Goal: Transaction & Acquisition: Purchase product/service

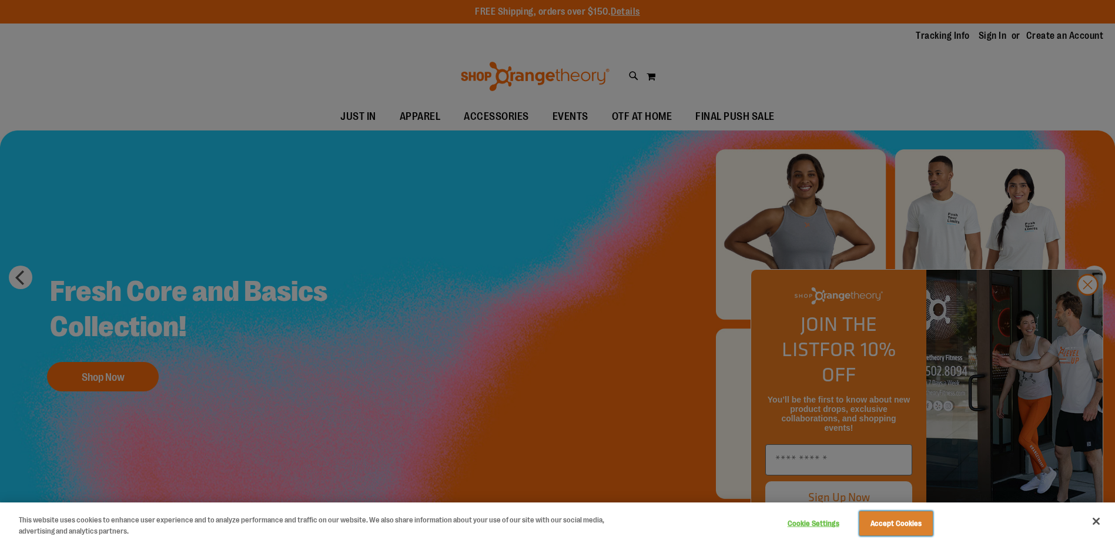
click at [912, 531] on button "Accept Cookies" at bounding box center [895, 523] width 73 height 25
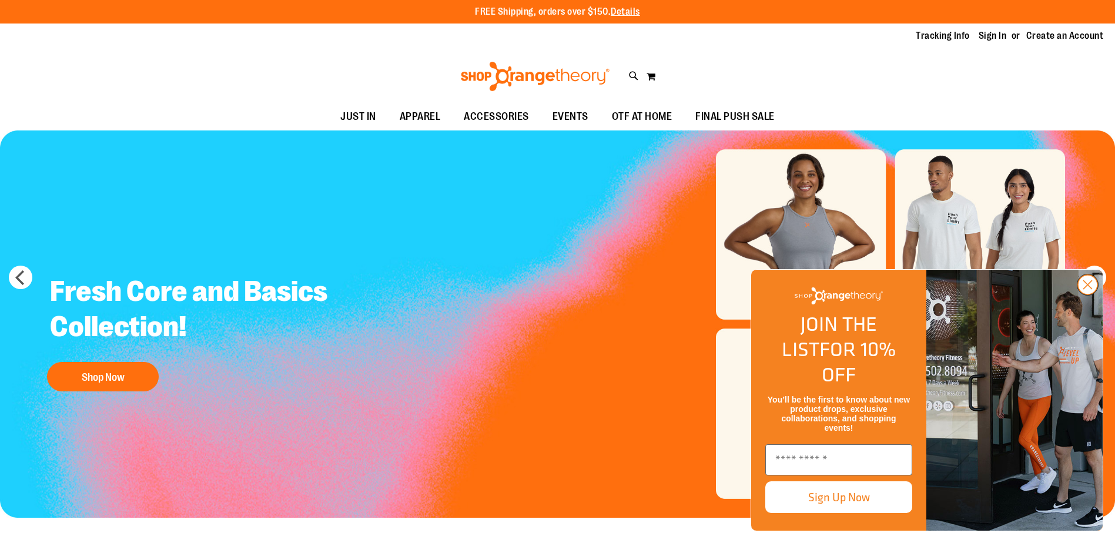
click at [1087, 296] on button "Close dialog" at bounding box center [1088, 285] width 22 height 22
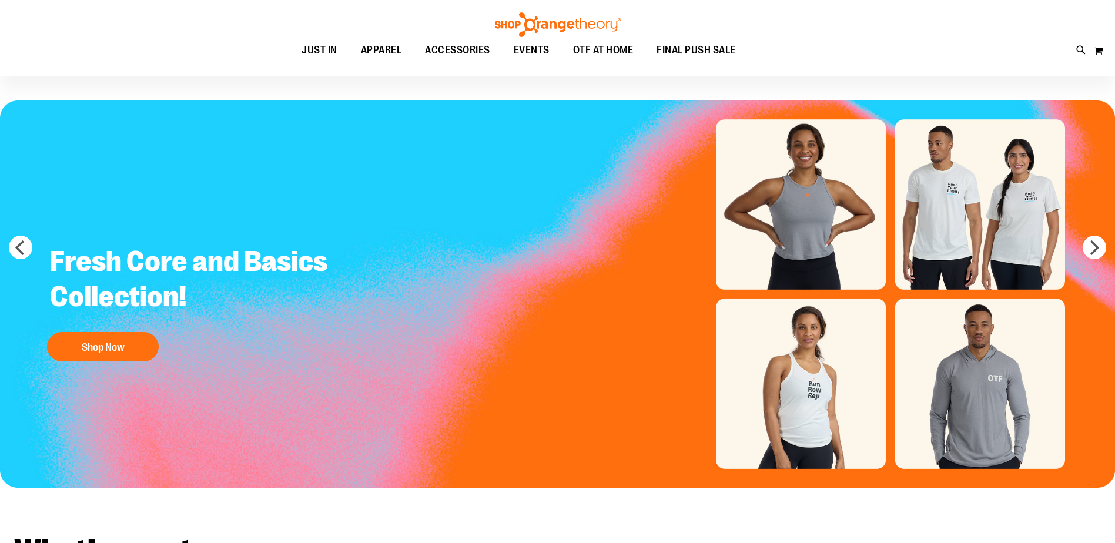
scroll to position [58, 0]
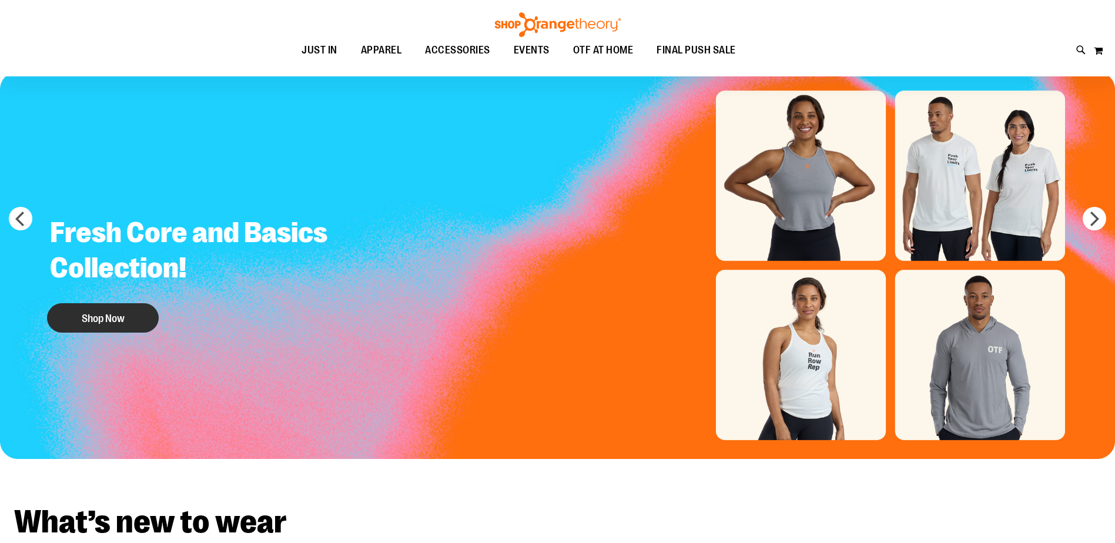
click at [105, 316] on button "Shop Now" at bounding box center [103, 317] width 112 height 29
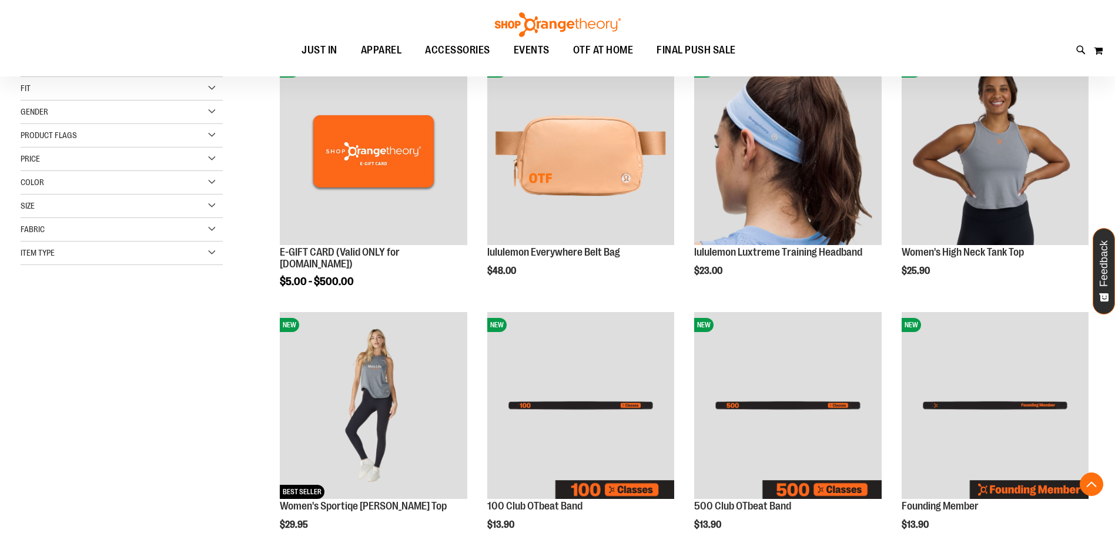
scroll to position [294, 0]
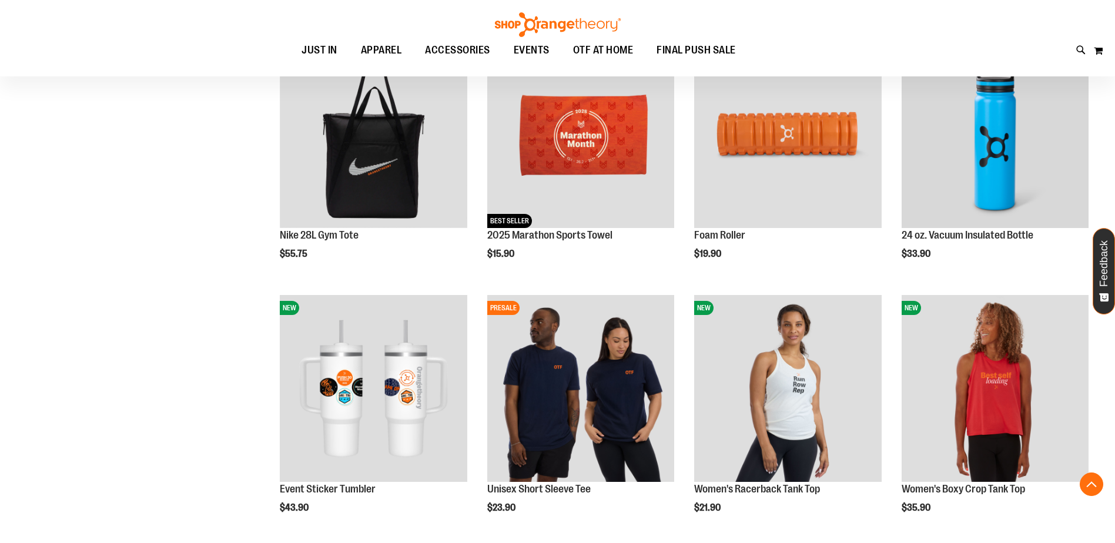
scroll to position [999, 0]
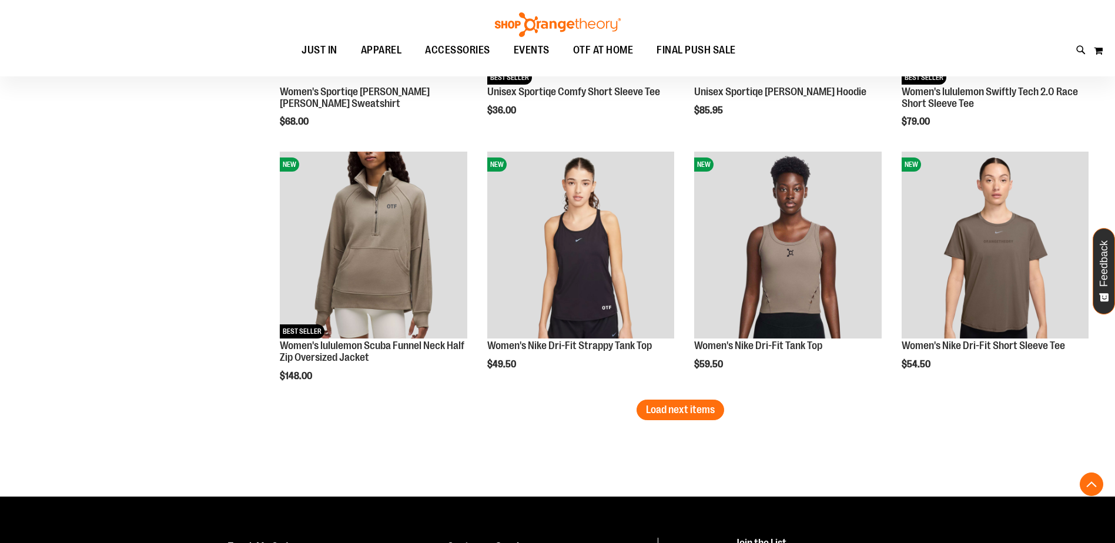
scroll to position [2121, 0]
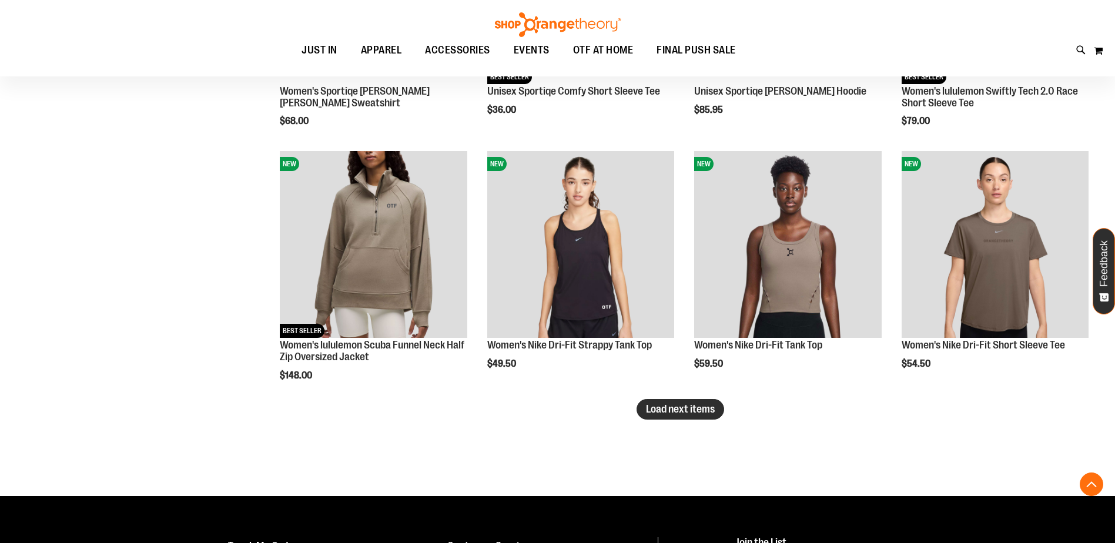
click at [675, 414] on span "Load next items" at bounding box center [680, 409] width 69 height 12
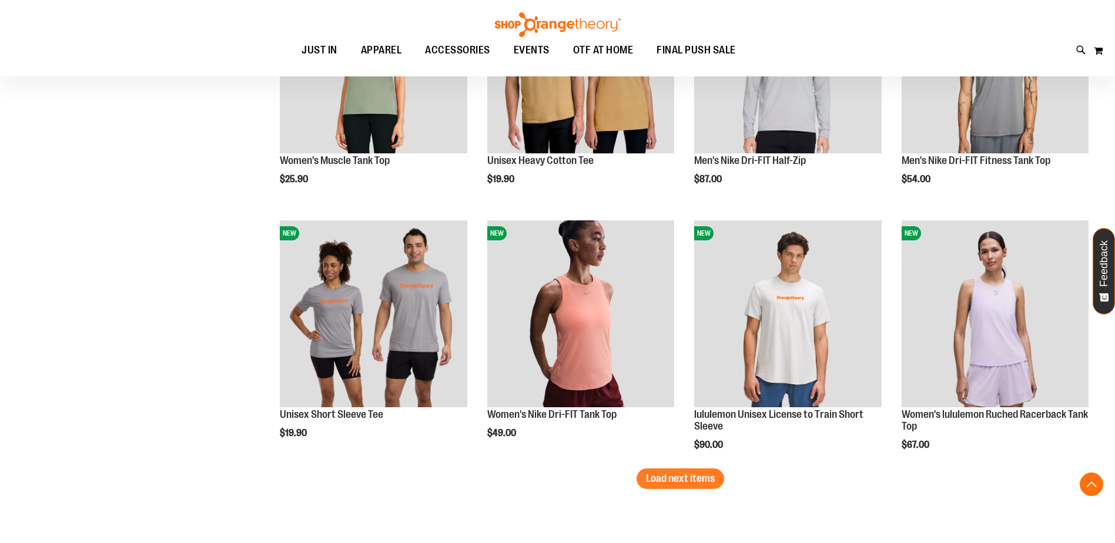
scroll to position [2826, 0]
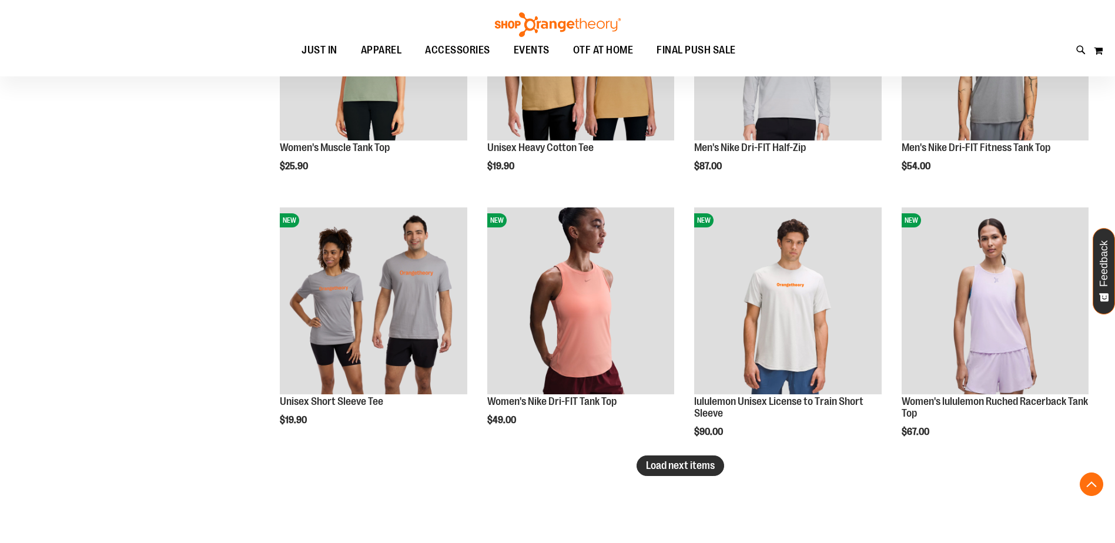
click at [667, 476] on button "Load next items" at bounding box center [681, 466] width 88 height 21
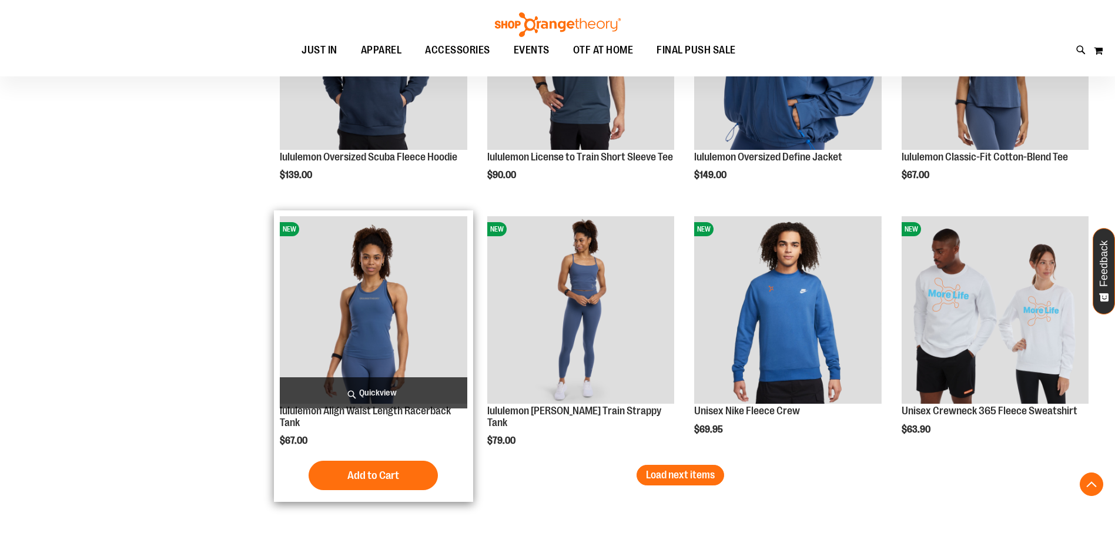
scroll to position [3590, 0]
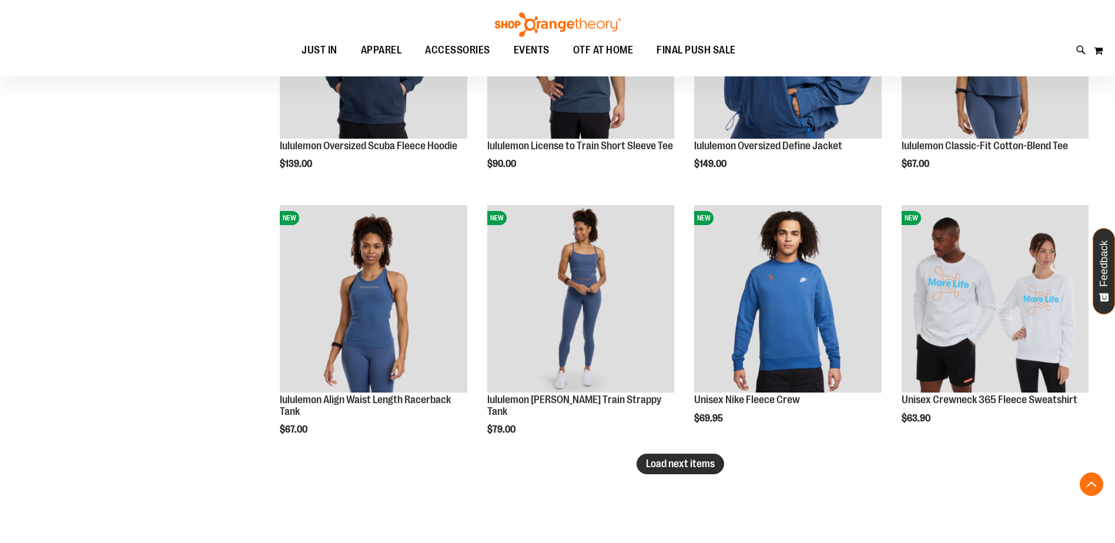
click at [640, 470] on button "Load next items" at bounding box center [681, 464] width 88 height 21
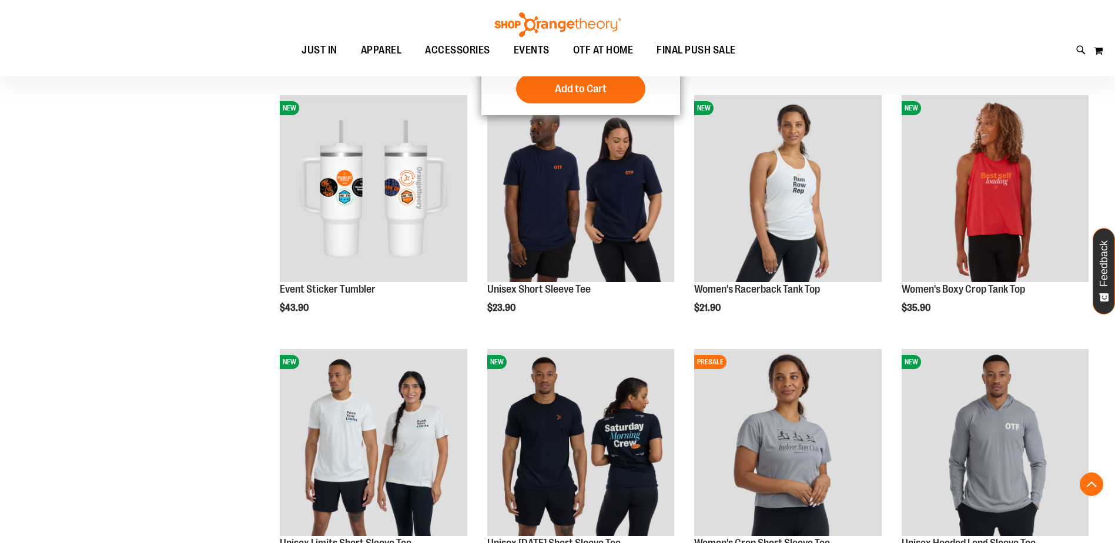
scroll to position [1143, 0]
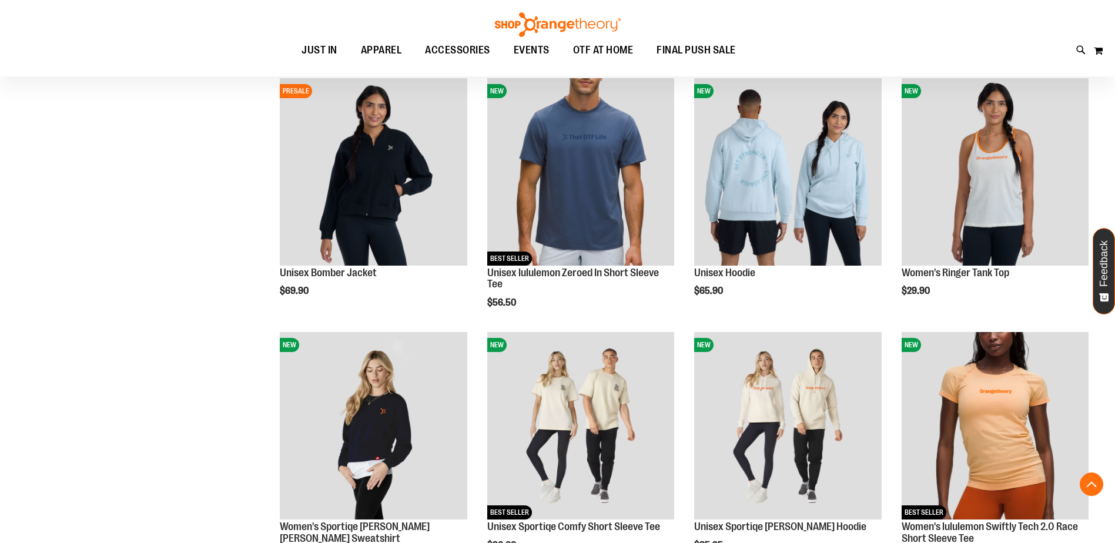
scroll to position [1645, 0]
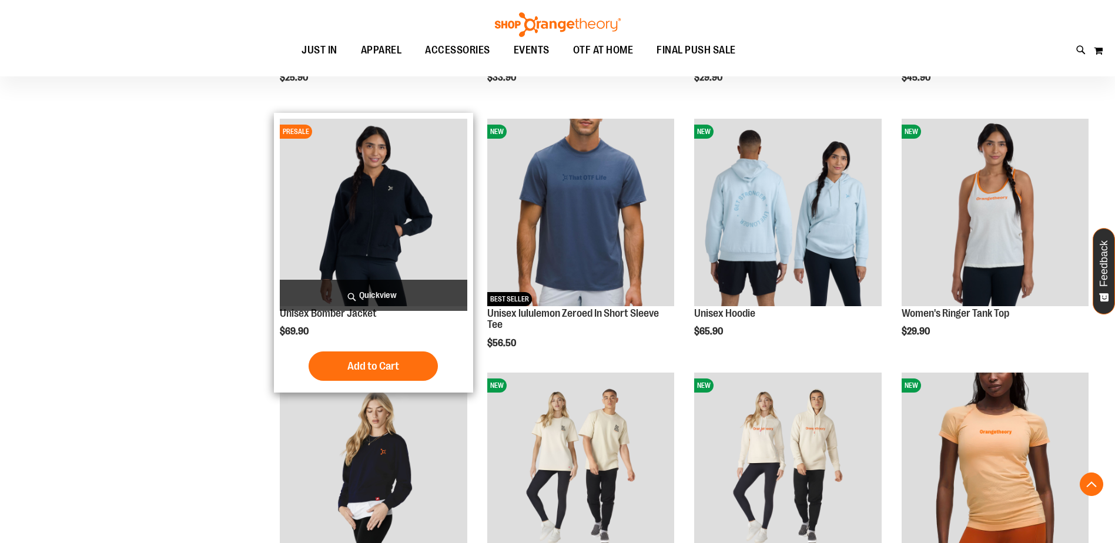
click at [368, 191] on img "product" at bounding box center [373, 212] width 187 height 187
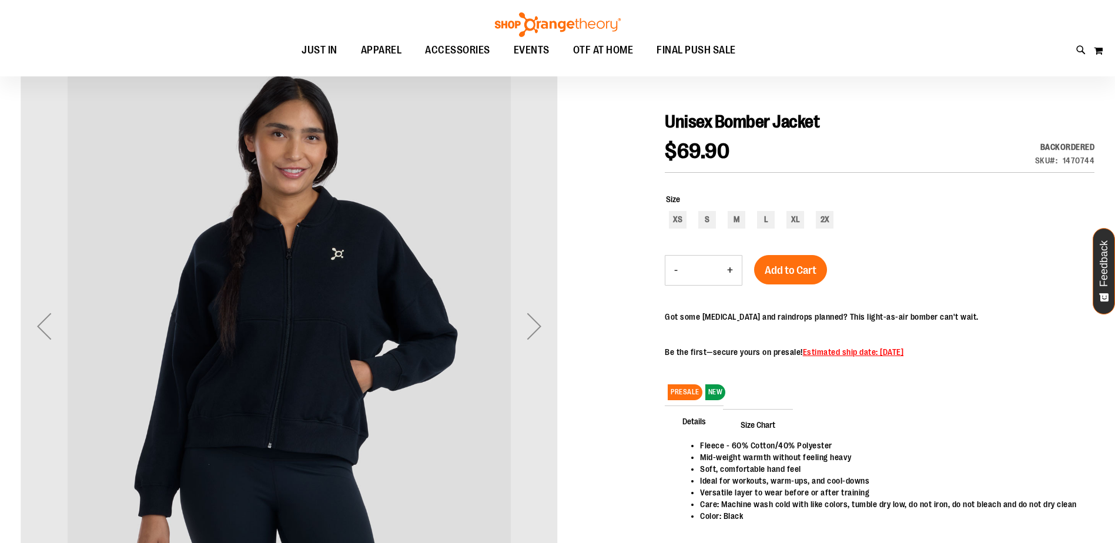
scroll to position [118, 0]
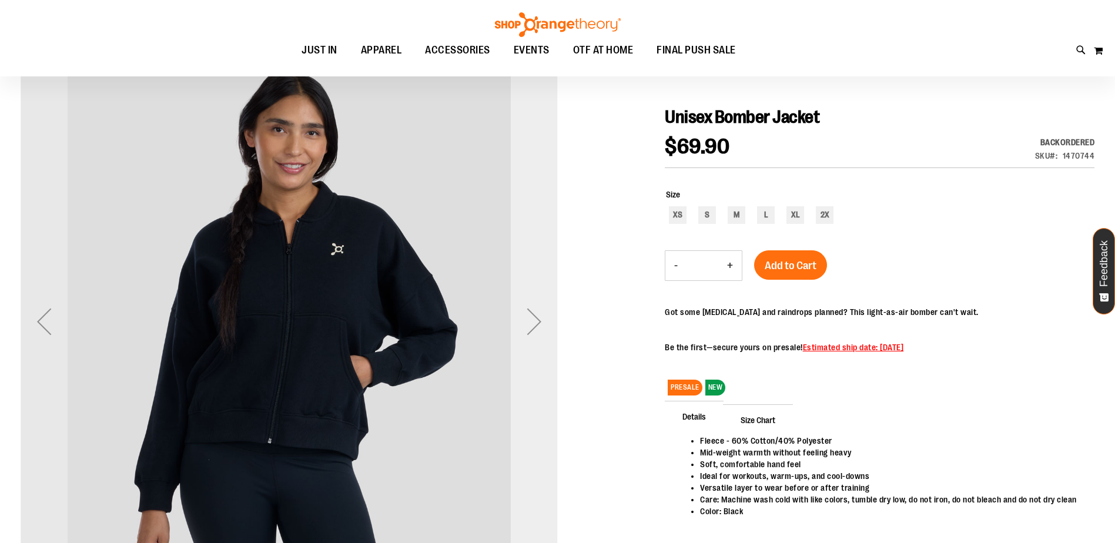
click at [550, 321] on div "Next" at bounding box center [534, 321] width 47 height 47
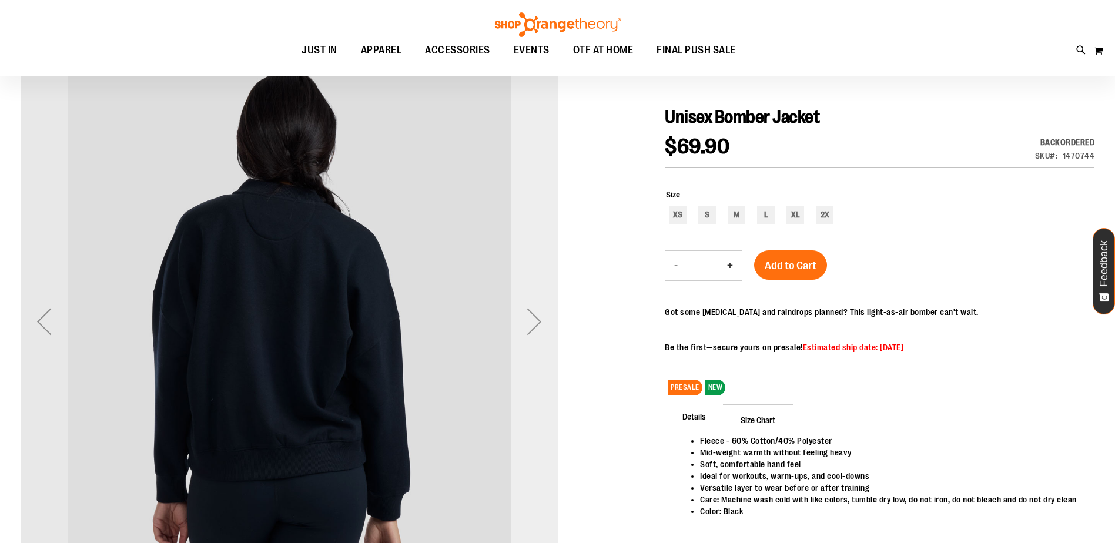
click at [550, 321] on div "Next" at bounding box center [534, 321] width 47 height 47
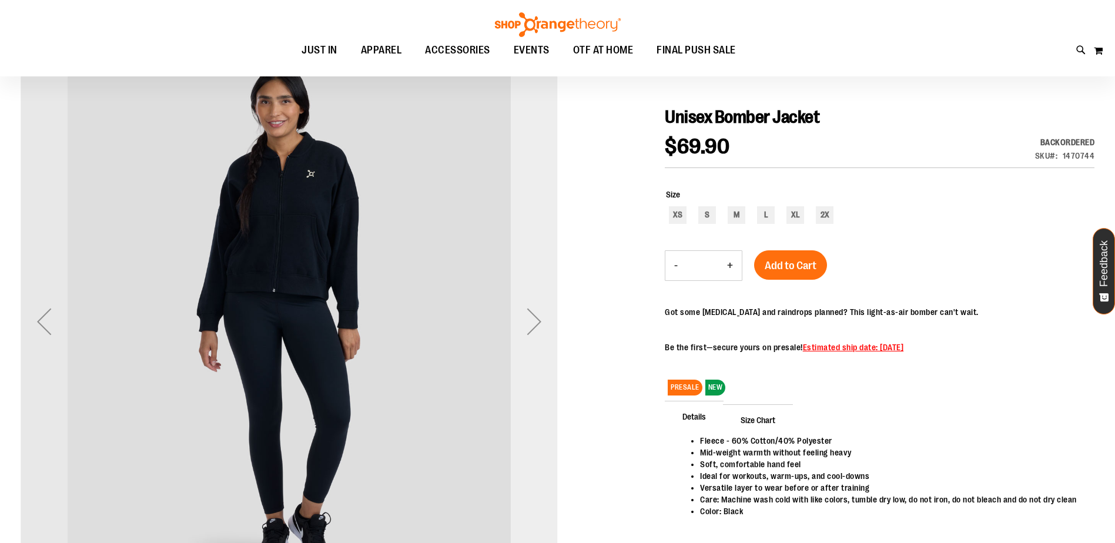
click at [550, 321] on div "Next" at bounding box center [534, 321] width 47 height 47
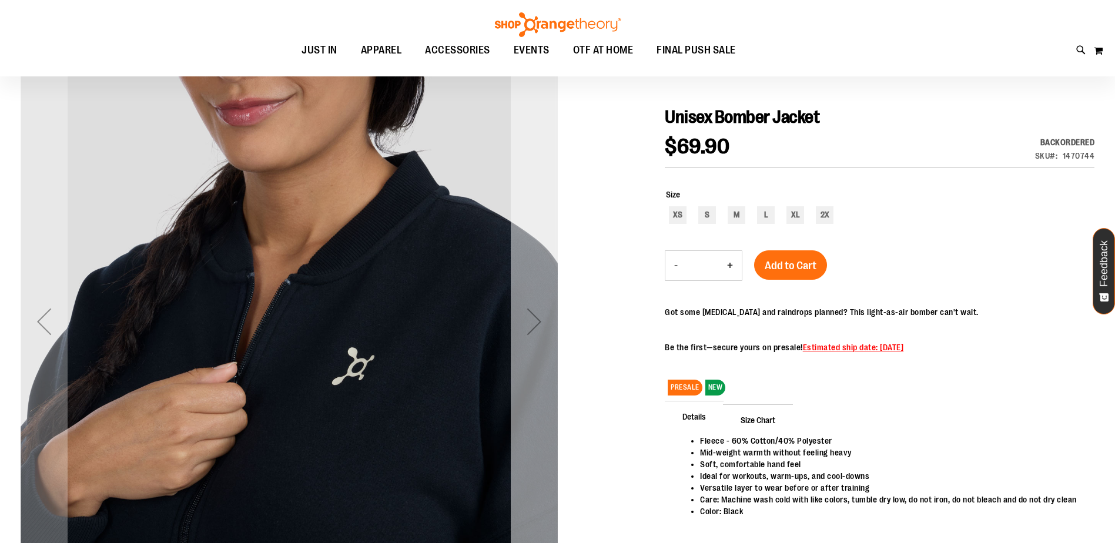
click at [550, 321] on div "Next" at bounding box center [534, 321] width 47 height 47
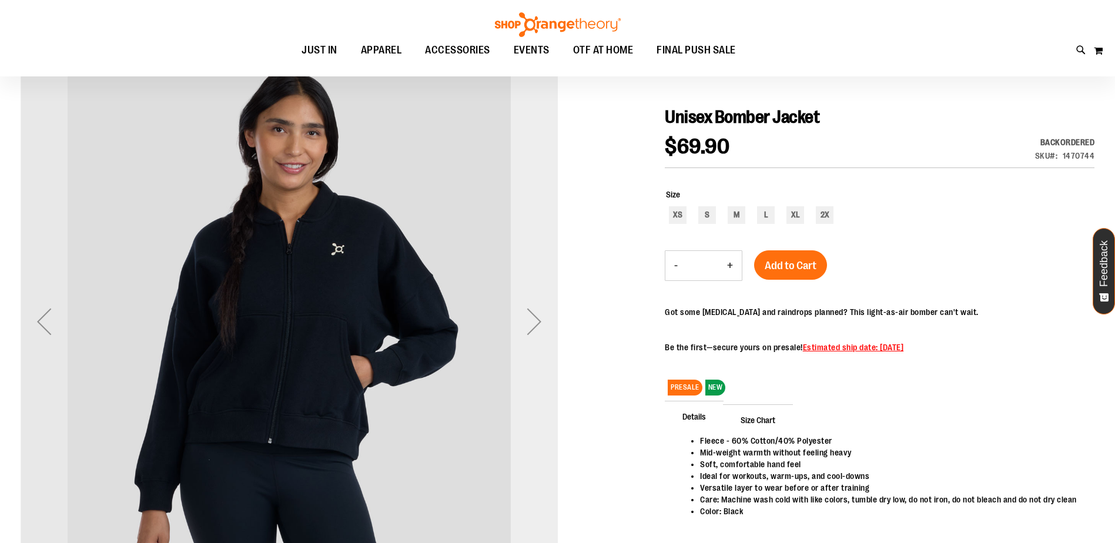
click at [550, 321] on div "Next" at bounding box center [534, 321] width 47 height 47
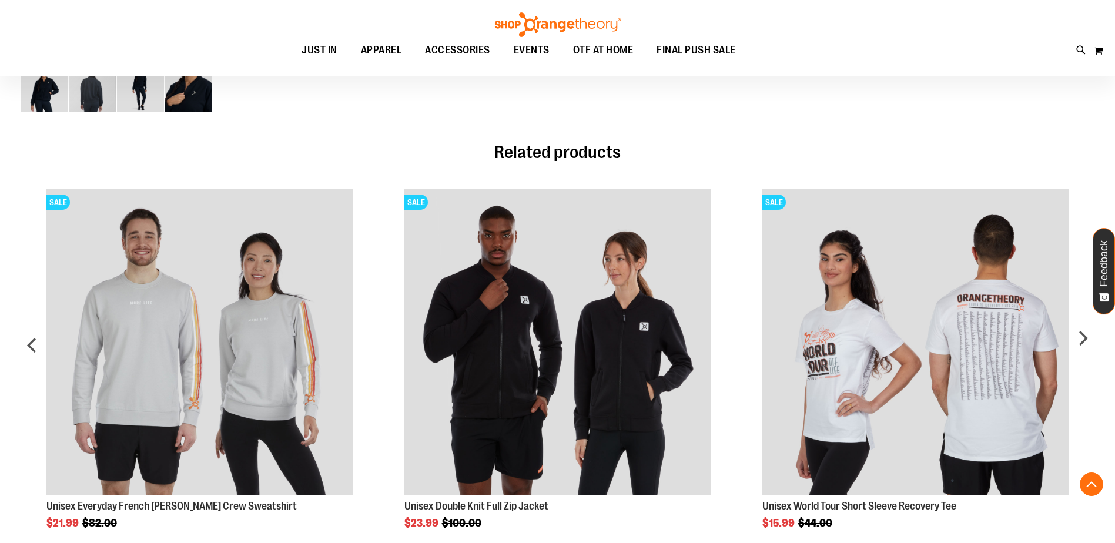
scroll to position [647, 0]
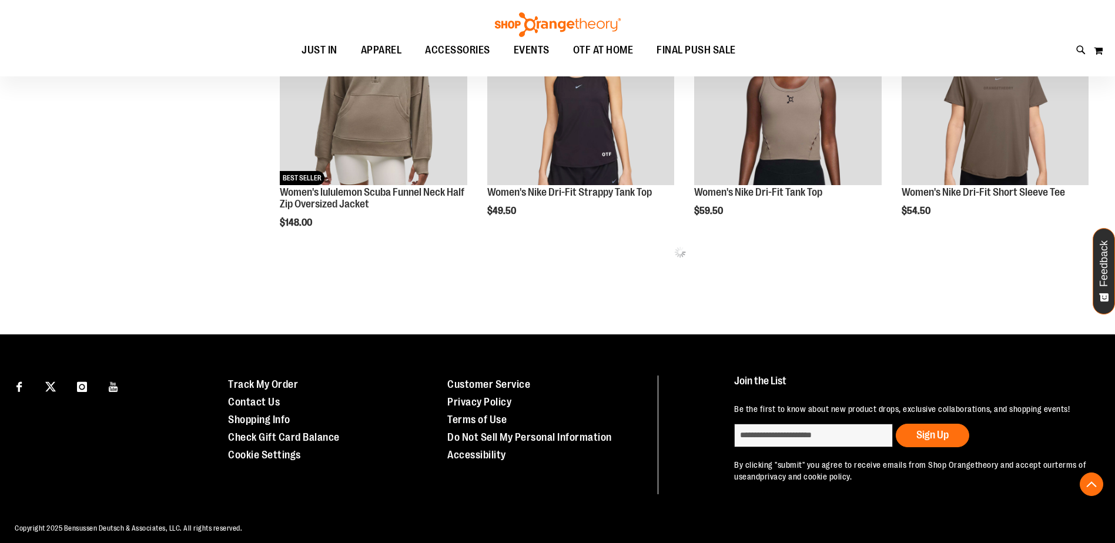
scroll to position [660, 0]
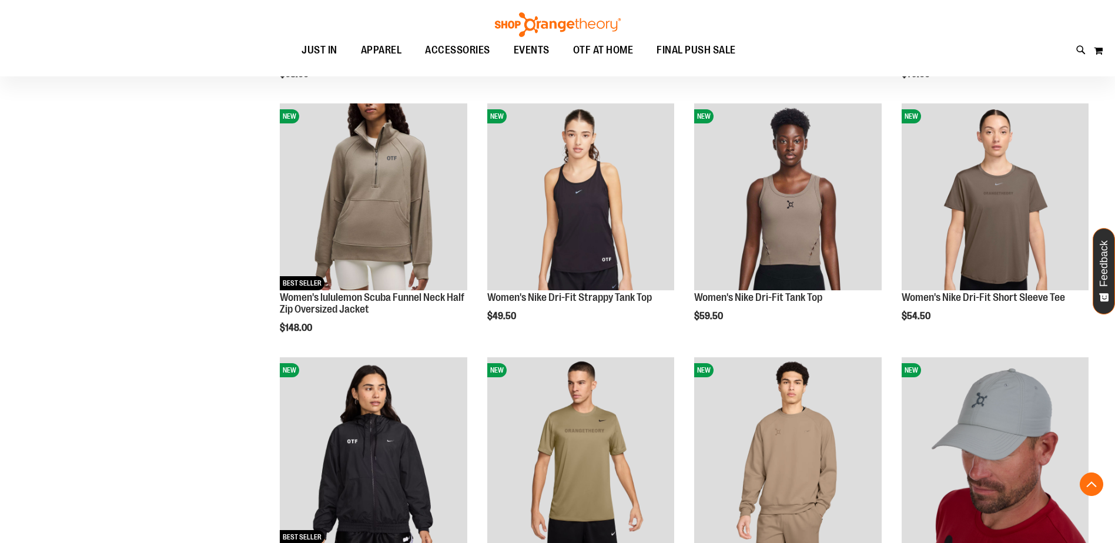
scroll to position [543, 0]
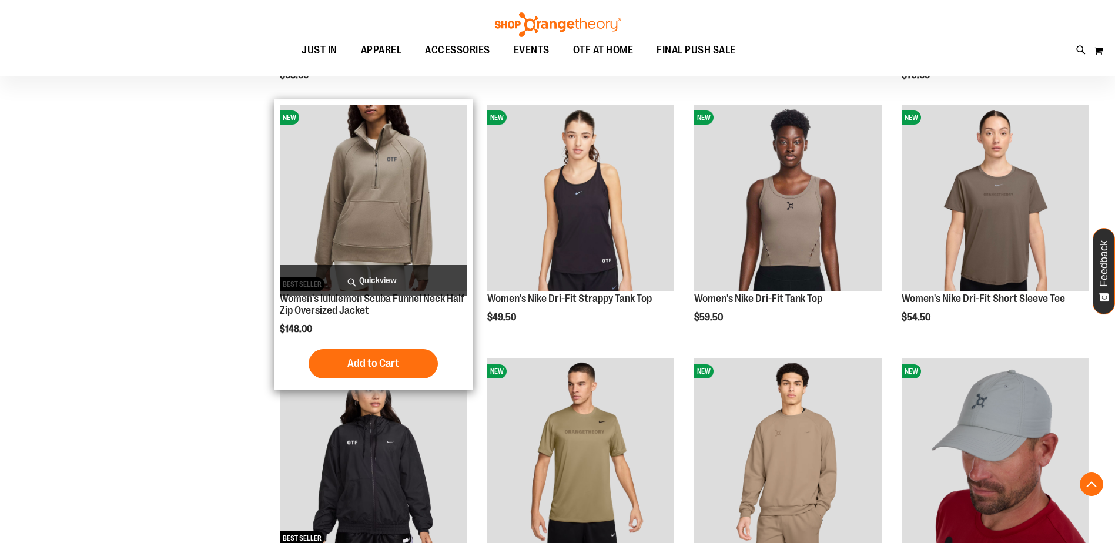
click at [325, 239] on img "product" at bounding box center [373, 198] width 187 height 187
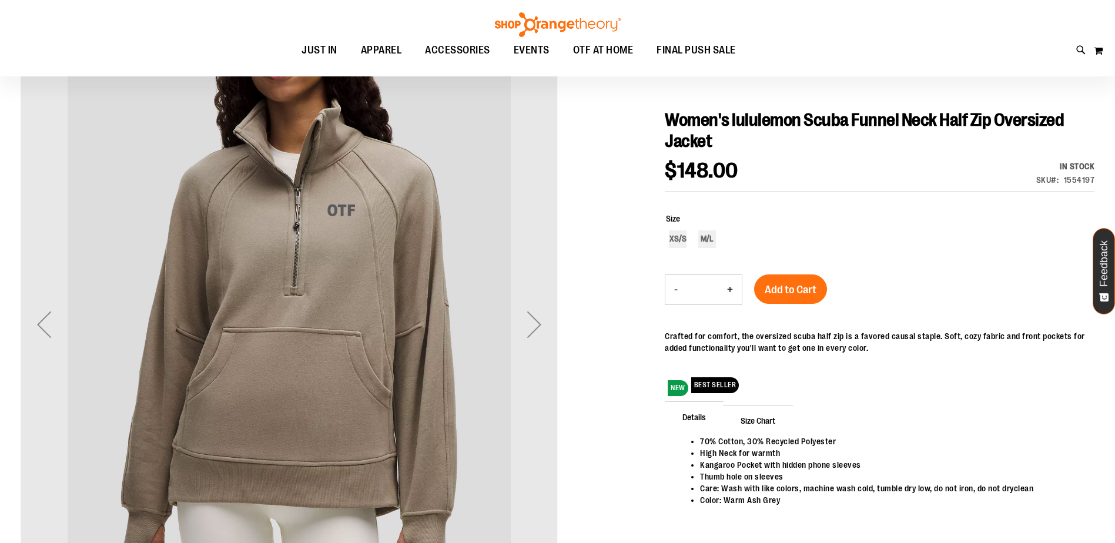
scroll to position [117, 0]
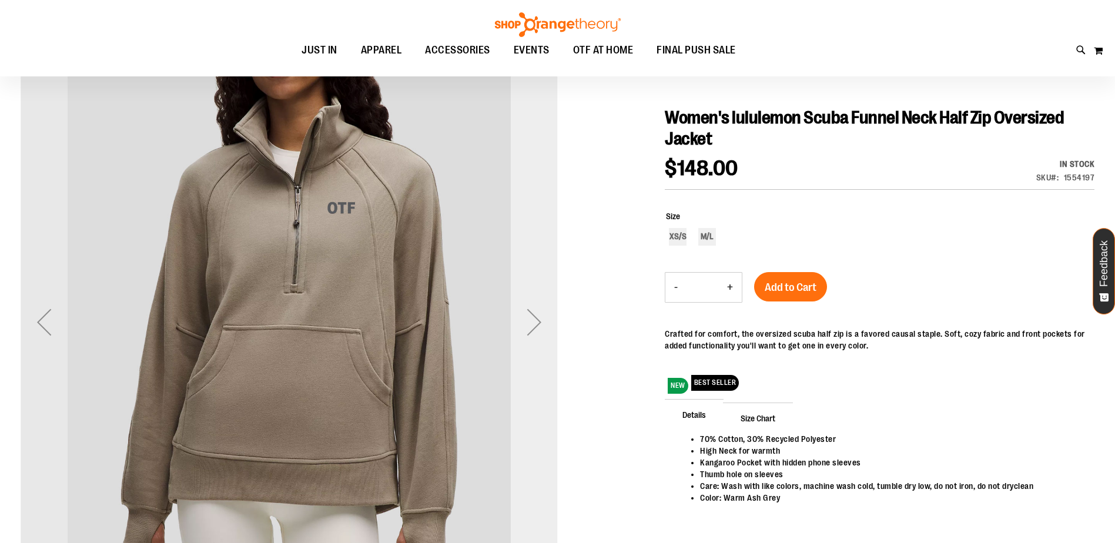
click at [527, 323] on div "Next" at bounding box center [534, 322] width 47 height 47
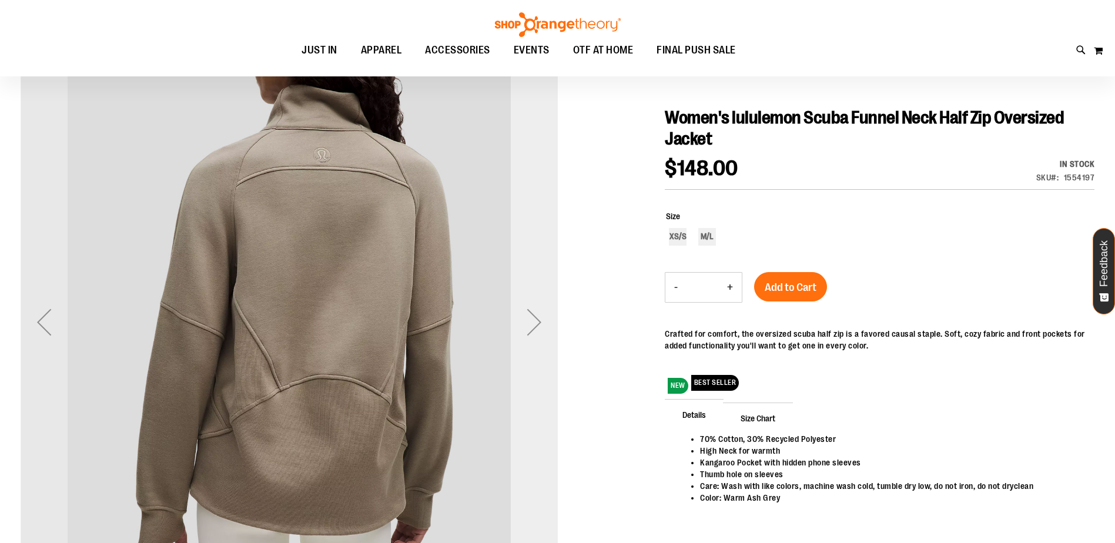
click at [527, 323] on div "Next" at bounding box center [534, 322] width 47 height 47
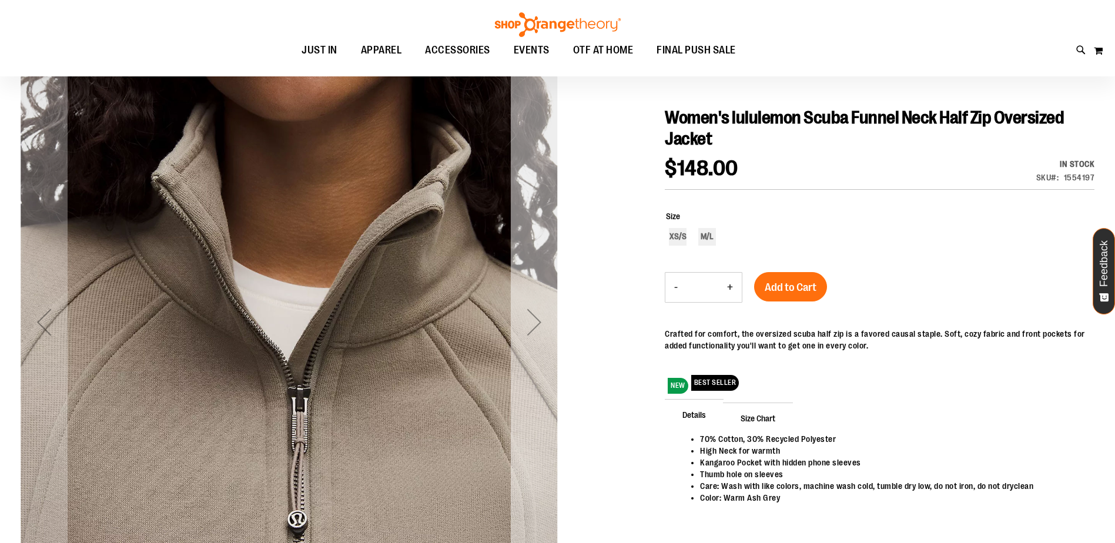
click at [543, 310] on div "Next" at bounding box center [534, 322] width 47 height 47
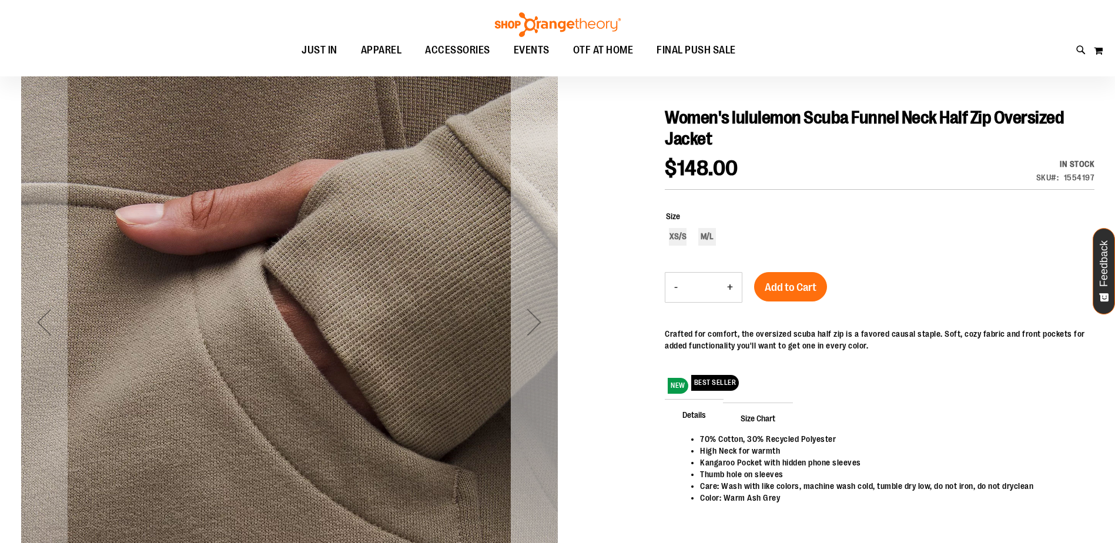
click at [543, 310] on div "Next" at bounding box center [534, 322] width 47 height 47
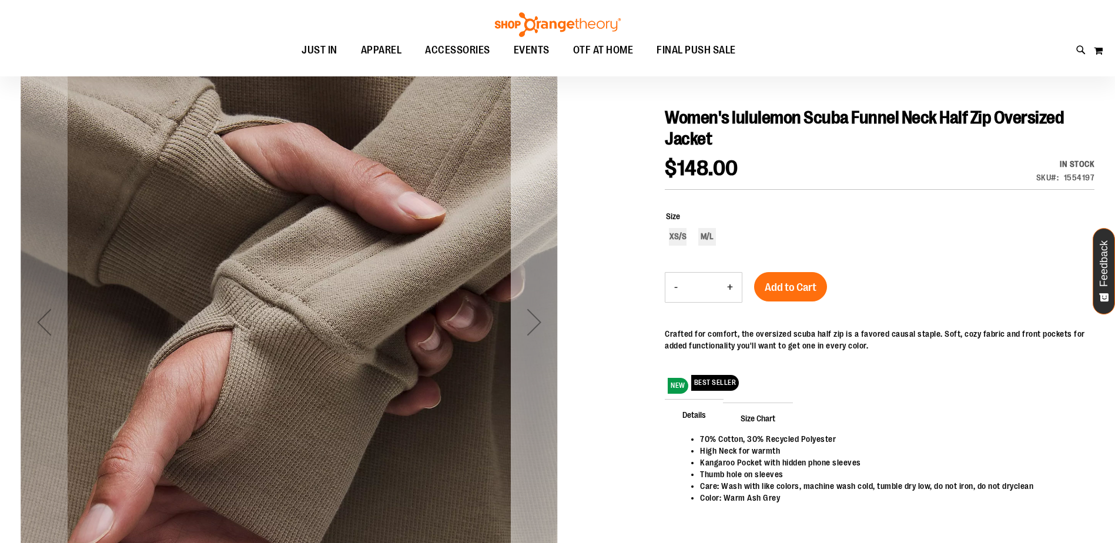
click at [543, 311] on div "Next" at bounding box center [534, 322] width 47 height 47
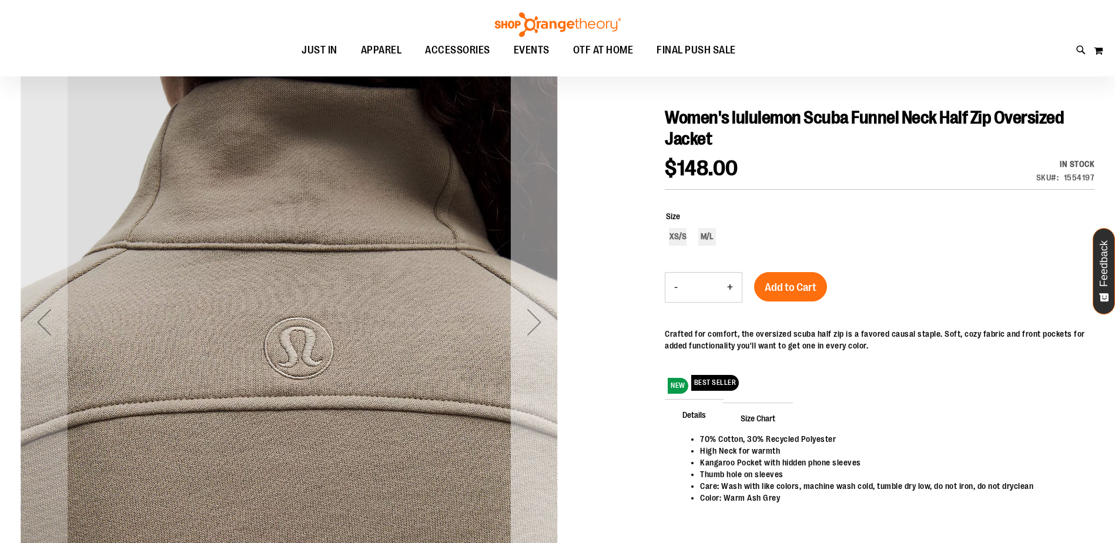
click at [543, 311] on div "Next" at bounding box center [534, 322] width 47 height 47
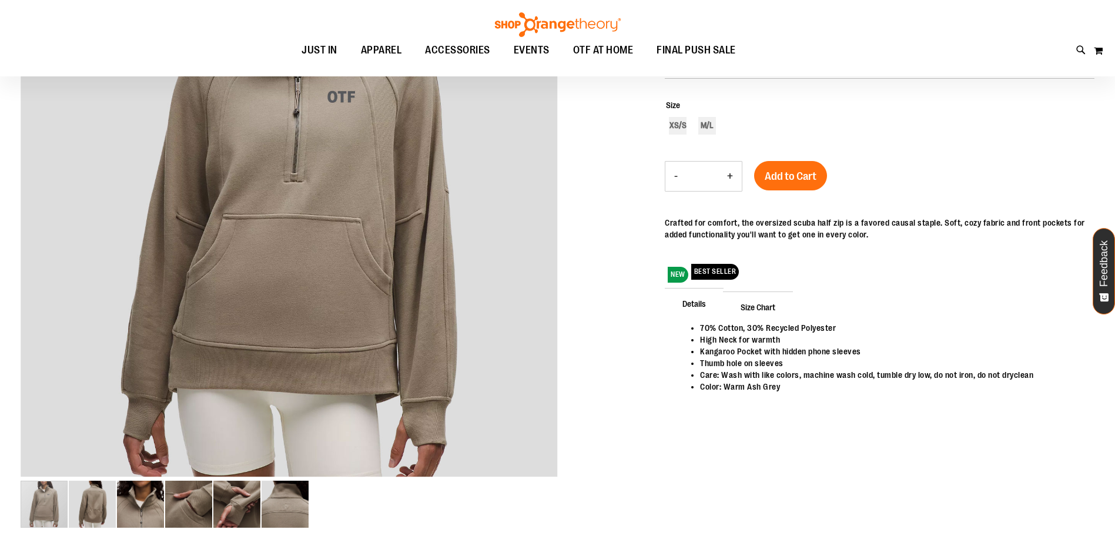
scroll to position [58, 0]
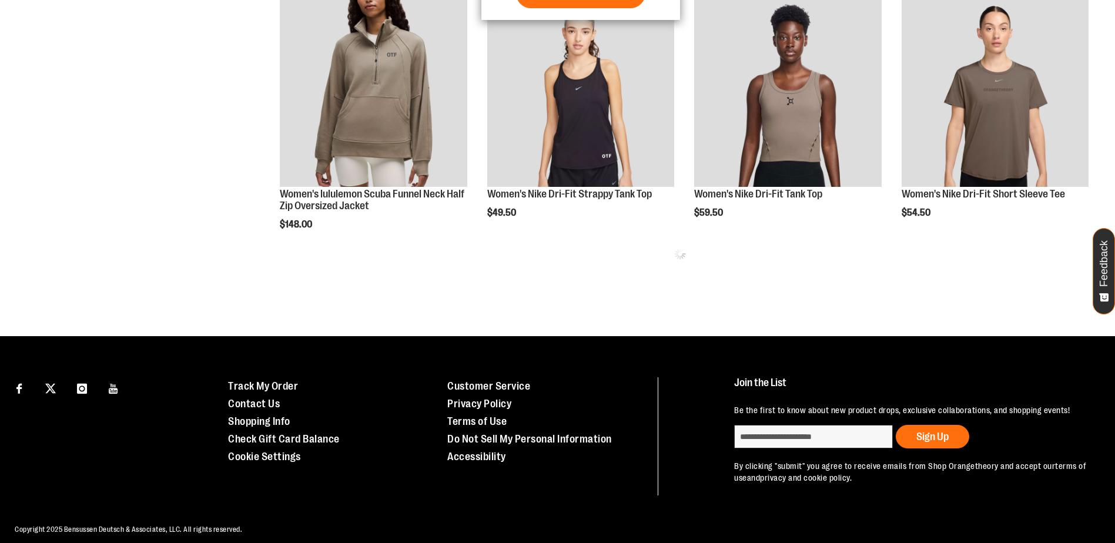
scroll to position [413, 0]
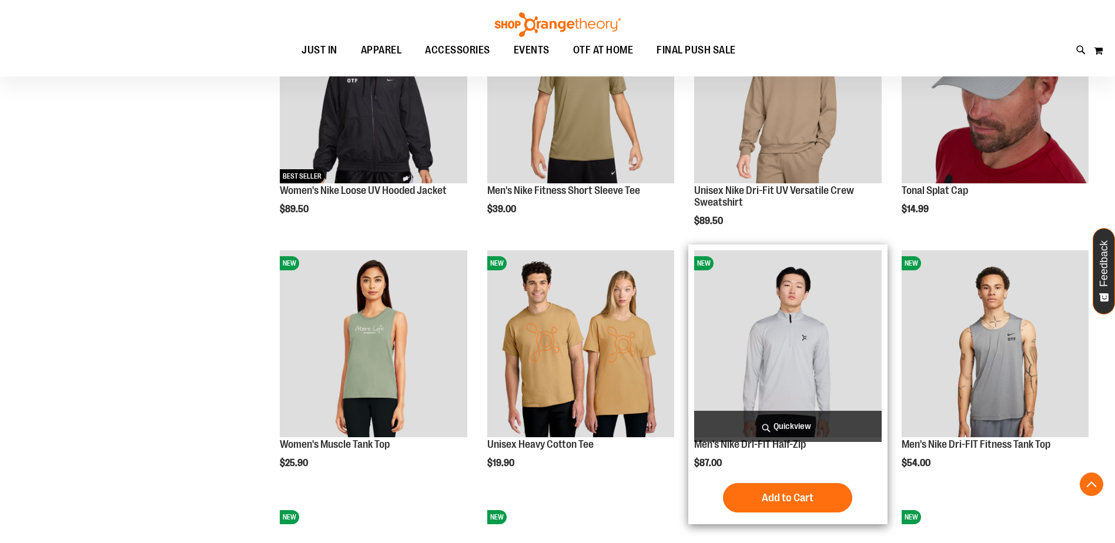
scroll to position [1000, 0]
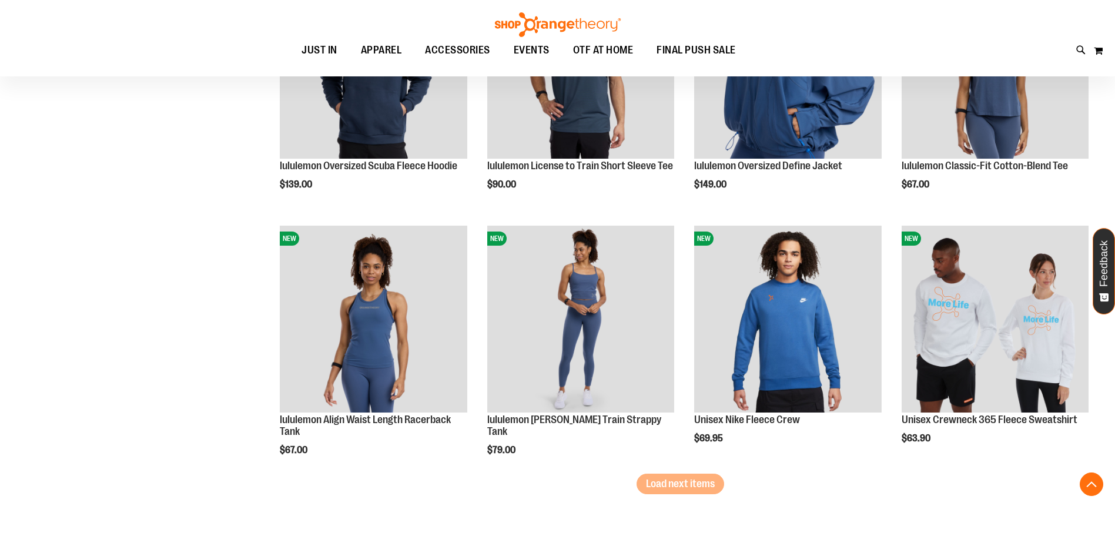
scroll to position [1941, 0]
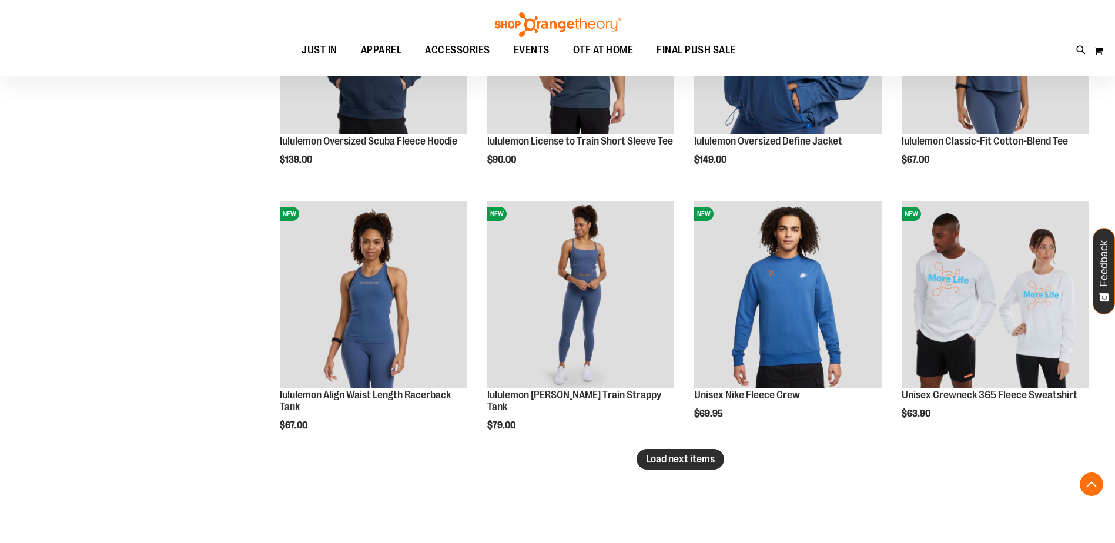
click at [661, 467] on button "Load next items" at bounding box center [681, 459] width 88 height 21
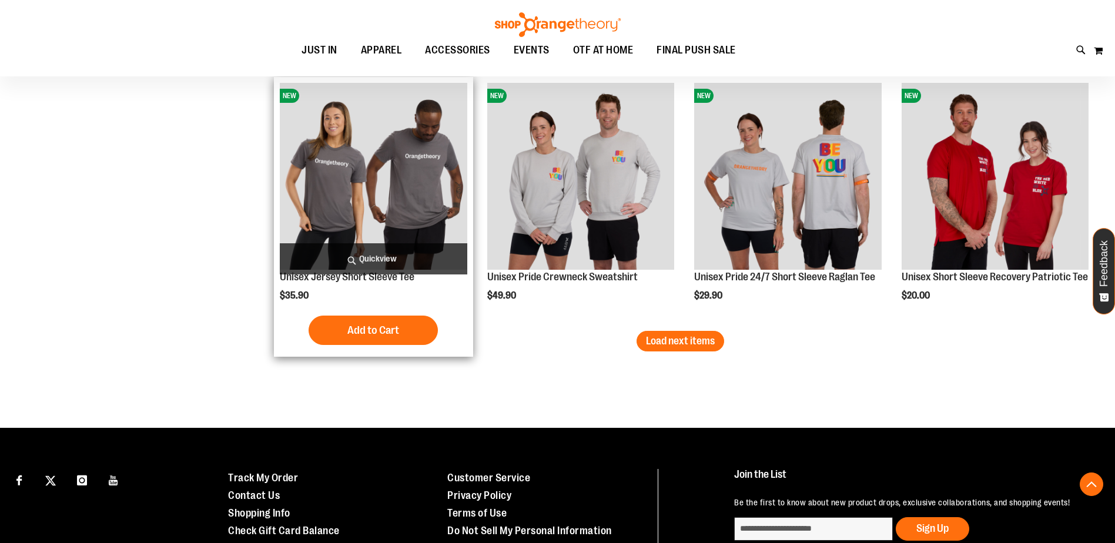
scroll to position [2823, 0]
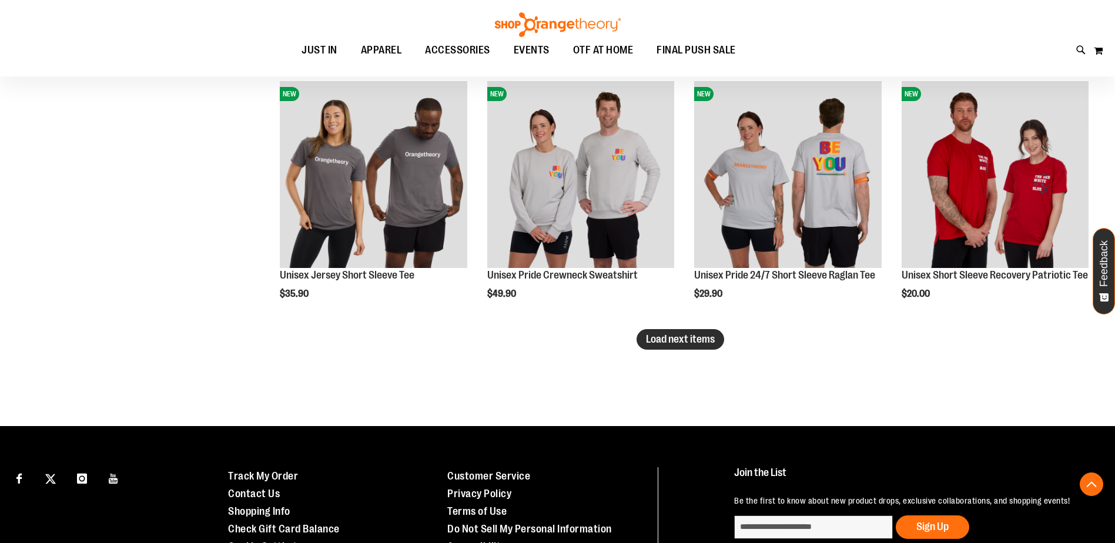
click at [685, 333] on span "Load next items" at bounding box center [680, 339] width 69 height 12
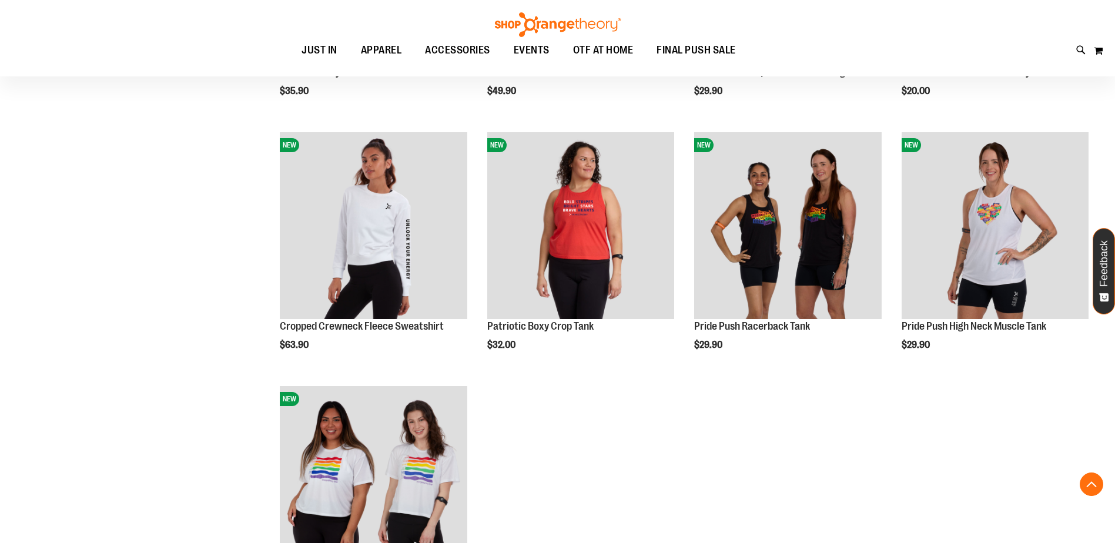
scroll to position [2940, 0]
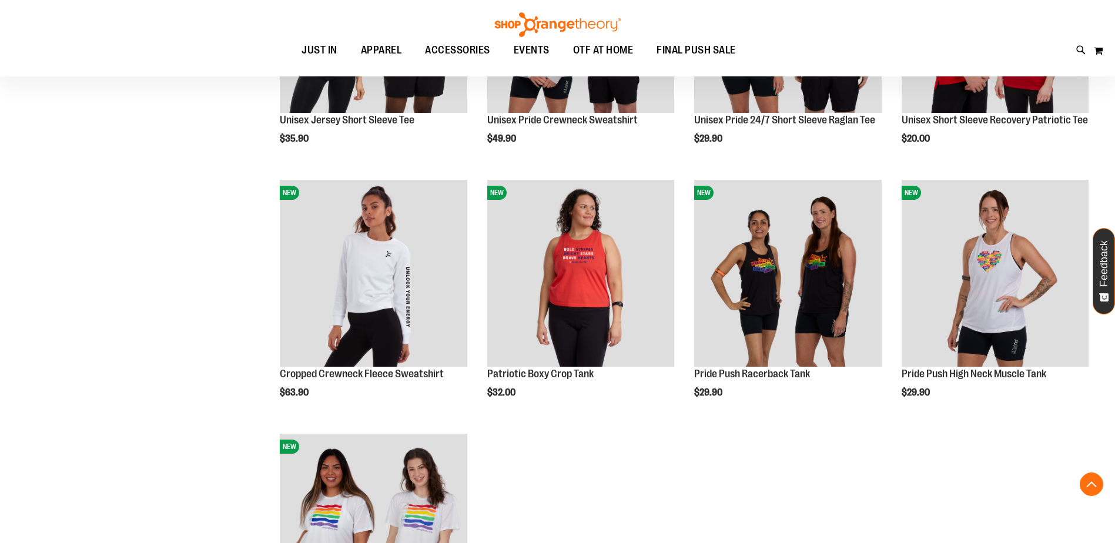
scroll to position [3002, 0]
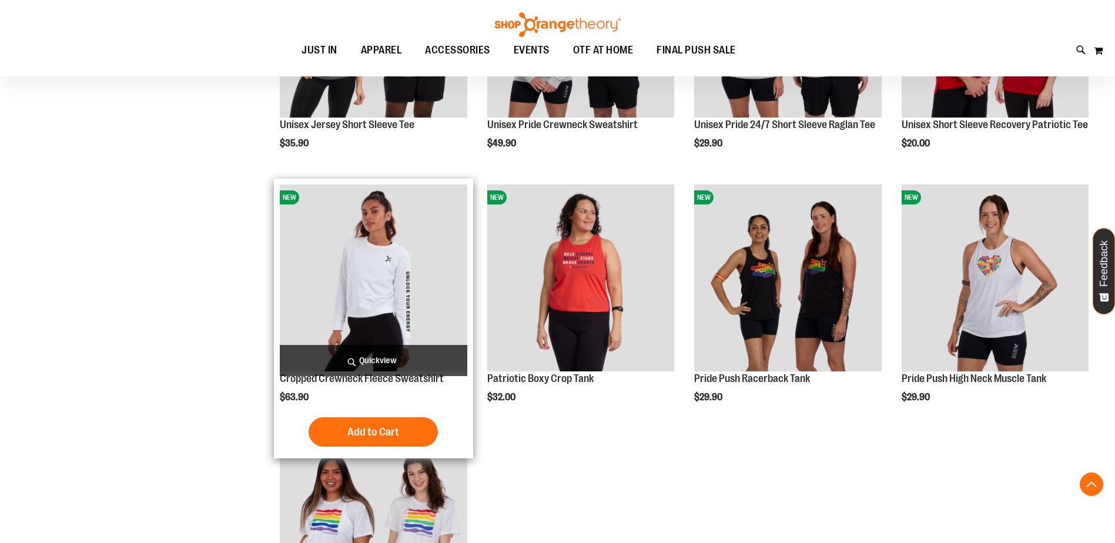
click at [419, 316] on img "product" at bounding box center [373, 278] width 187 height 187
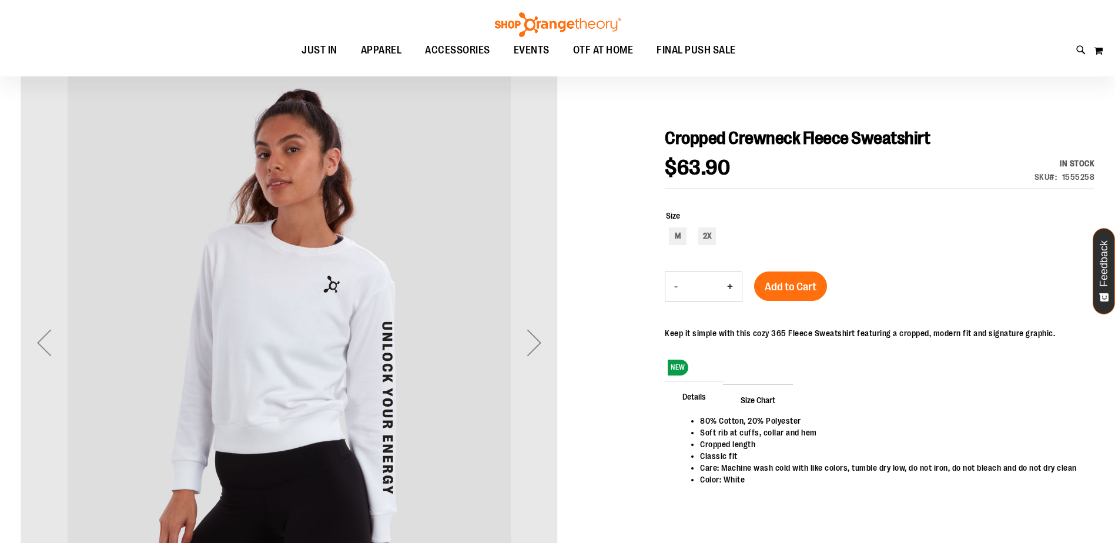
scroll to position [117, 0]
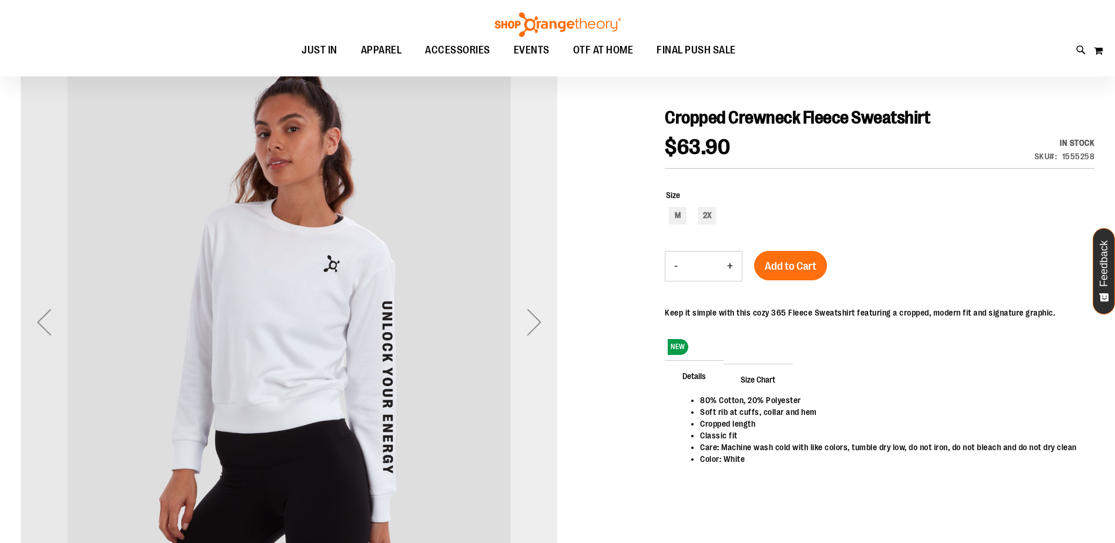
click at [527, 327] on div "Next" at bounding box center [534, 322] width 47 height 47
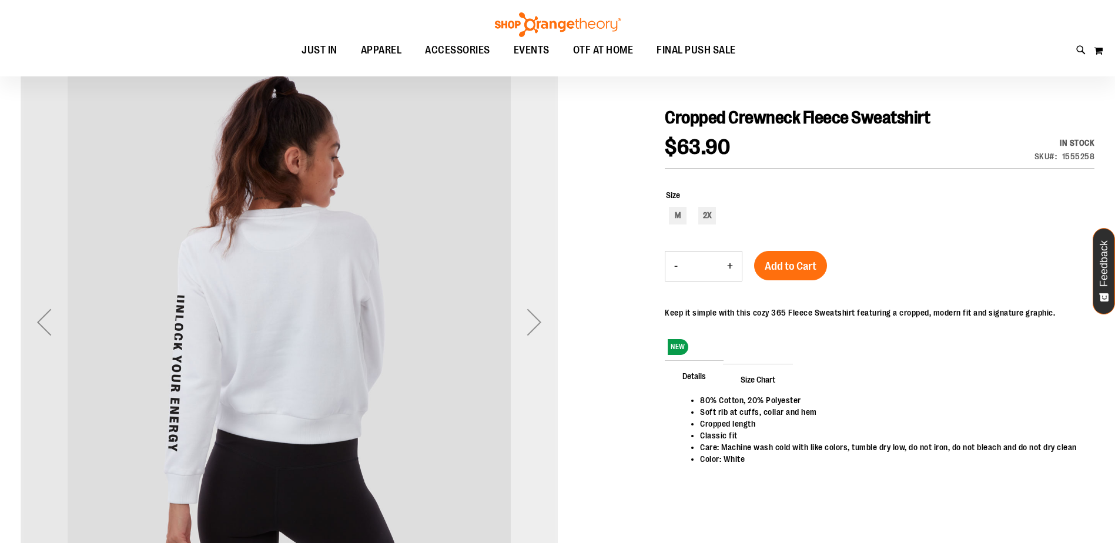
click at [527, 327] on div "Next" at bounding box center [534, 322] width 47 height 47
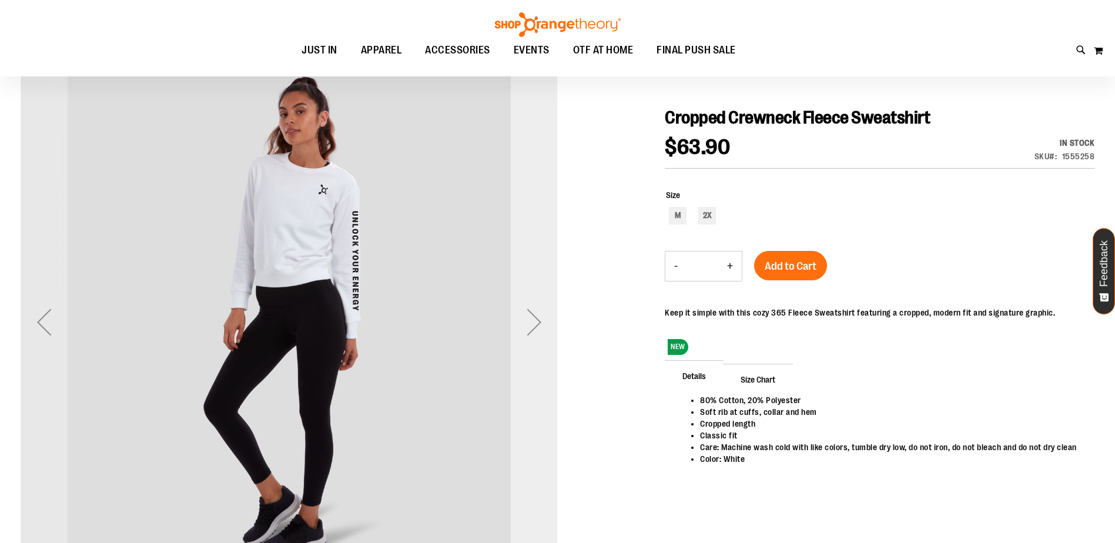
click at [527, 327] on div "Next" at bounding box center [534, 322] width 47 height 47
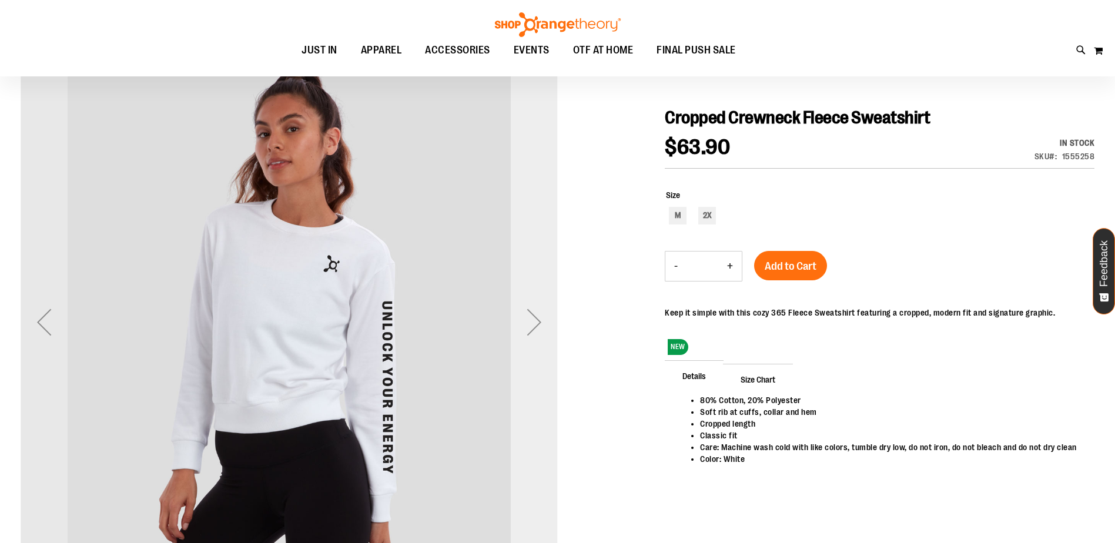
click at [527, 327] on div "Next" at bounding box center [534, 322] width 47 height 47
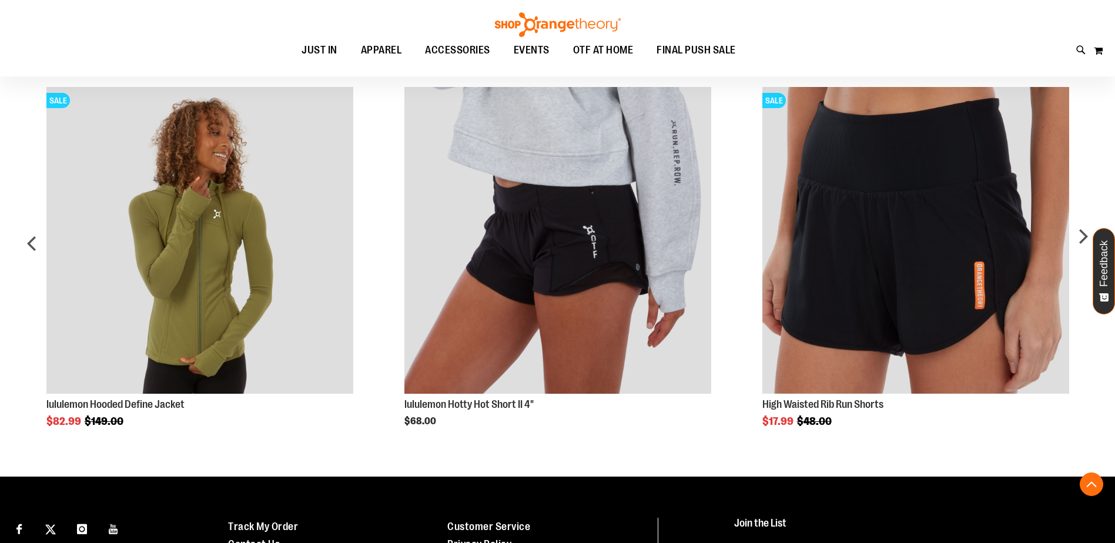
scroll to position [764, 0]
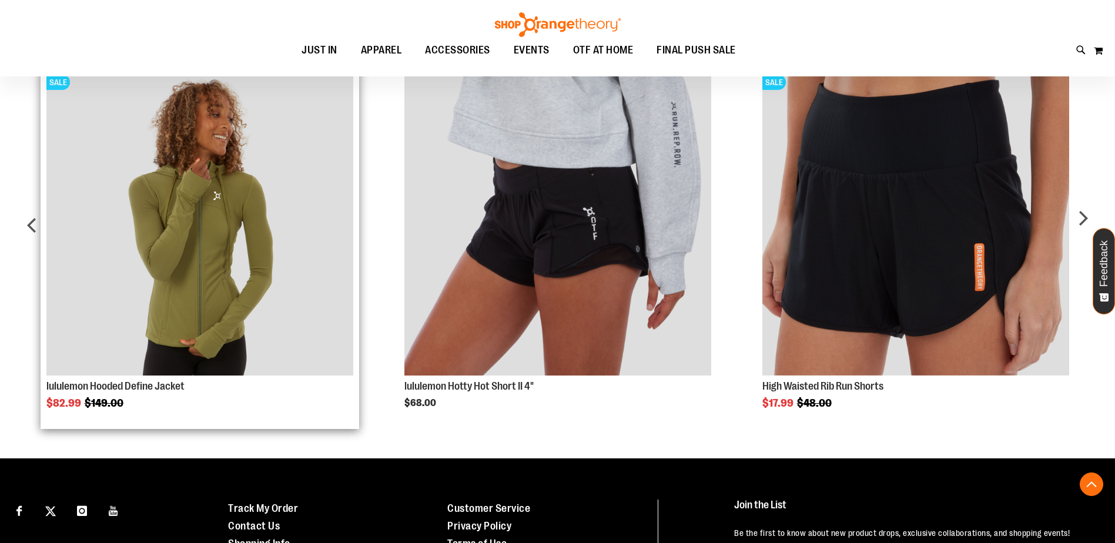
click at [284, 324] on img "Product Page Link" at bounding box center [199, 222] width 307 height 307
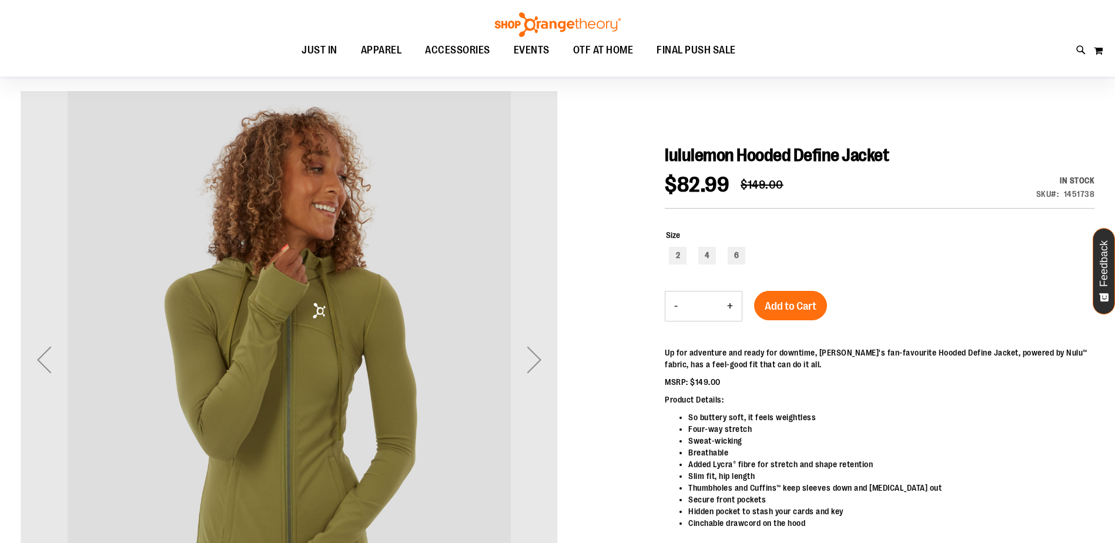
scroll to position [118, 0]
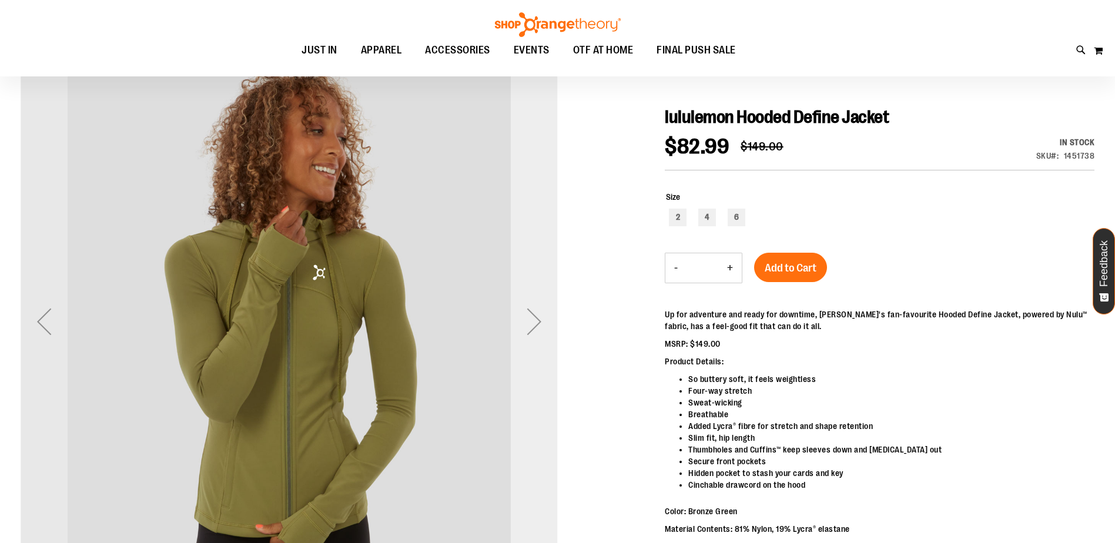
click at [534, 332] on div "Next" at bounding box center [534, 321] width 47 height 47
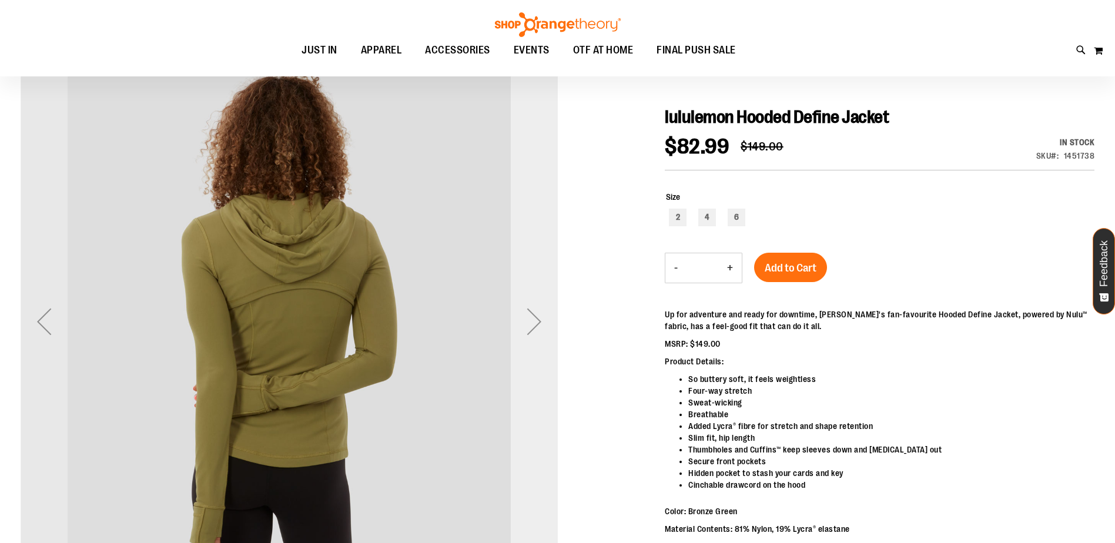
click at [534, 332] on div "Next" at bounding box center [534, 321] width 47 height 47
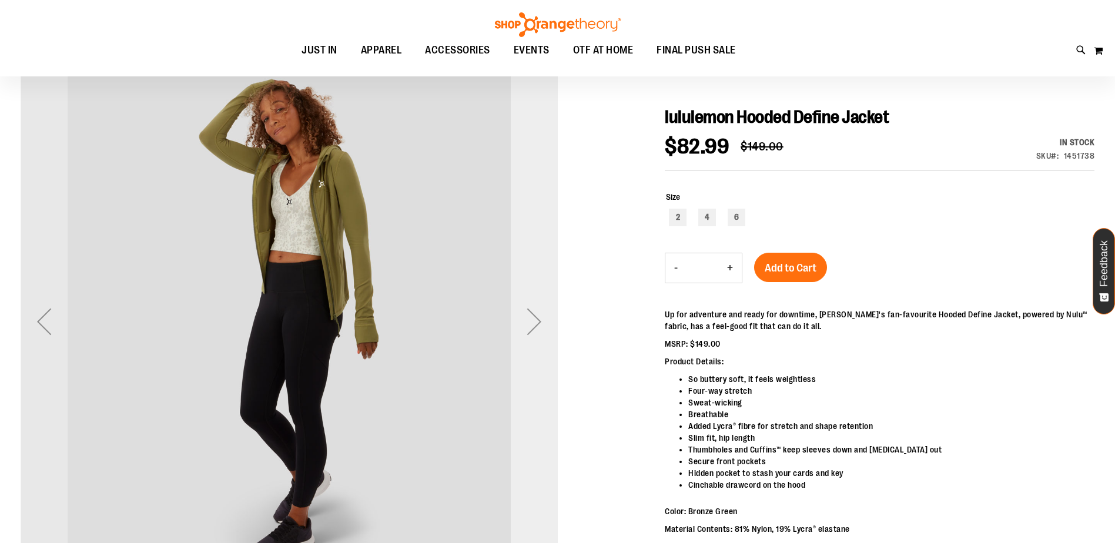
click at [534, 332] on div "Next" at bounding box center [534, 321] width 47 height 47
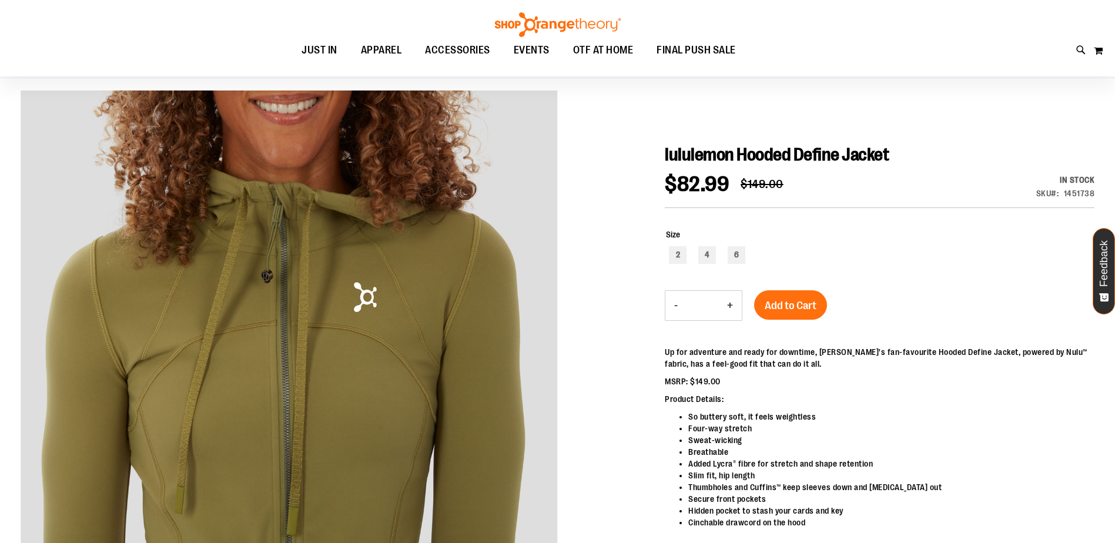
scroll to position [59, 0]
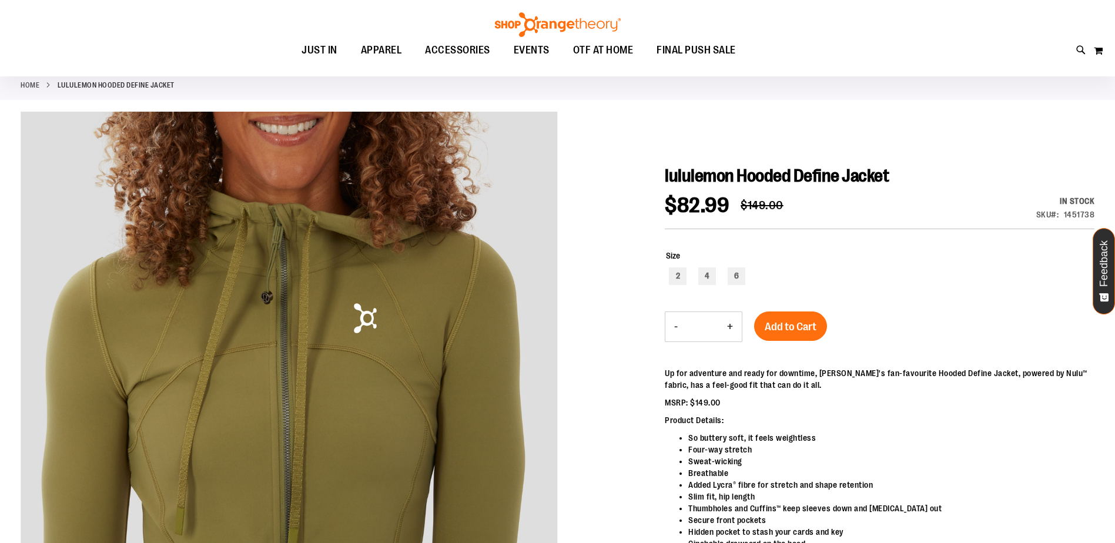
click at [689, 276] on div "2 4 6" at bounding box center [880, 277] width 429 height 21
click at [684, 277] on div "2" at bounding box center [678, 276] width 18 height 18
type input "***"
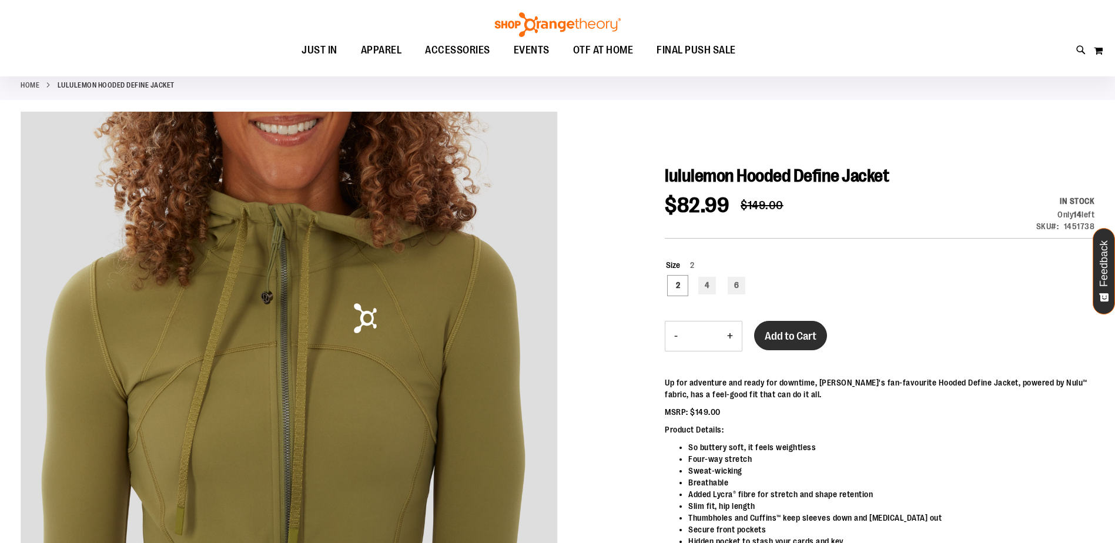
click at [769, 336] on span "Add to Cart" at bounding box center [791, 336] width 52 height 13
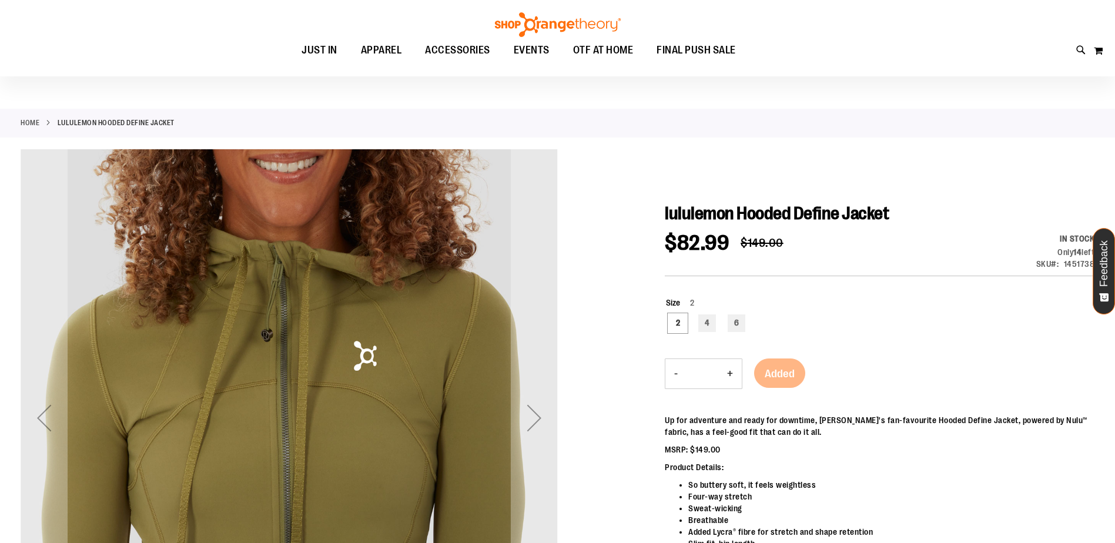
scroll to position [0, 0]
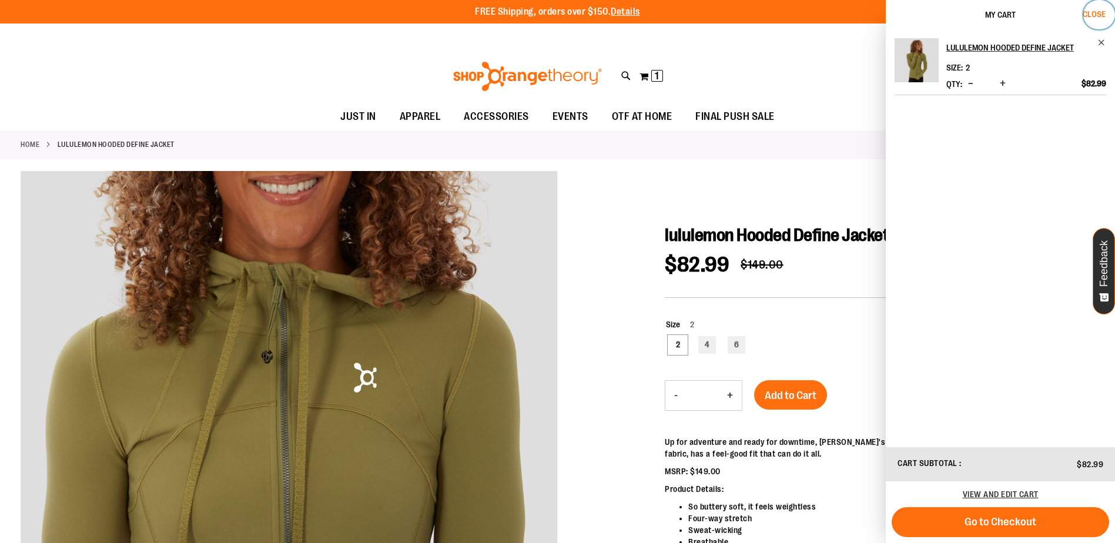
click at [1096, 17] on span "Close" at bounding box center [1094, 13] width 23 height 9
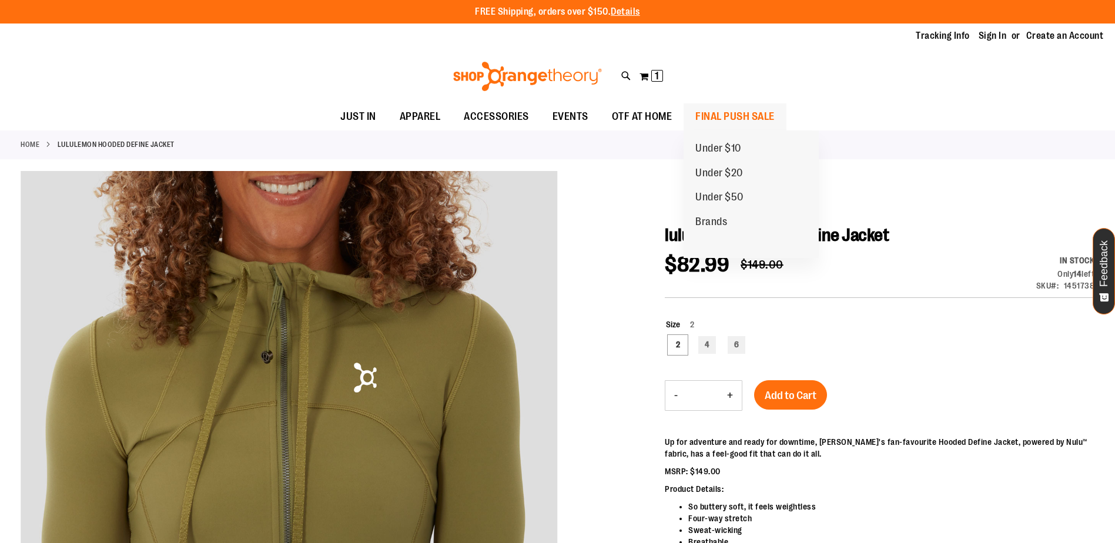
click at [715, 119] on span "FINAL PUSH SALE" at bounding box center [734, 116] width 79 height 26
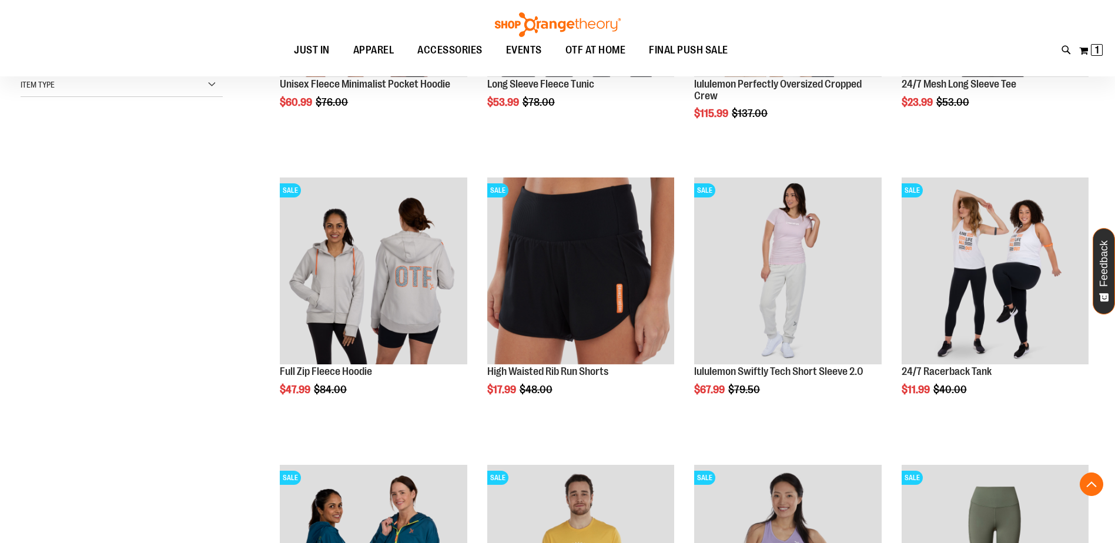
scroll to position [235, 0]
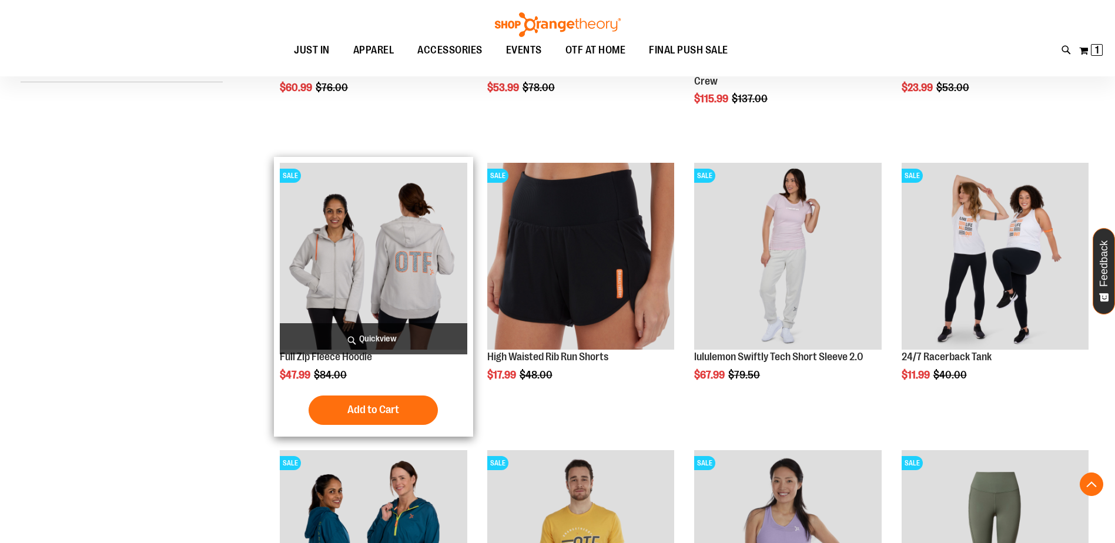
click at [389, 279] on img "product" at bounding box center [373, 256] width 187 height 187
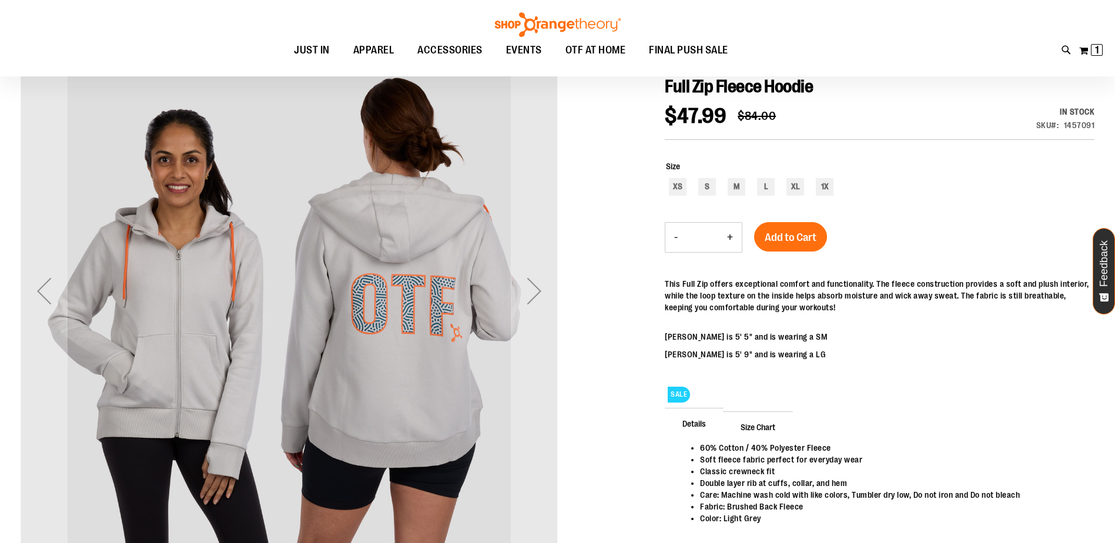
scroll to position [176, 0]
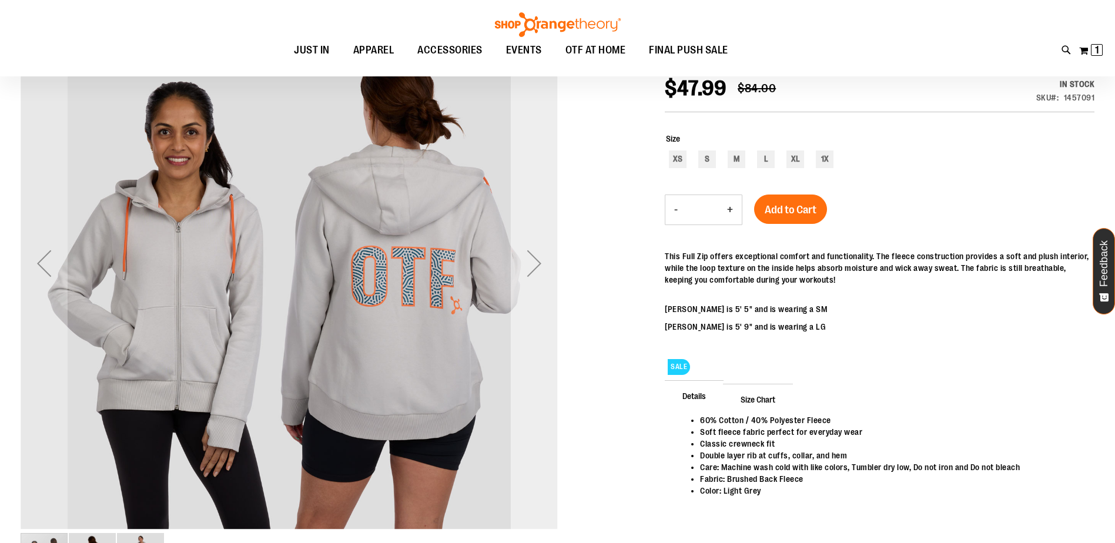
click at [534, 273] on div "Next" at bounding box center [534, 263] width 47 height 47
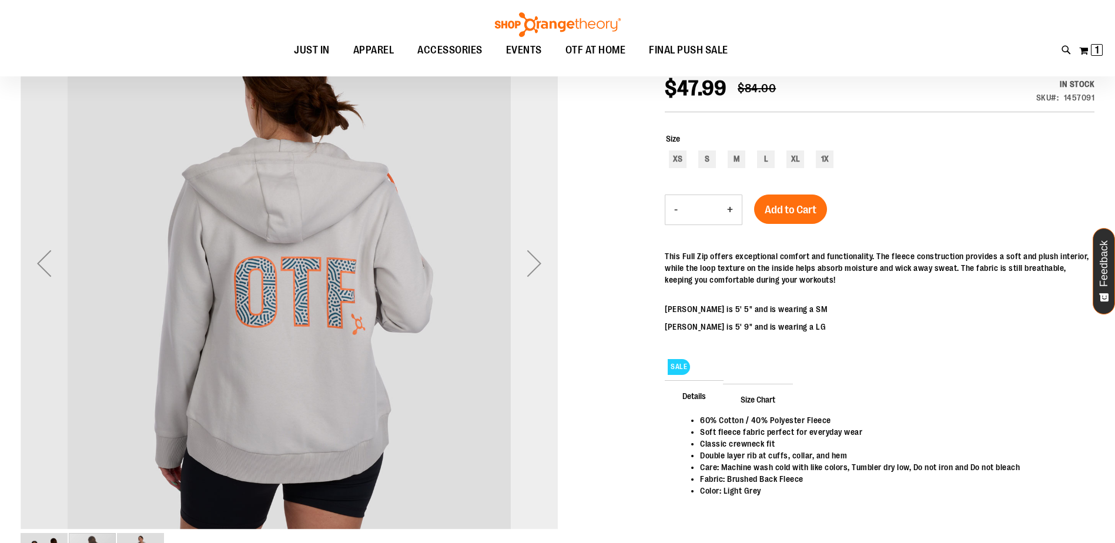
click at [534, 273] on div "Next" at bounding box center [534, 263] width 47 height 47
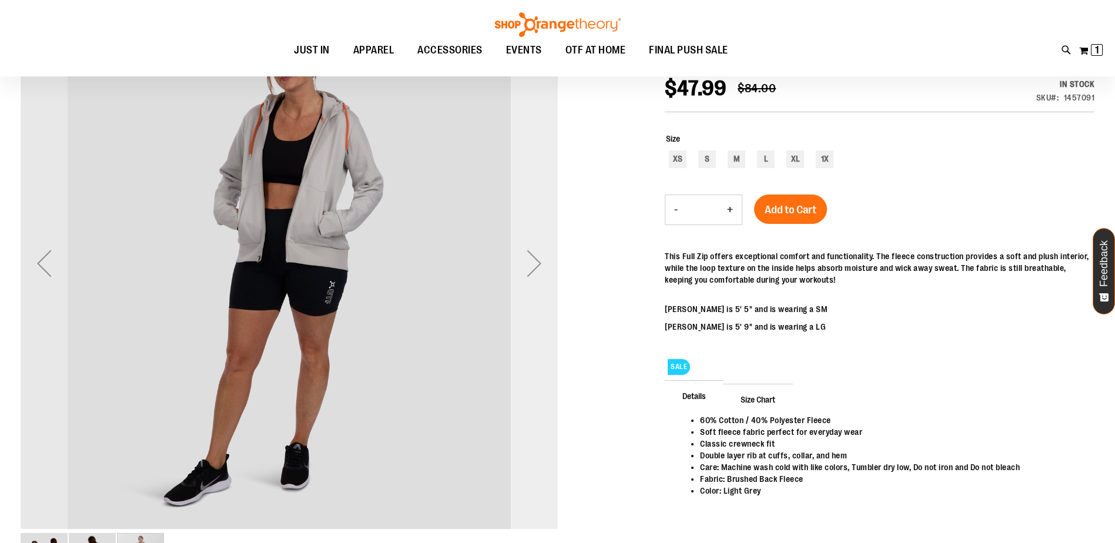
click at [534, 273] on div "Next" at bounding box center [534, 263] width 47 height 47
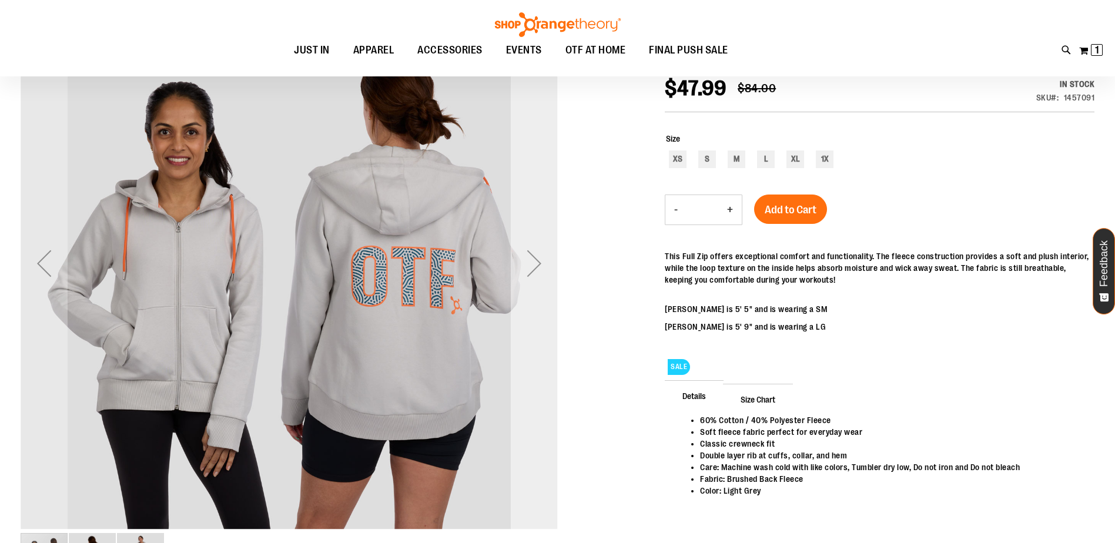
click at [534, 273] on div "Next" at bounding box center [534, 263] width 47 height 47
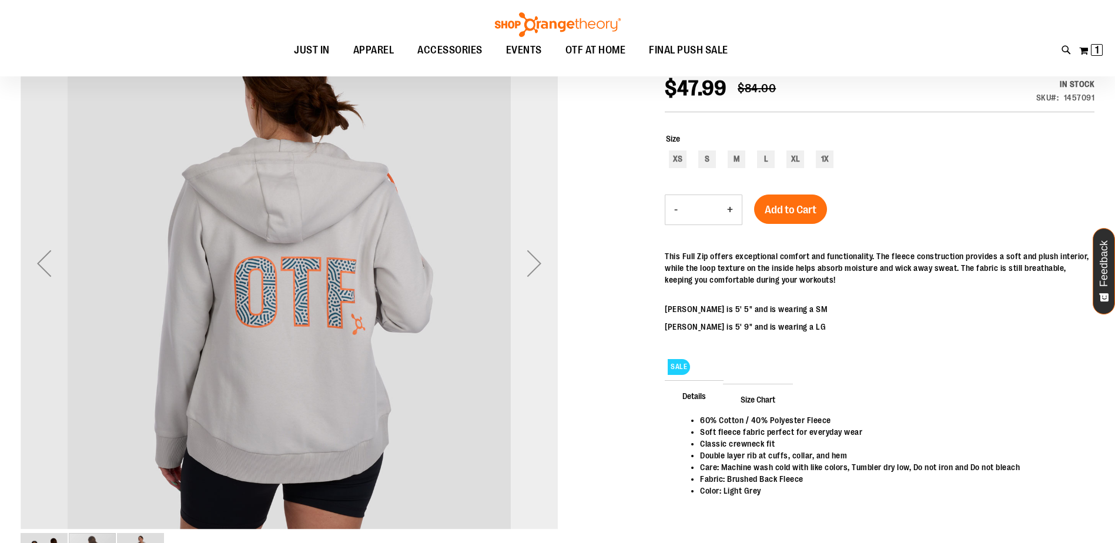
click at [534, 273] on div "Next" at bounding box center [534, 263] width 47 height 47
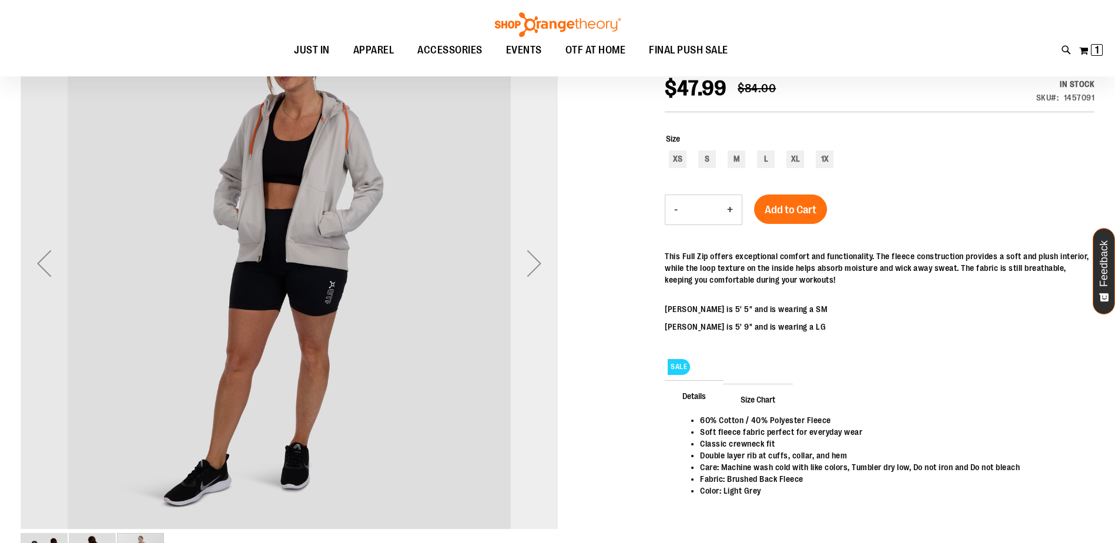
click at [534, 273] on div "Next" at bounding box center [534, 263] width 47 height 47
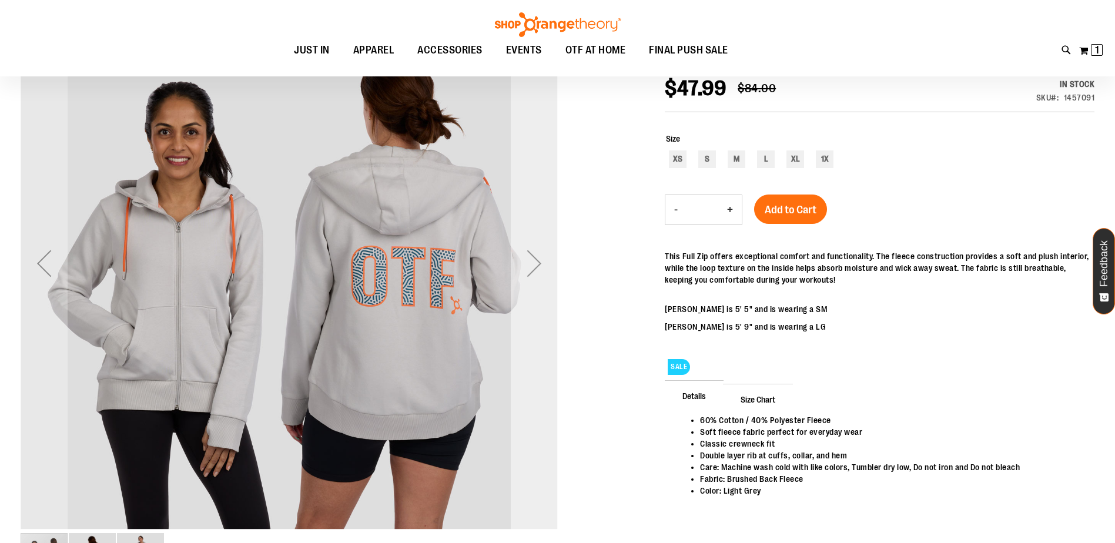
click at [534, 273] on div "Next" at bounding box center [534, 263] width 47 height 47
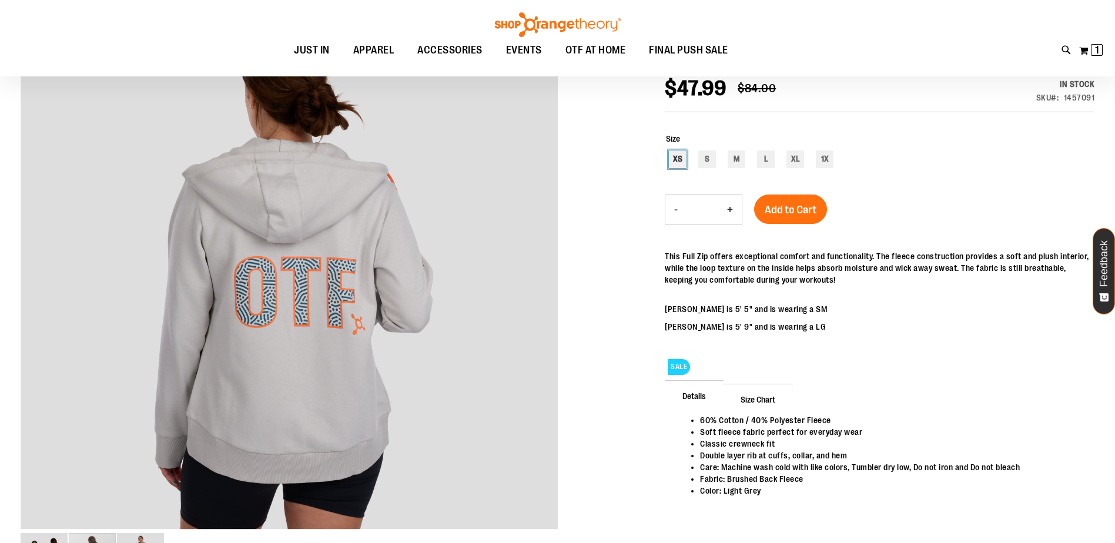
click at [679, 153] on div "XS" at bounding box center [678, 159] width 18 height 18
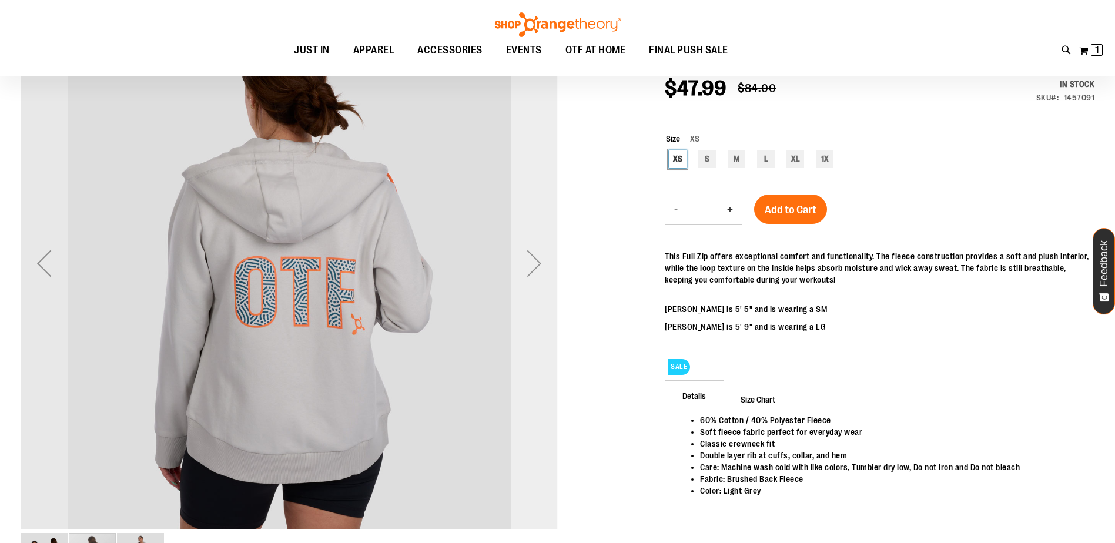
click at [520, 272] on div "Next" at bounding box center [534, 263] width 47 height 47
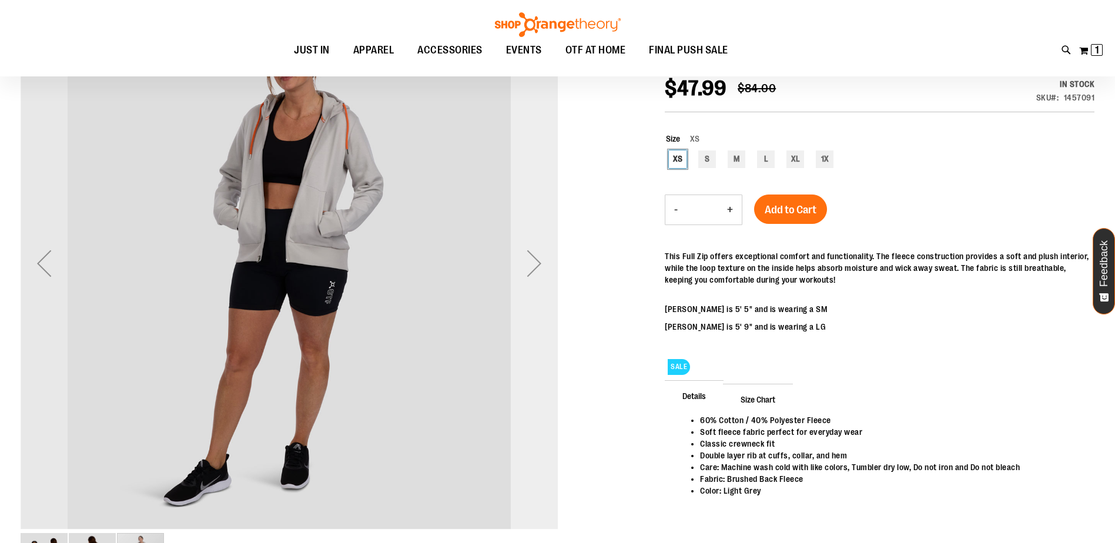
click at [520, 272] on div "Next" at bounding box center [534, 263] width 47 height 47
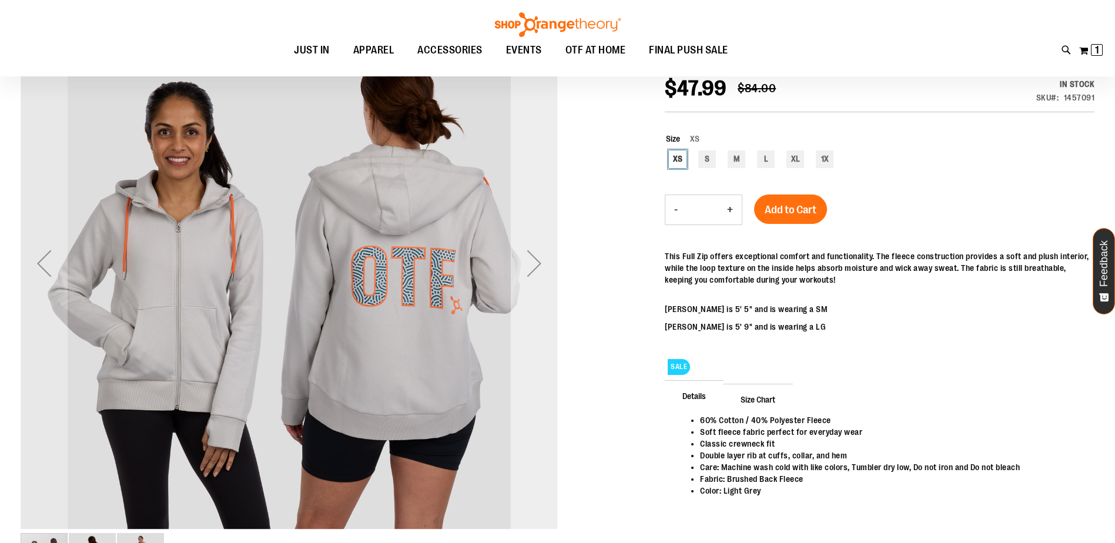
click at [520, 272] on div "Next" at bounding box center [534, 263] width 47 height 47
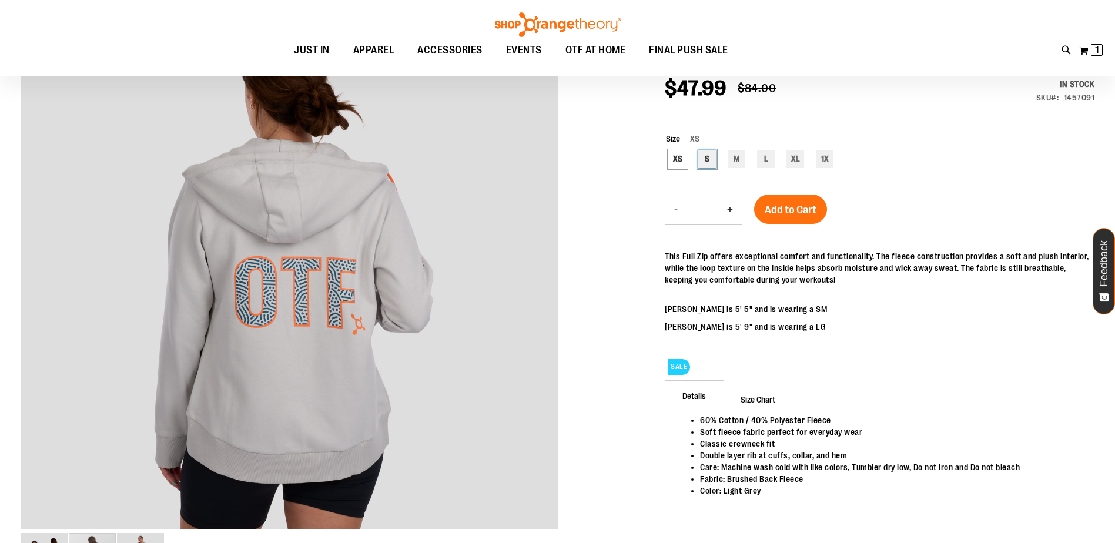
click at [715, 156] on div "S" at bounding box center [707, 159] width 18 height 18
type input "***"
drag, startPoint x: 794, startPoint y: 214, endPoint x: 756, endPoint y: 227, distance: 39.4
click at [793, 213] on span "Add to Cart" at bounding box center [791, 209] width 52 height 13
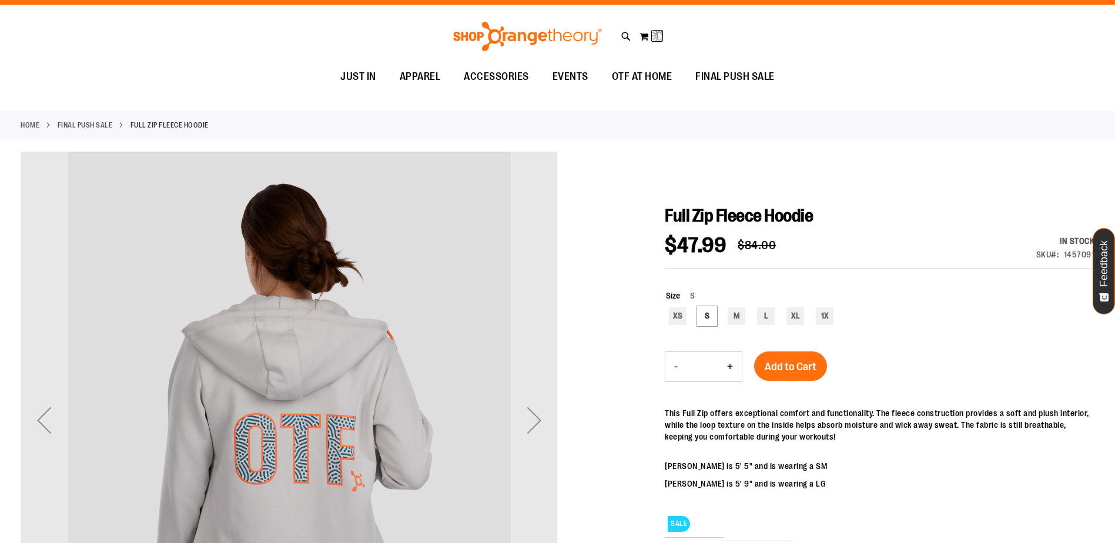
scroll to position [0, 0]
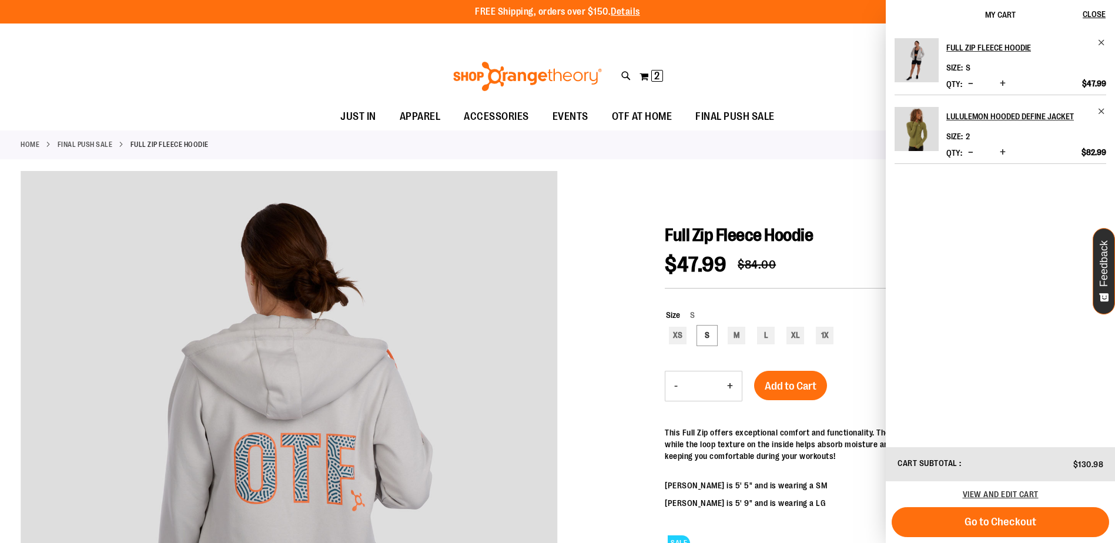
click at [971, 153] on span "Decrease product quantity" at bounding box center [970, 152] width 5 height 12
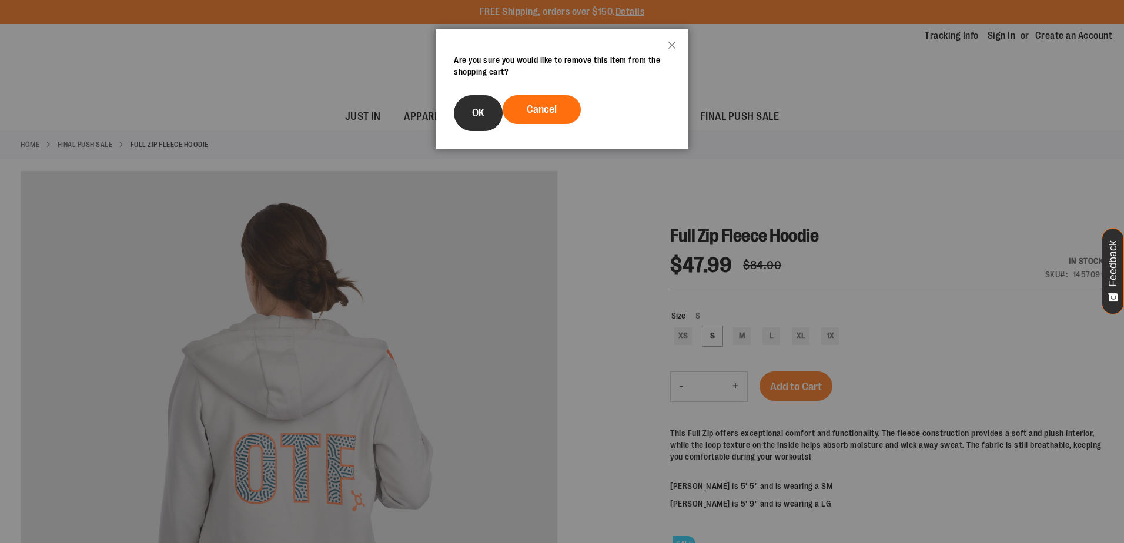
click at [471, 103] on button "OK" at bounding box center [478, 113] width 49 height 36
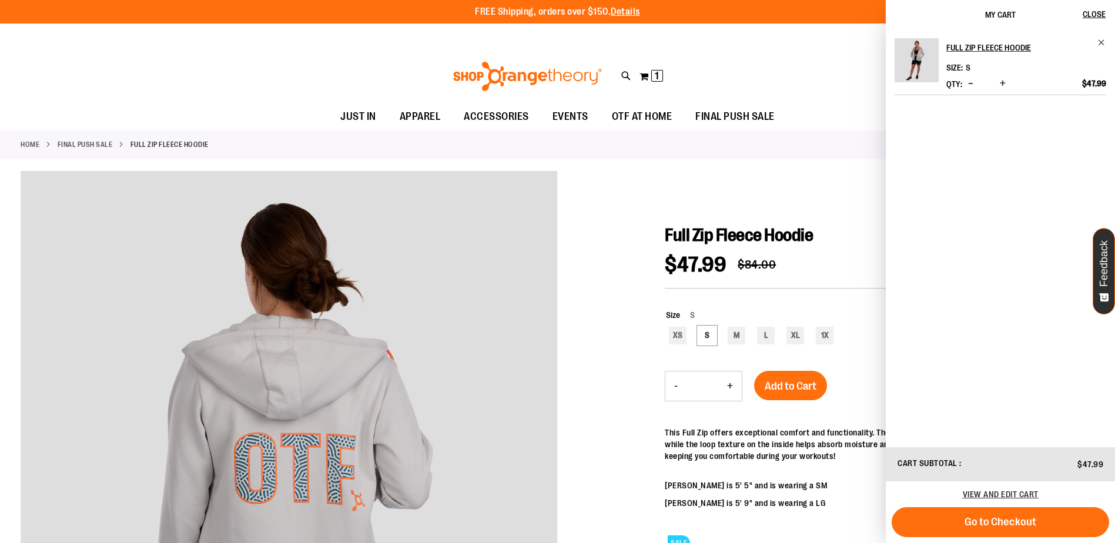
click at [747, 178] on div at bounding box center [558, 471] width 1074 height 601
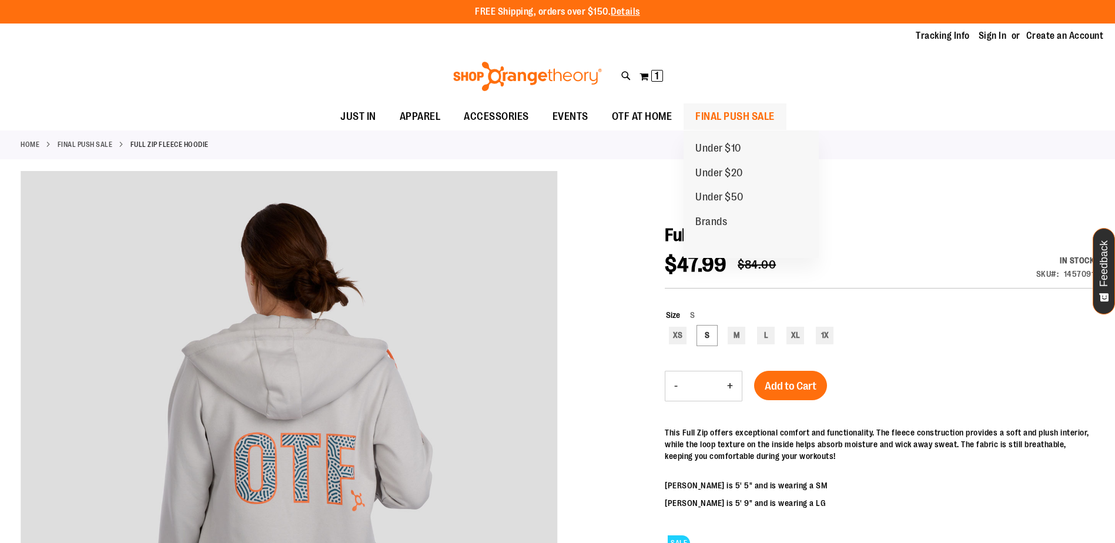
click at [712, 117] on span "FINAL PUSH SALE" at bounding box center [734, 116] width 79 height 26
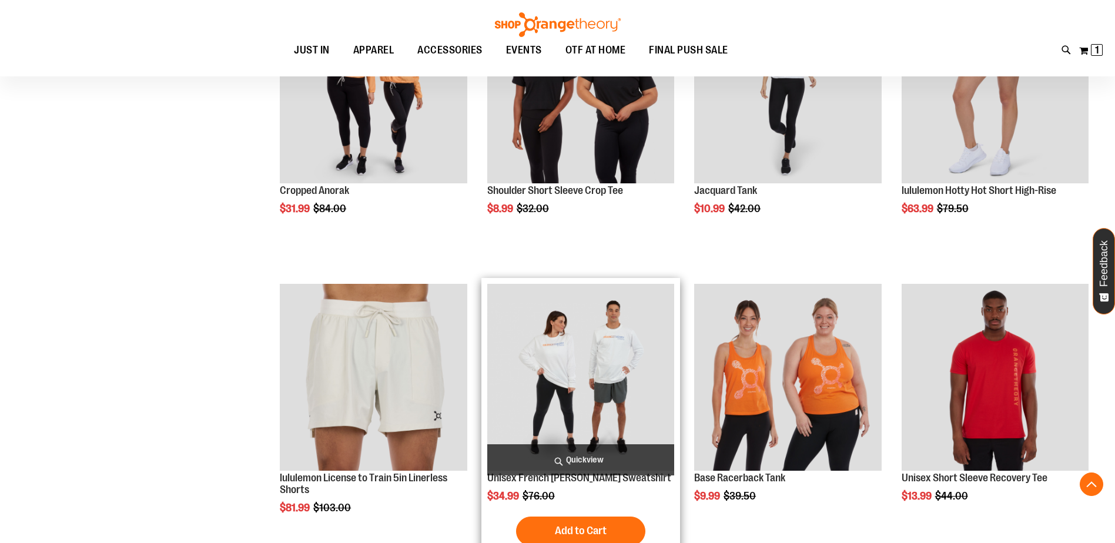
scroll to position [1331, 0]
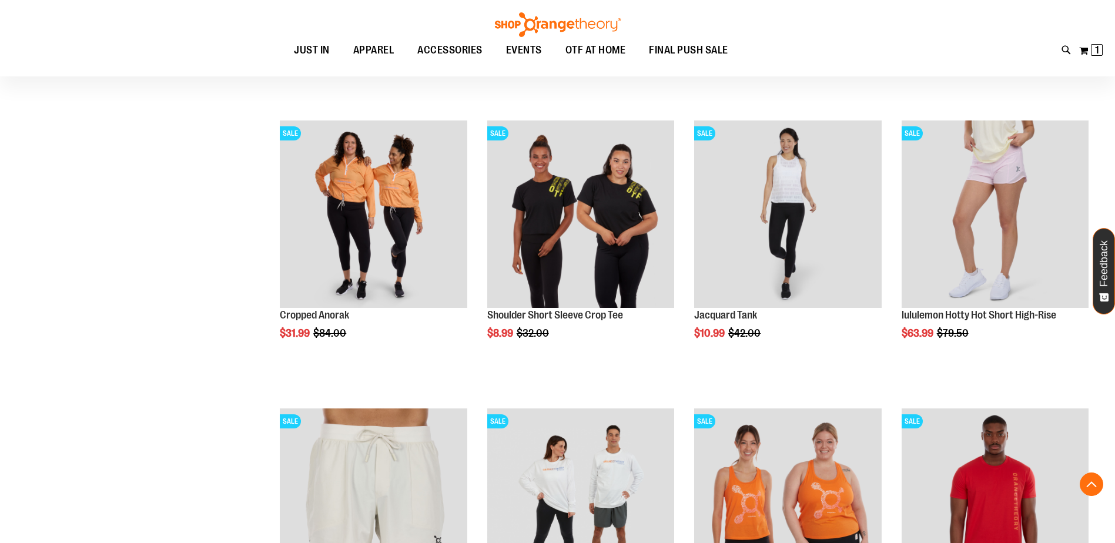
scroll to position [979, 0]
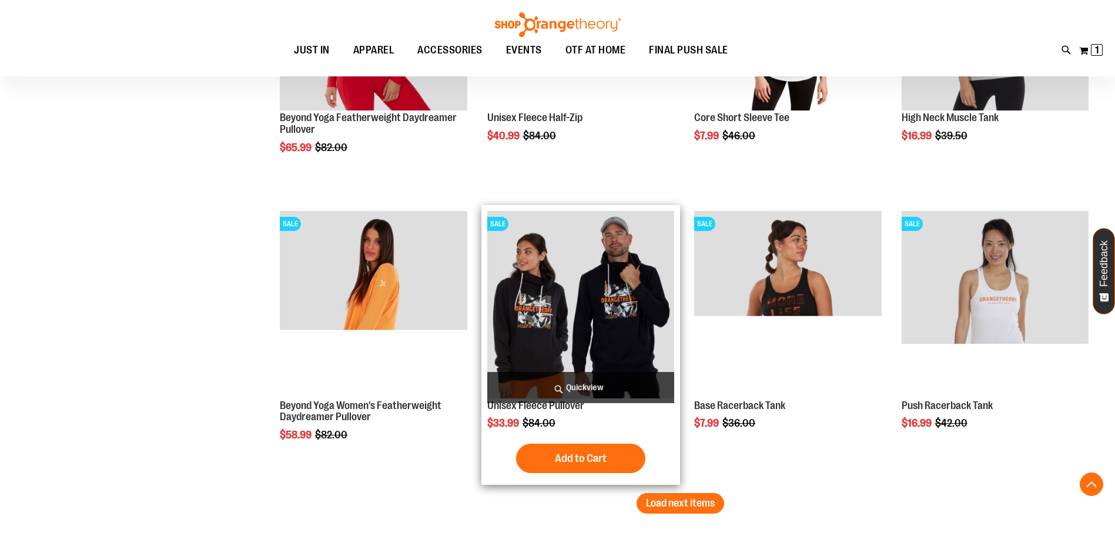
scroll to position [2331, 0]
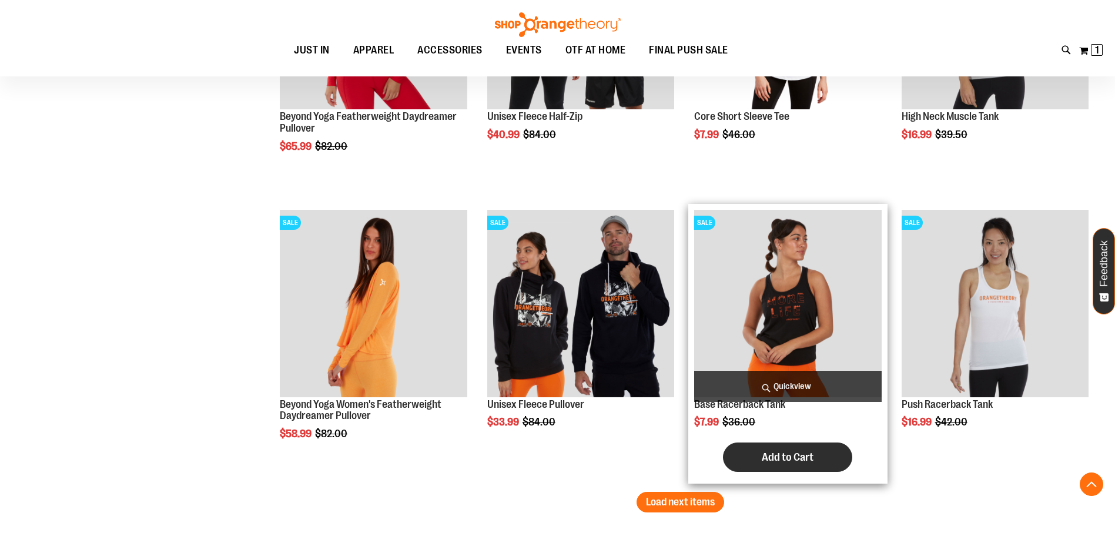
click at [815, 464] on button "Add to Cart" at bounding box center [787, 457] width 129 height 29
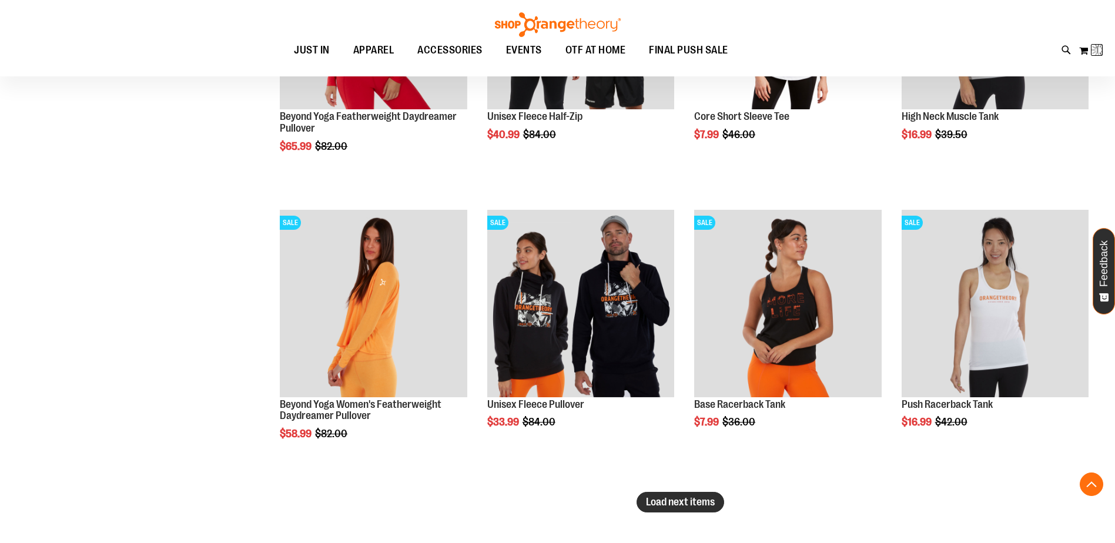
click at [656, 498] on span "Load next items" at bounding box center [680, 502] width 69 height 12
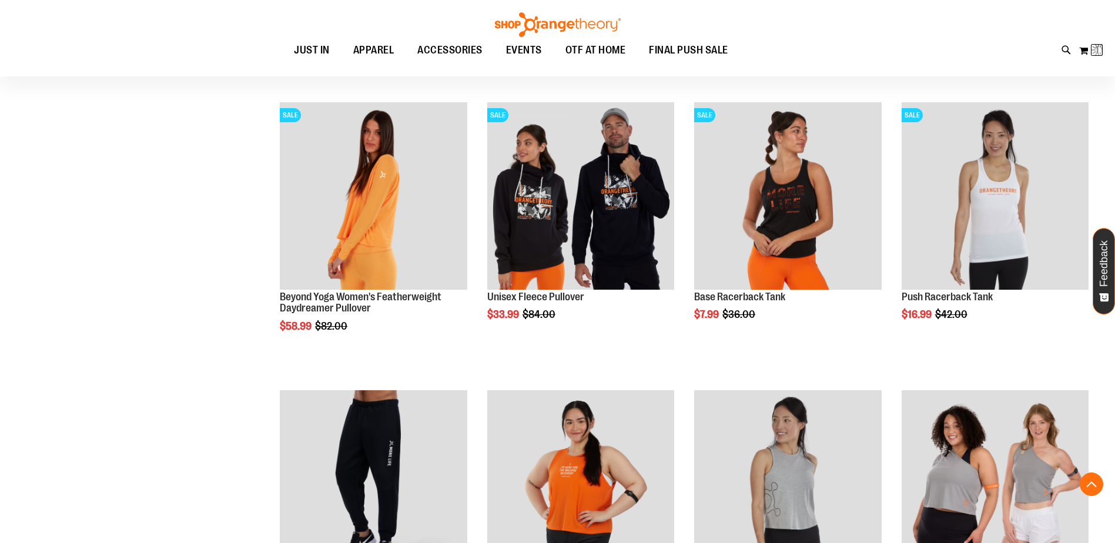
scroll to position [2566, 0]
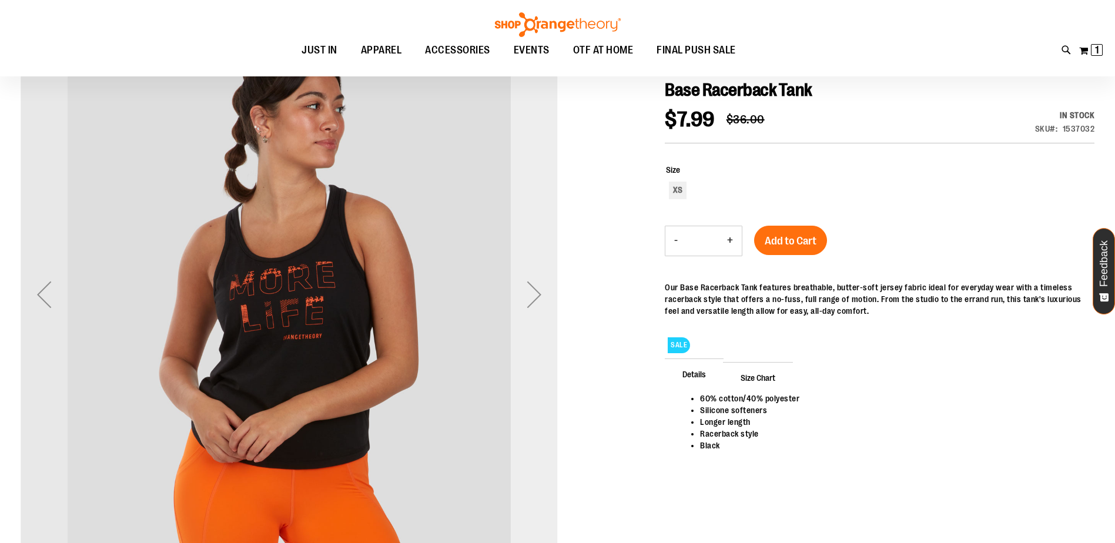
scroll to position [207, 0]
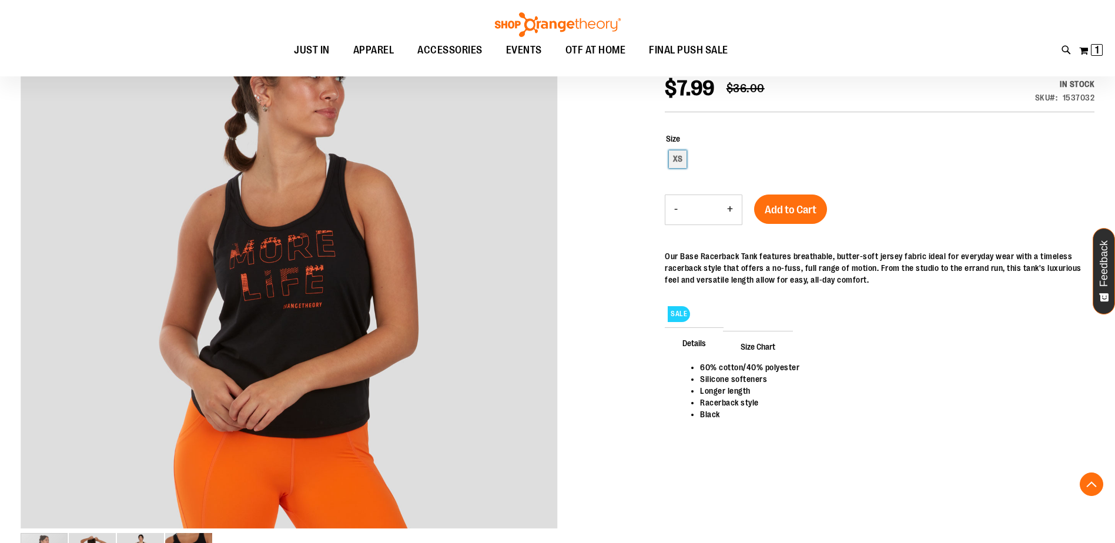
click at [683, 161] on div "XS" at bounding box center [678, 159] width 18 height 18
type input "***"
click at [786, 210] on span "Add to Cart" at bounding box center [791, 209] width 52 height 13
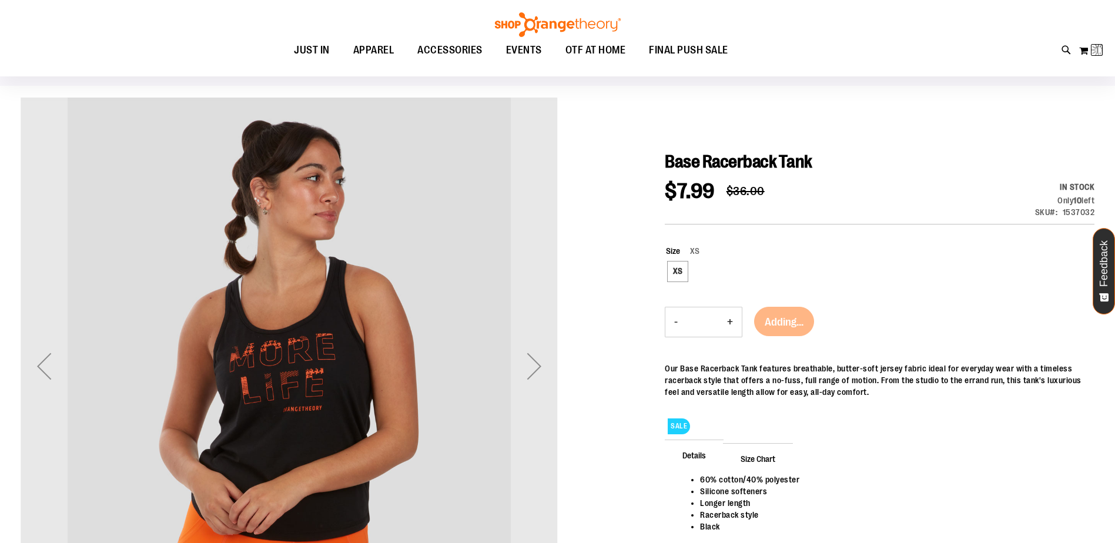
scroll to position [0, 0]
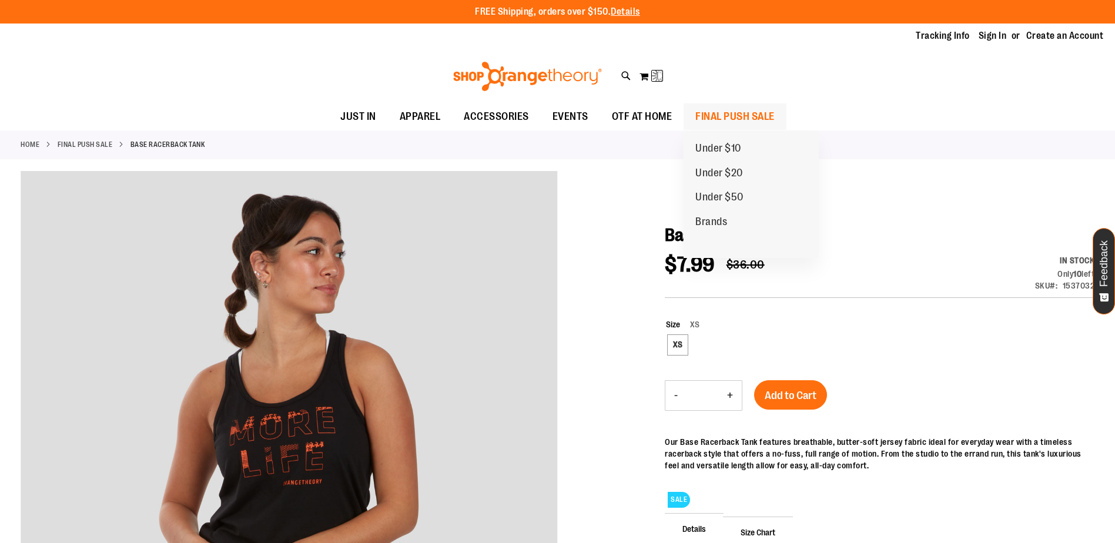
click at [729, 117] on span "FINAL PUSH SALE" at bounding box center [734, 116] width 79 height 26
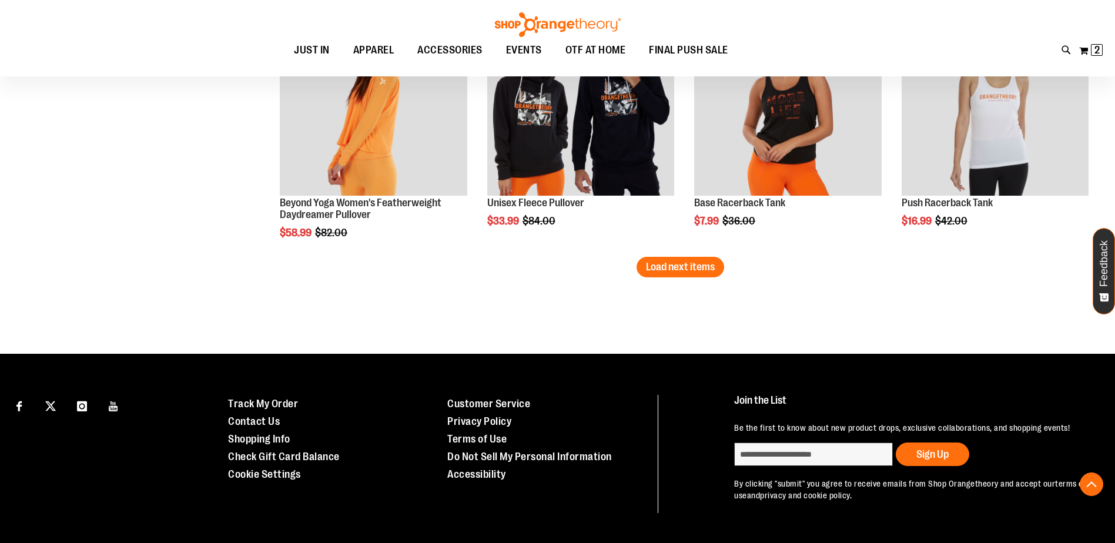
scroll to position [2164, 0]
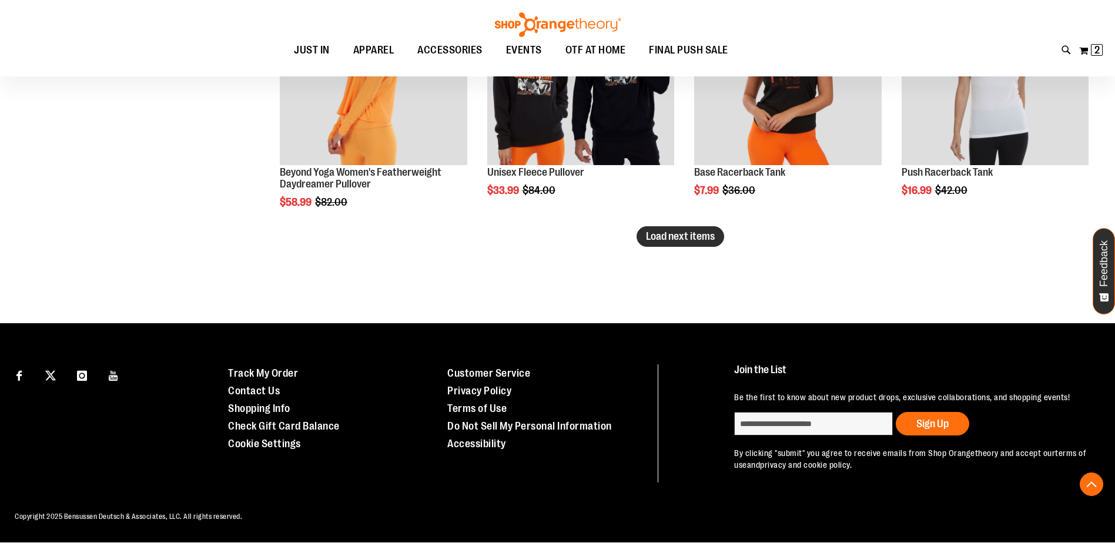
click at [655, 243] on button "Load next items" at bounding box center [681, 236] width 88 height 21
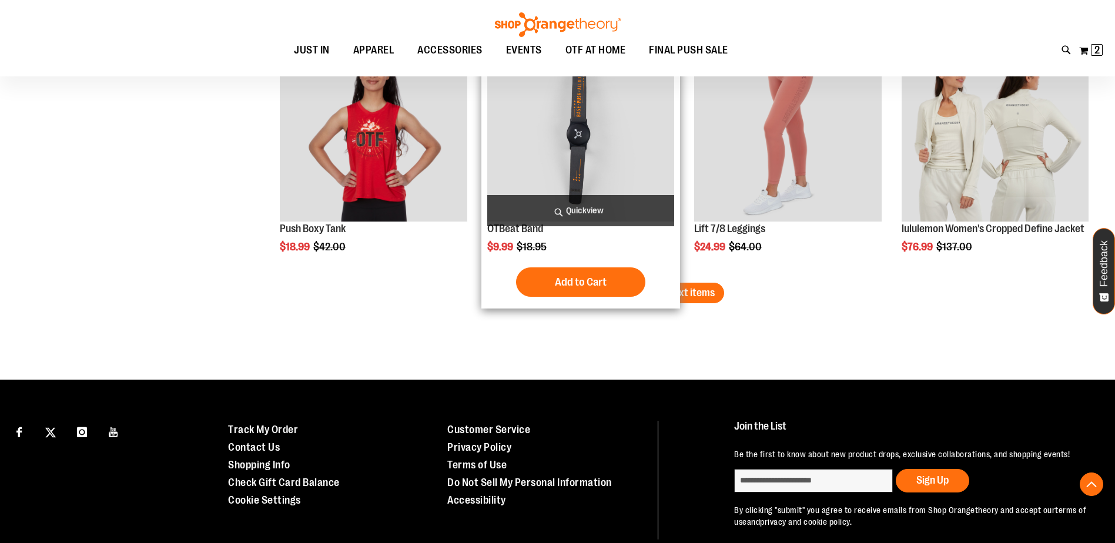
scroll to position [2810, 0]
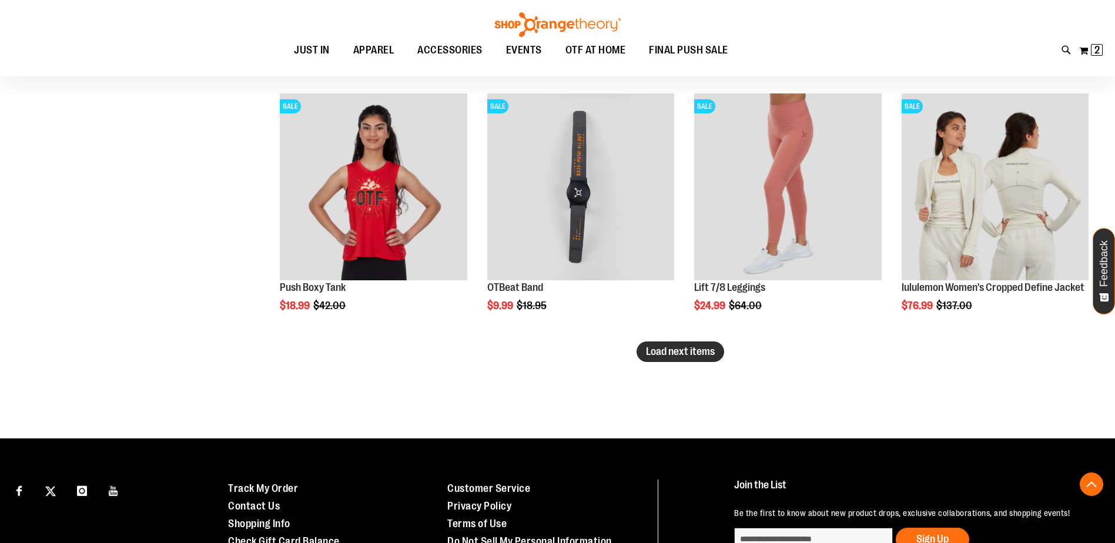
click at [665, 356] on span "Load next items" at bounding box center [680, 352] width 69 height 12
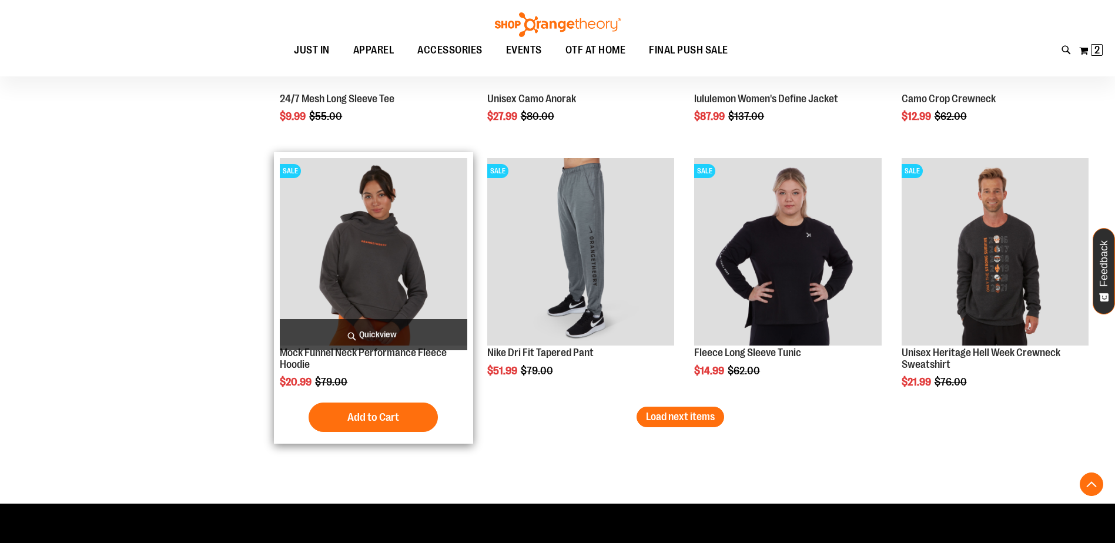
scroll to position [3516, 0]
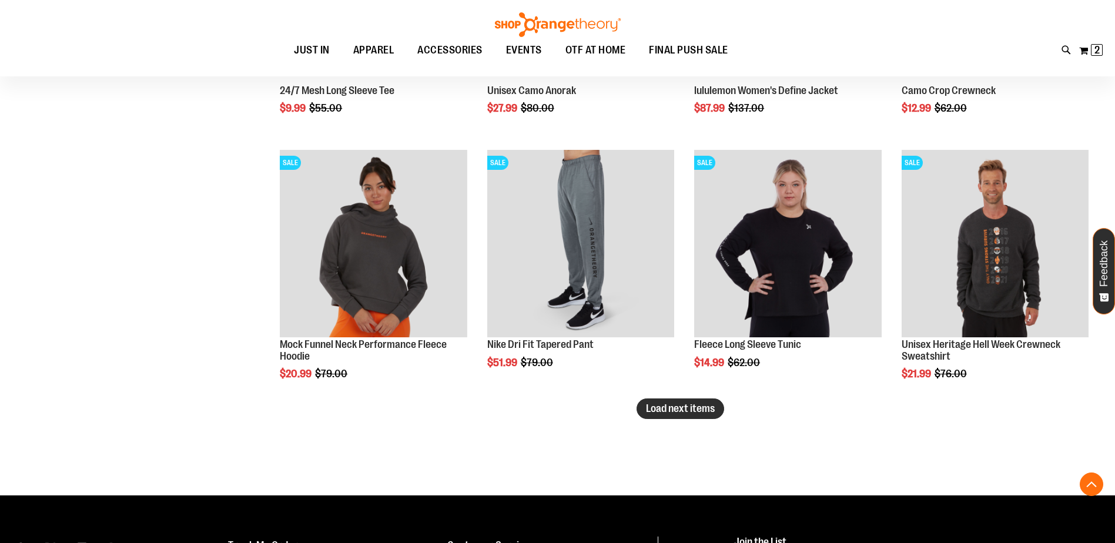
click at [694, 413] on span "Load next items" at bounding box center [680, 409] width 69 height 12
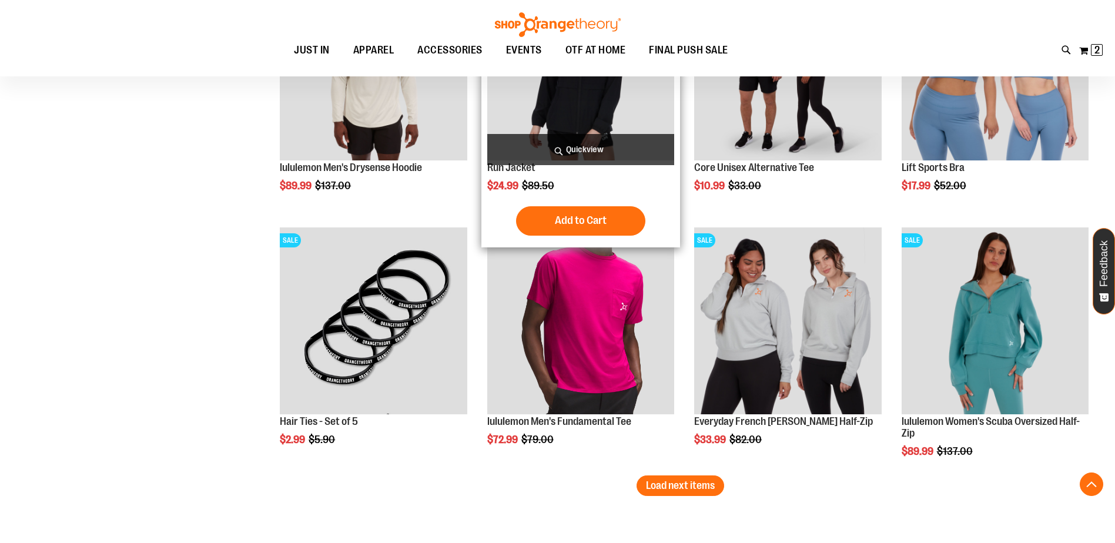
scroll to position [4221, 0]
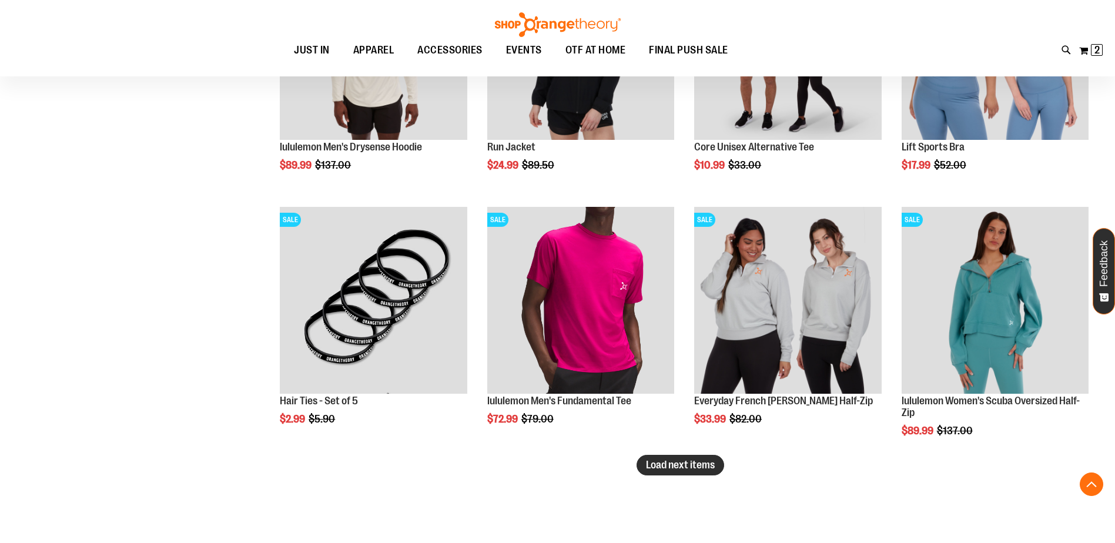
click at [687, 470] on span "Load next items" at bounding box center [680, 465] width 69 height 12
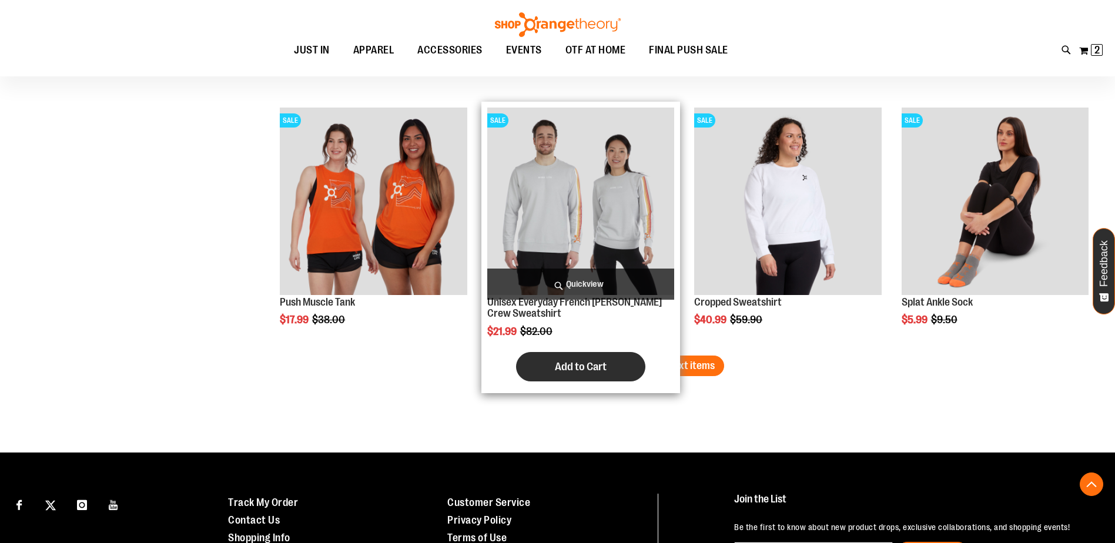
scroll to position [5103, 0]
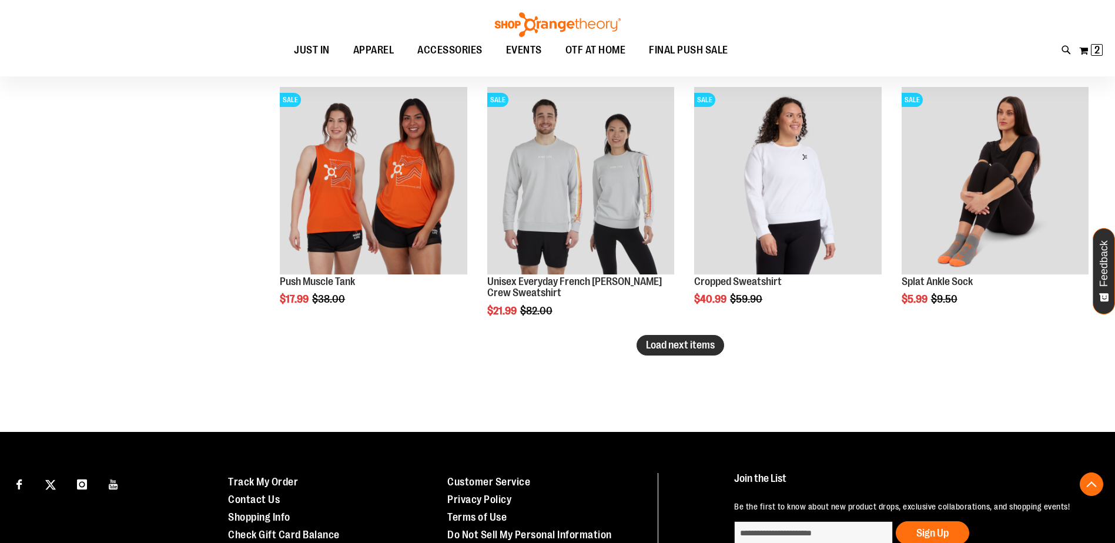
click at [698, 344] on span "Load next items" at bounding box center [680, 345] width 69 height 12
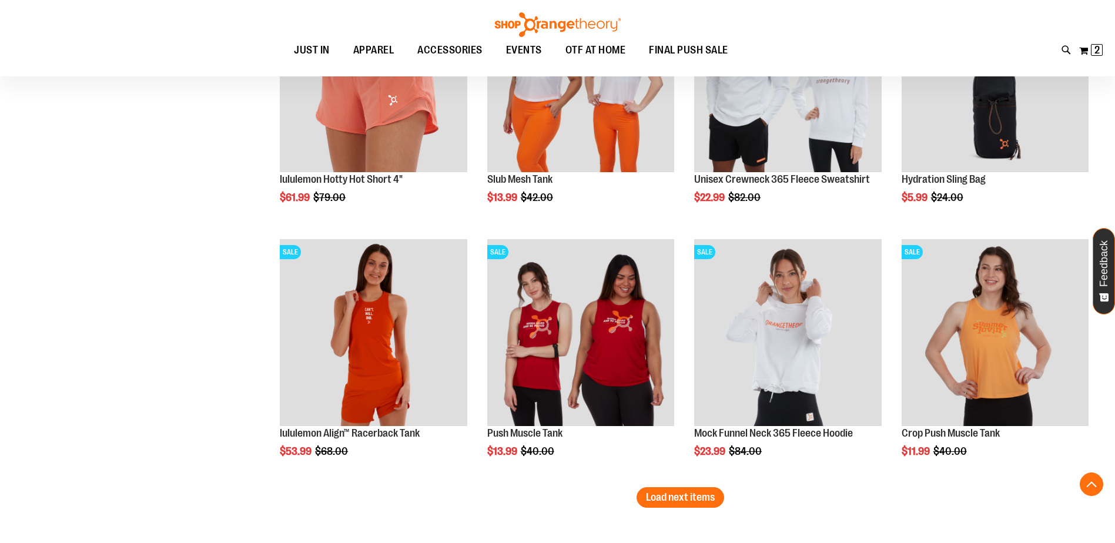
scroll to position [5749, 0]
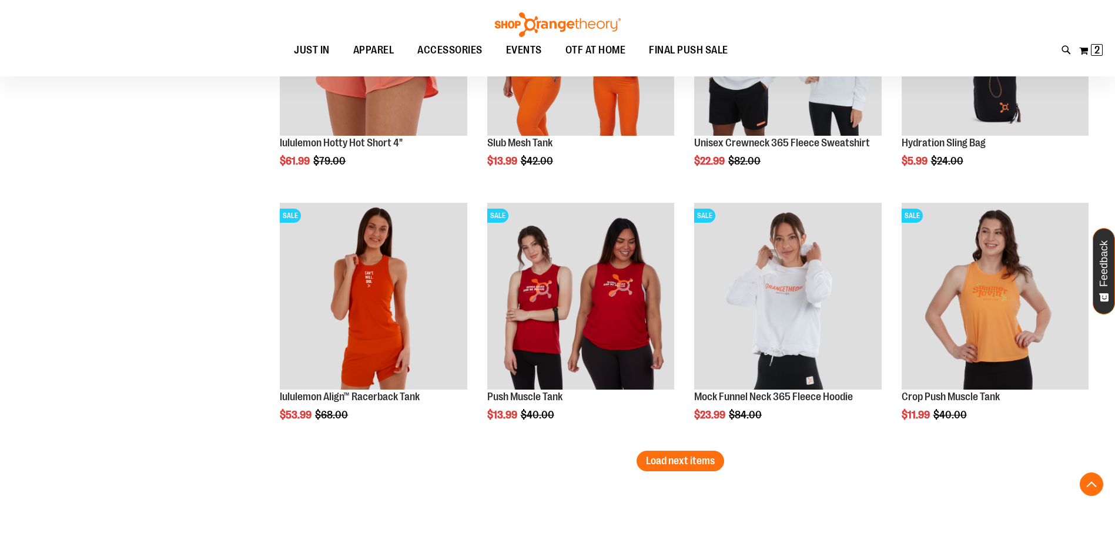
click at [713, 457] on span "Load next items" at bounding box center [680, 461] width 69 height 12
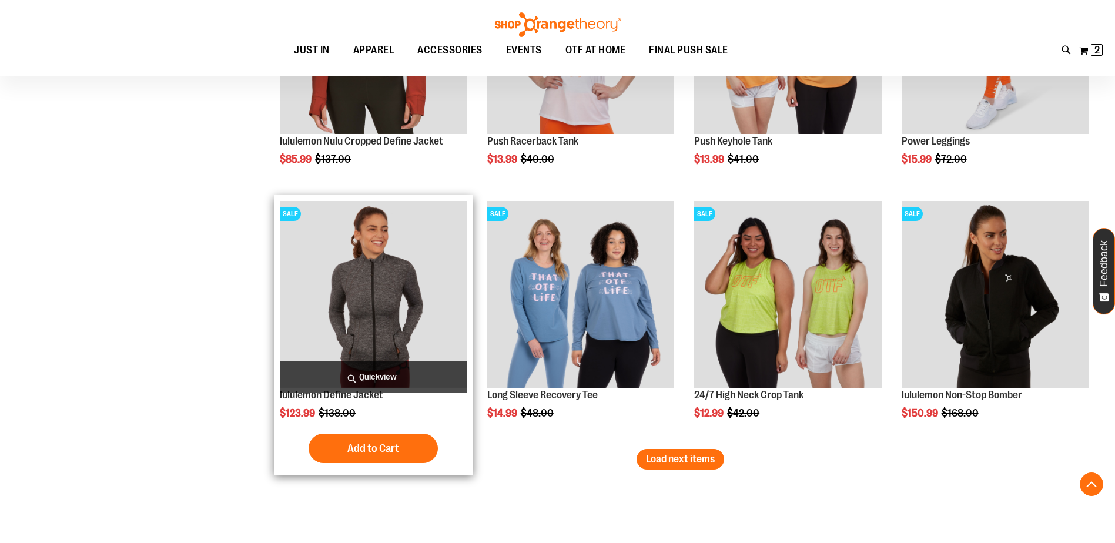
scroll to position [6513, 0]
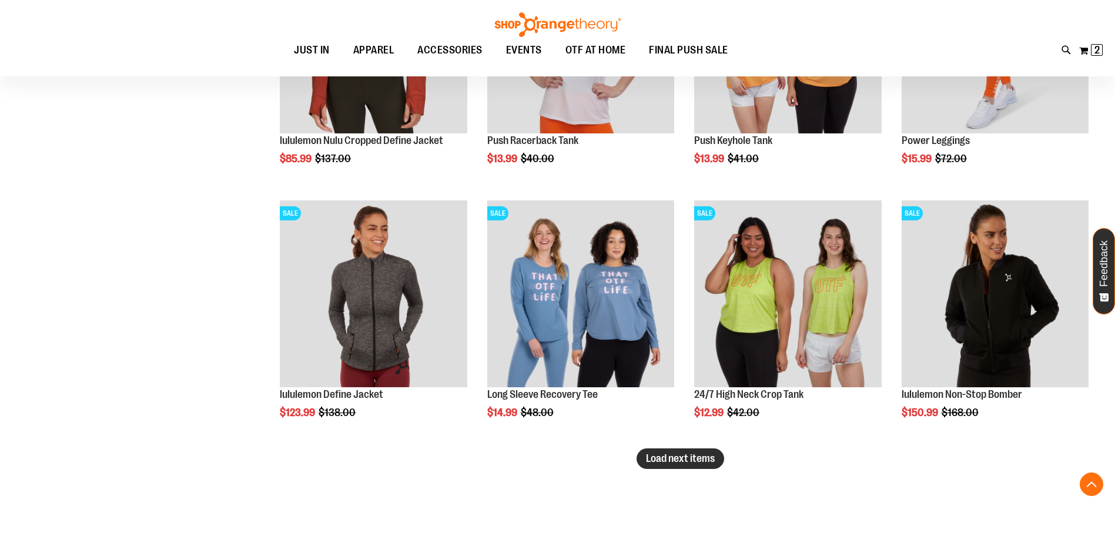
click at [657, 455] on span "Load next items" at bounding box center [680, 459] width 69 height 12
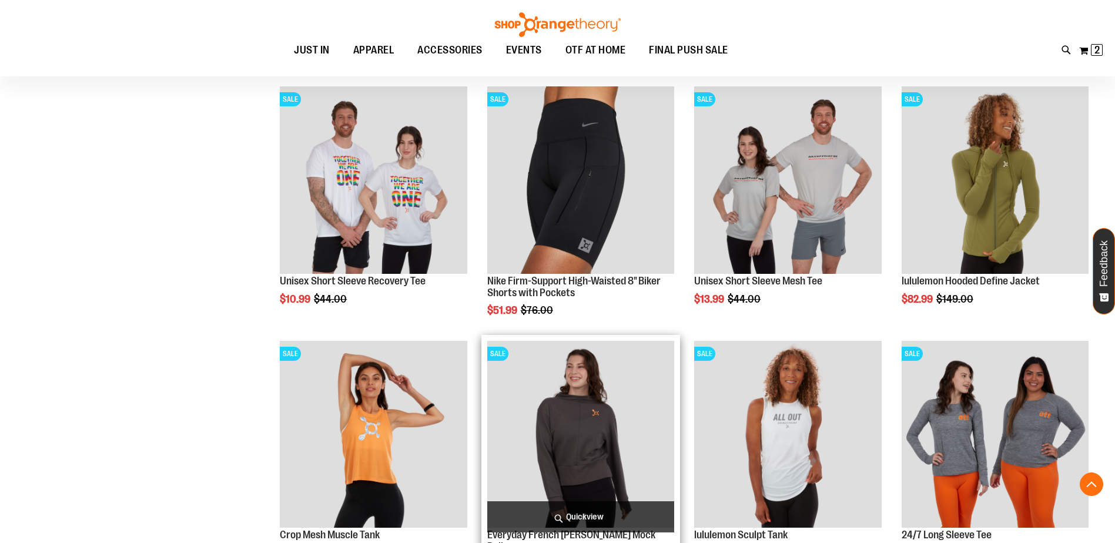
scroll to position [7278, 0]
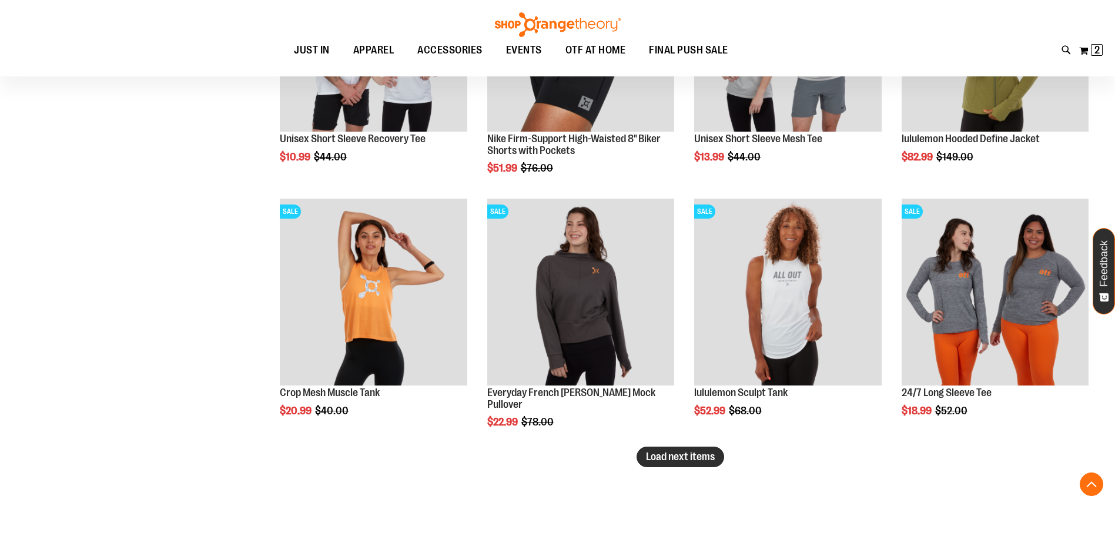
click at [695, 458] on span "Load next items" at bounding box center [680, 457] width 69 height 12
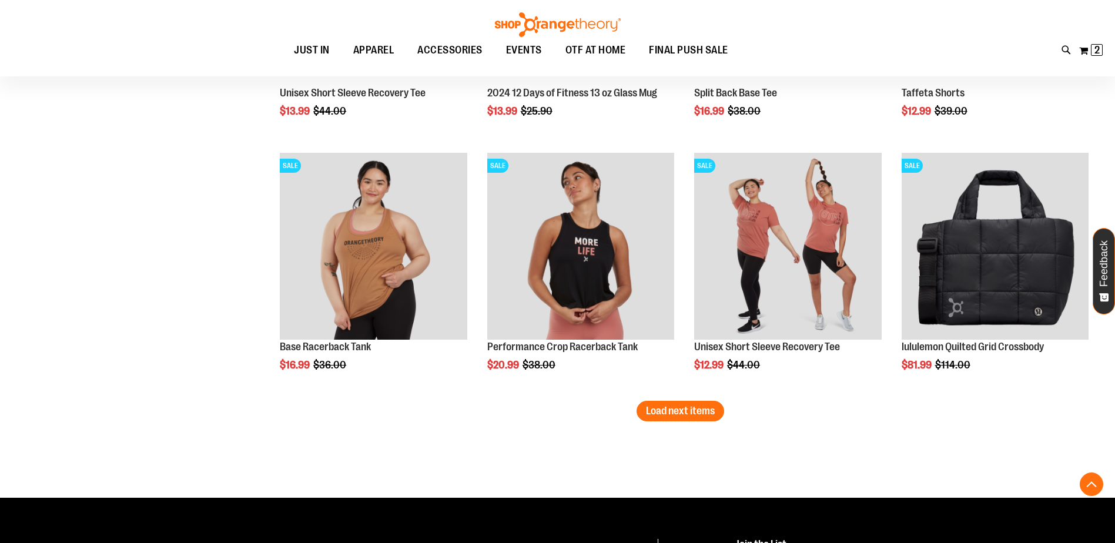
scroll to position [8100, 0]
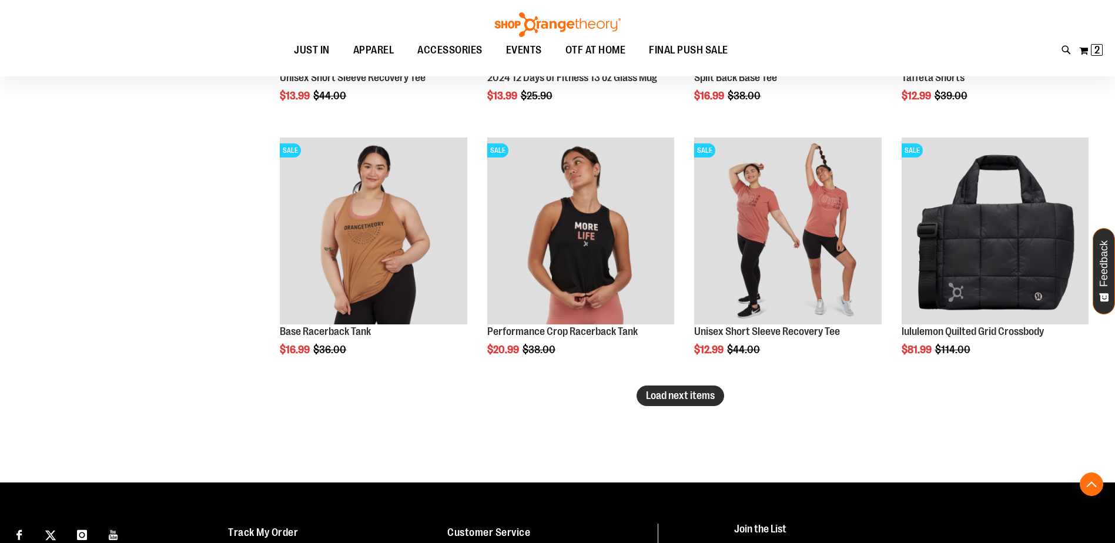
click at [671, 401] on span "Load next items" at bounding box center [680, 396] width 69 height 12
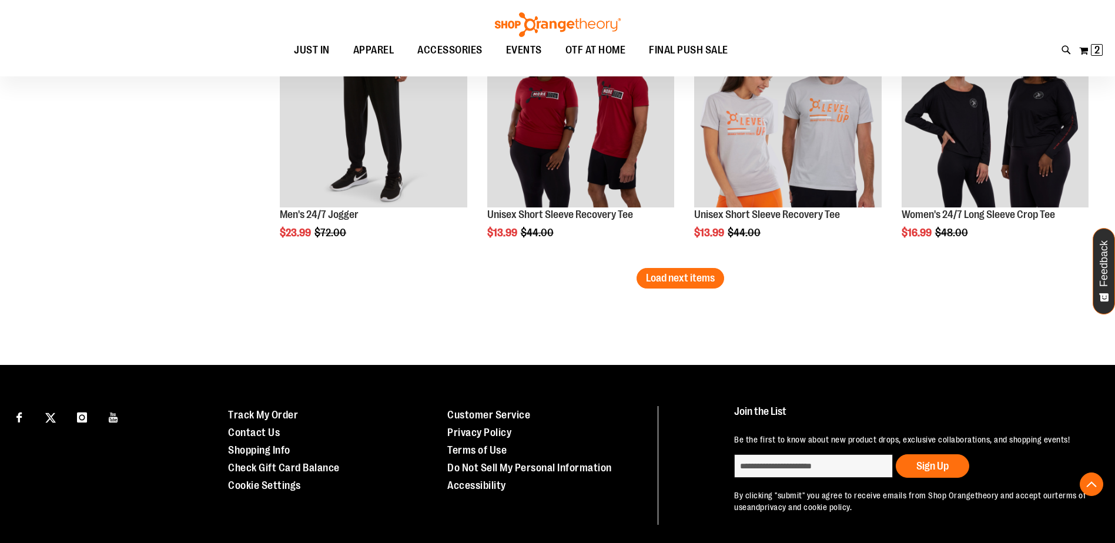
scroll to position [8982, 0]
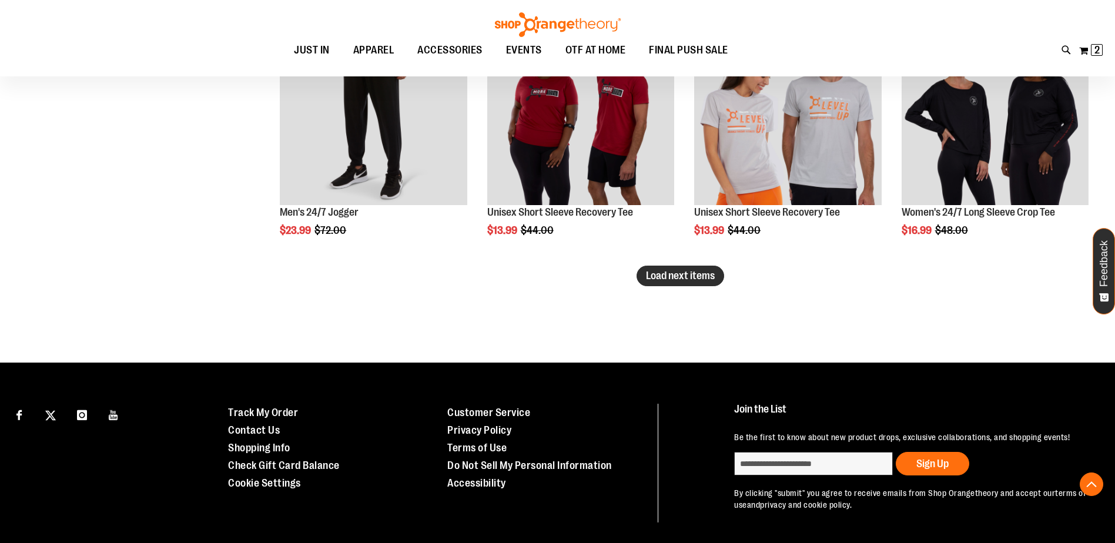
click at [658, 280] on span "Load next items" at bounding box center [680, 276] width 69 height 12
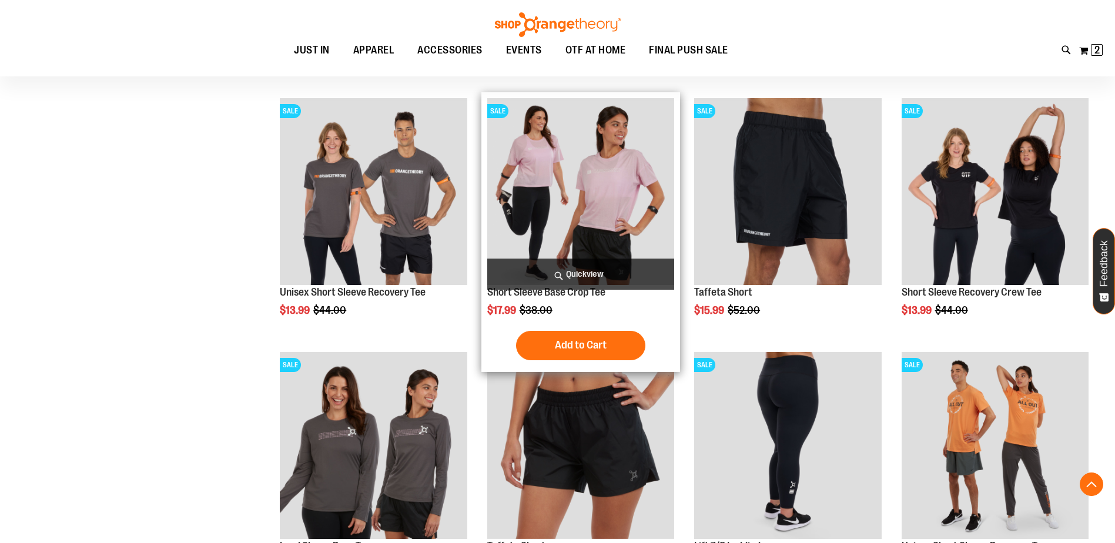
scroll to position [9570, 0]
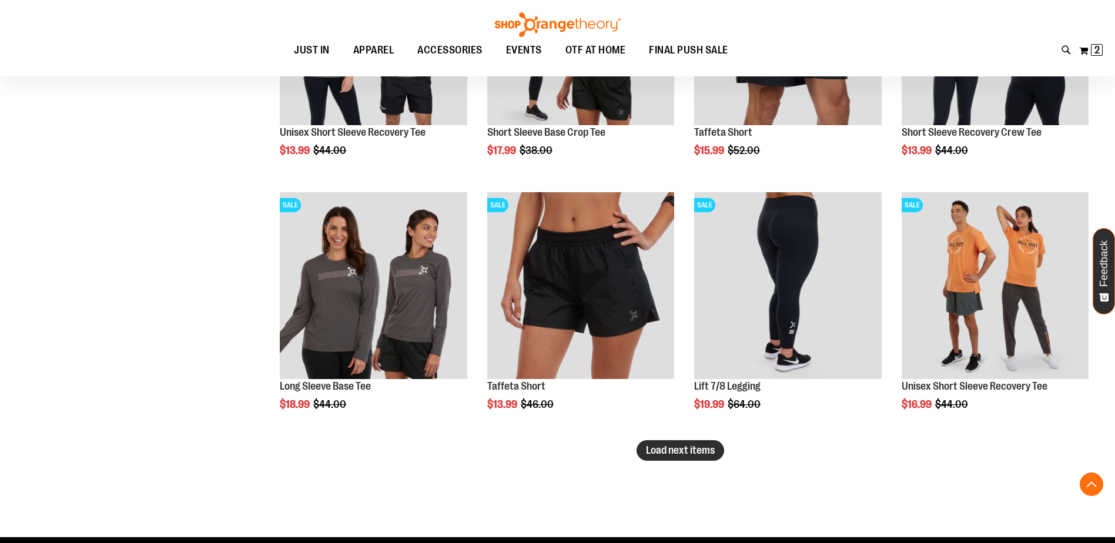
click at [650, 451] on span "Load next items" at bounding box center [680, 450] width 69 height 12
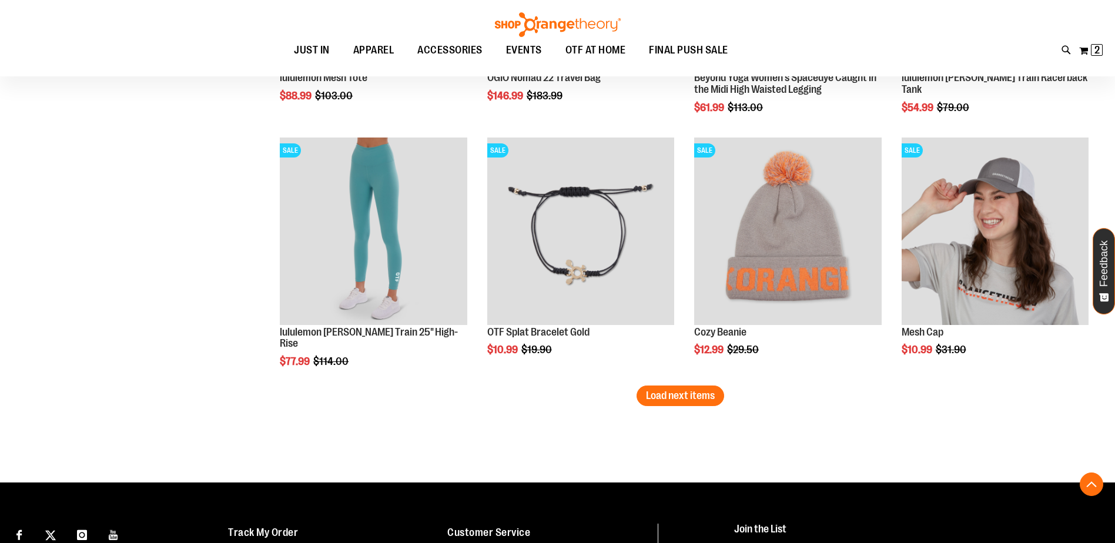
scroll to position [10452, 0]
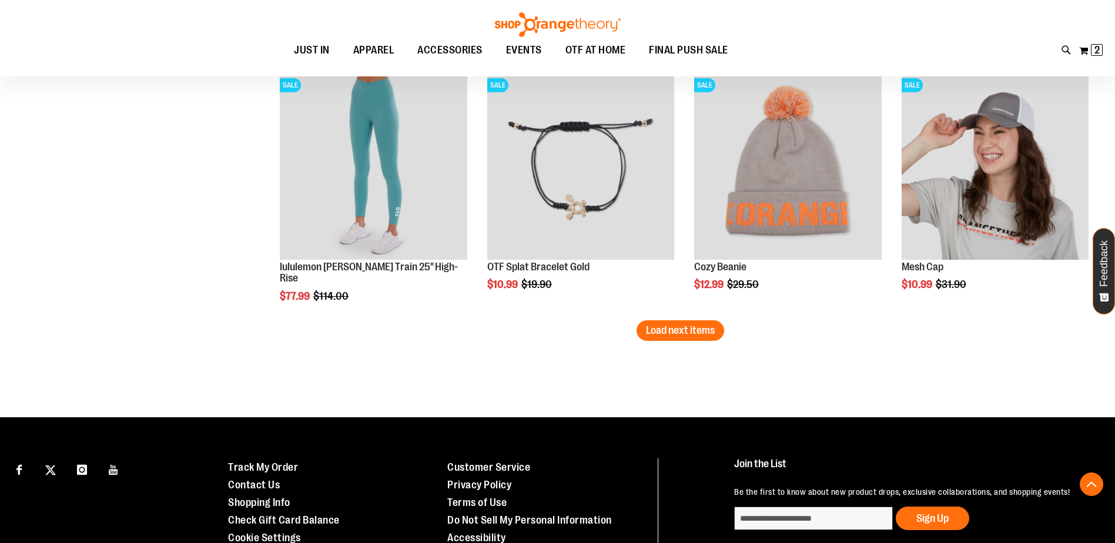
click at [661, 338] on button "Load next items" at bounding box center [681, 330] width 88 height 21
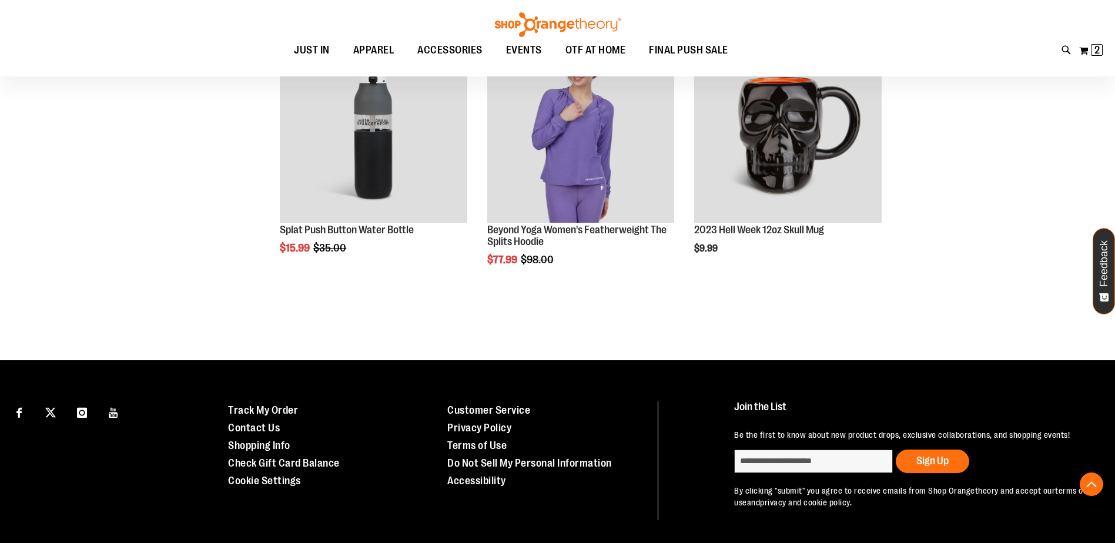
scroll to position [11275, 0]
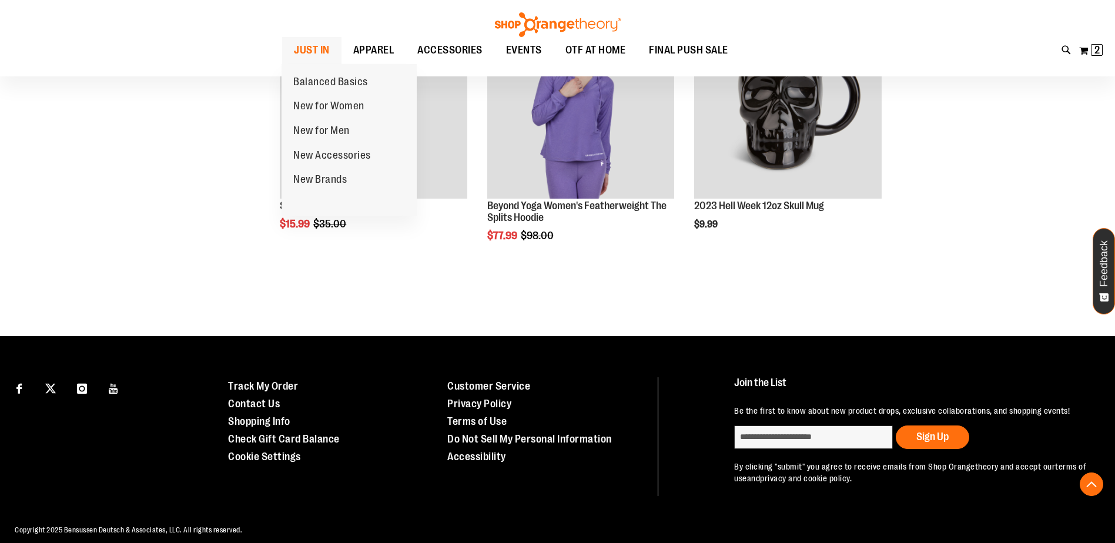
click at [310, 38] on span "JUST IN" at bounding box center [312, 50] width 36 height 26
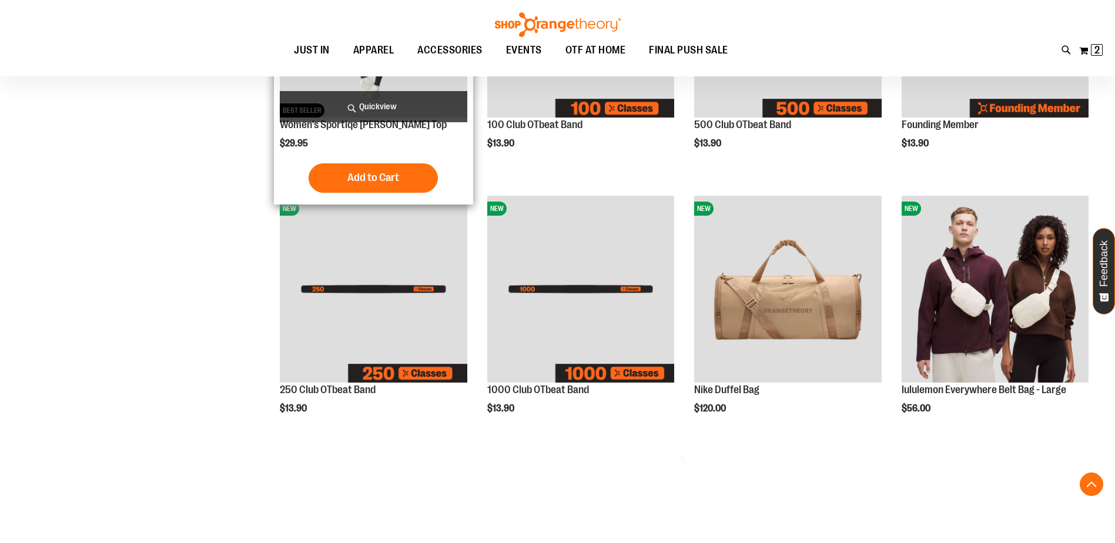
scroll to position [587, 0]
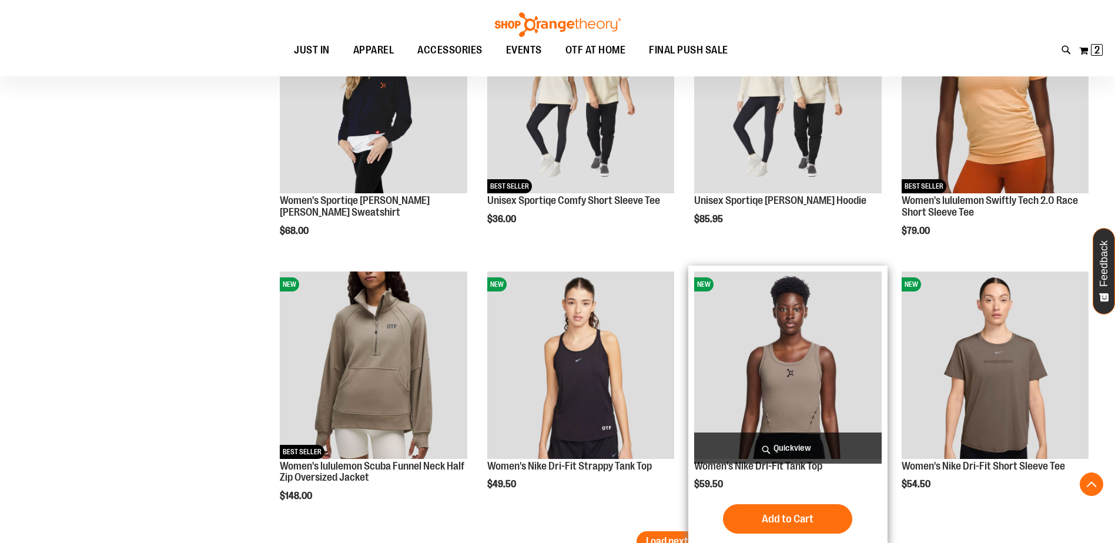
scroll to position [2233, 0]
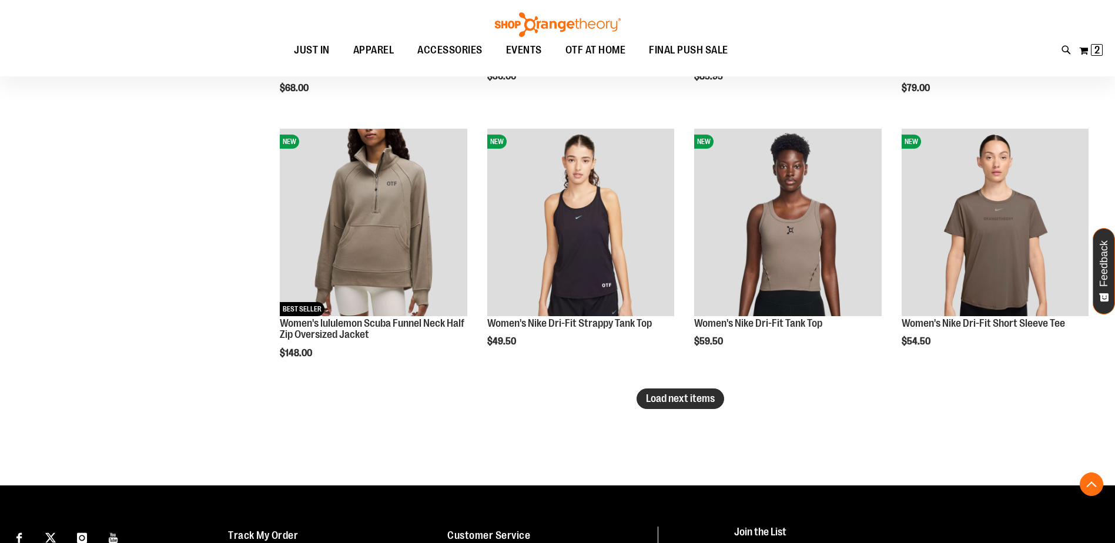
click at [691, 400] on span "Load next items" at bounding box center [680, 399] width 69 height 12
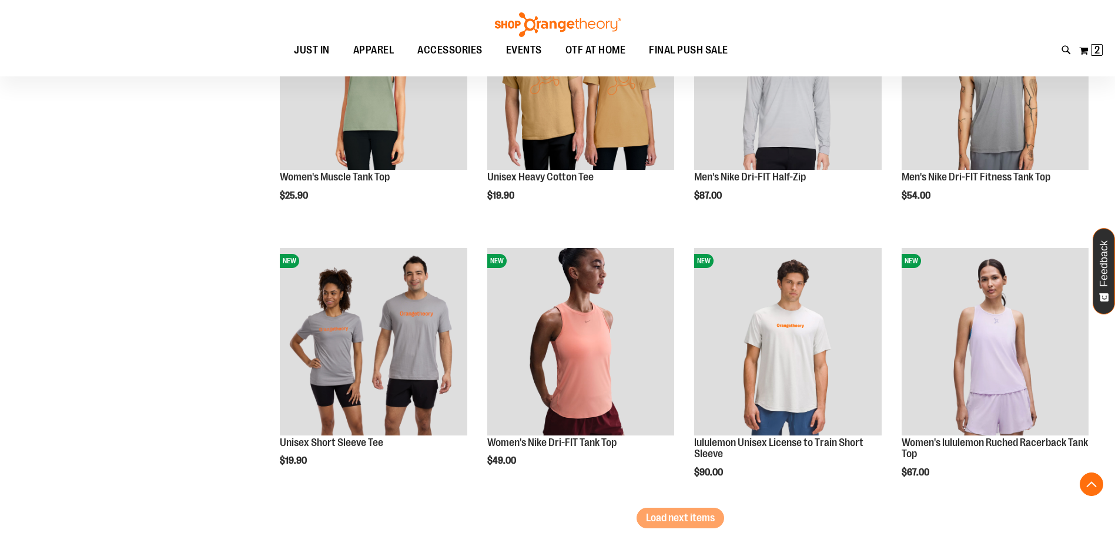
scroll to position [3056, 0]
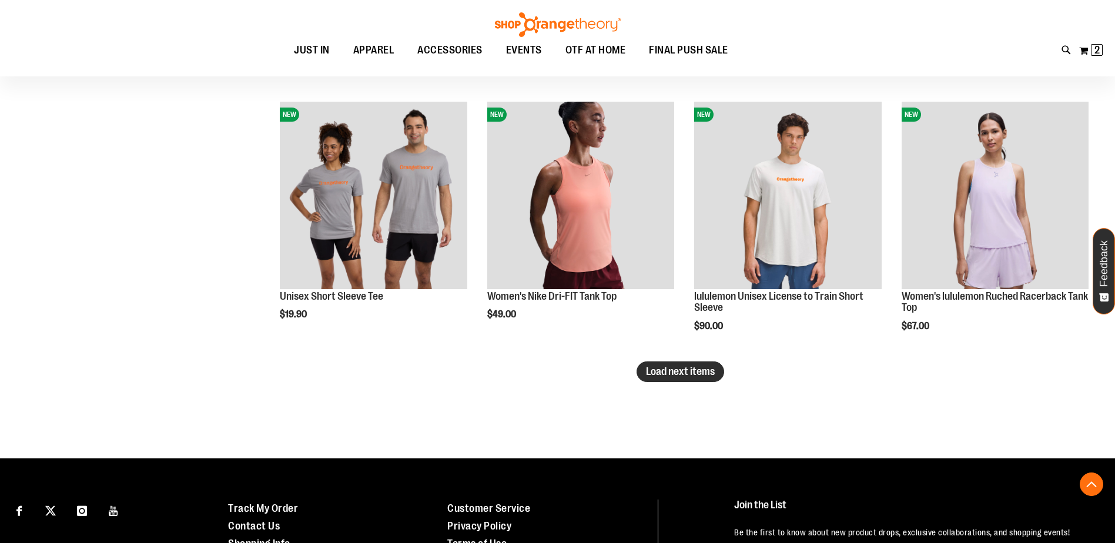
click at [679, 371] on span "Load next items" at bounding box center [680, 372] width 69 height 12
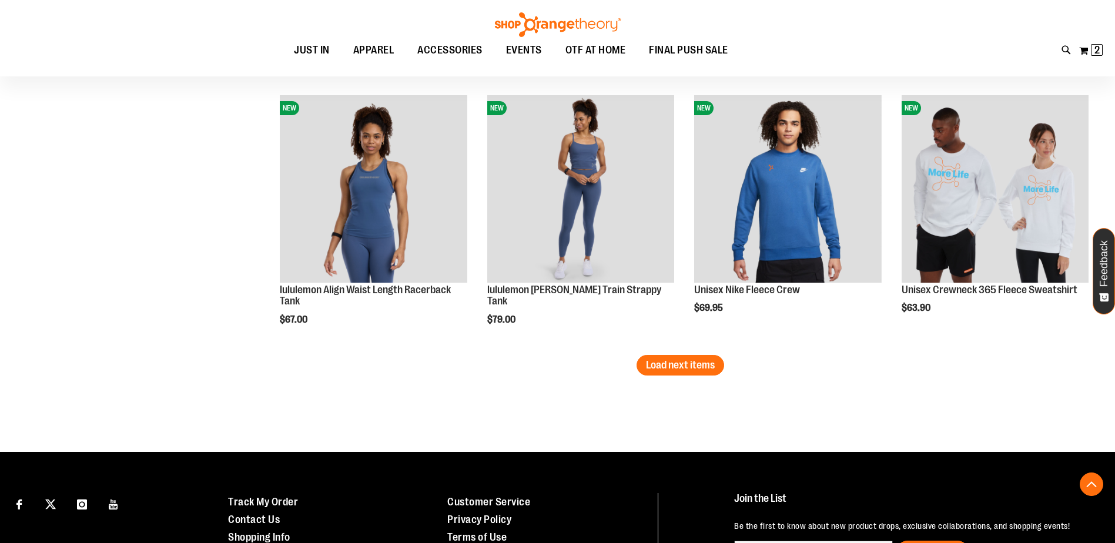
scroll to position [3879, 0]
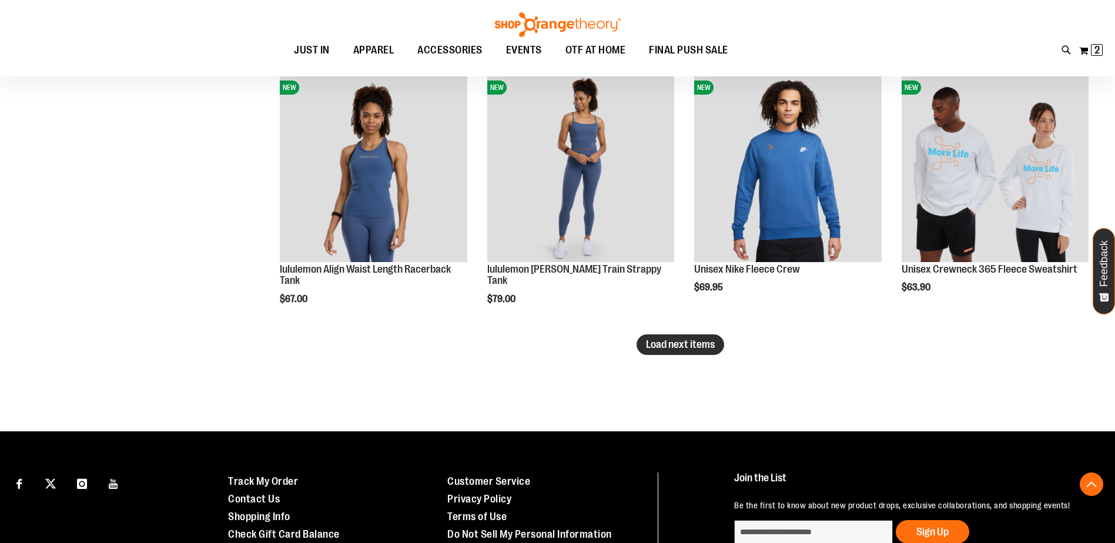
click at [685, 347] on span "Load next items" at bounding box center [680, 345] width 69 height 12
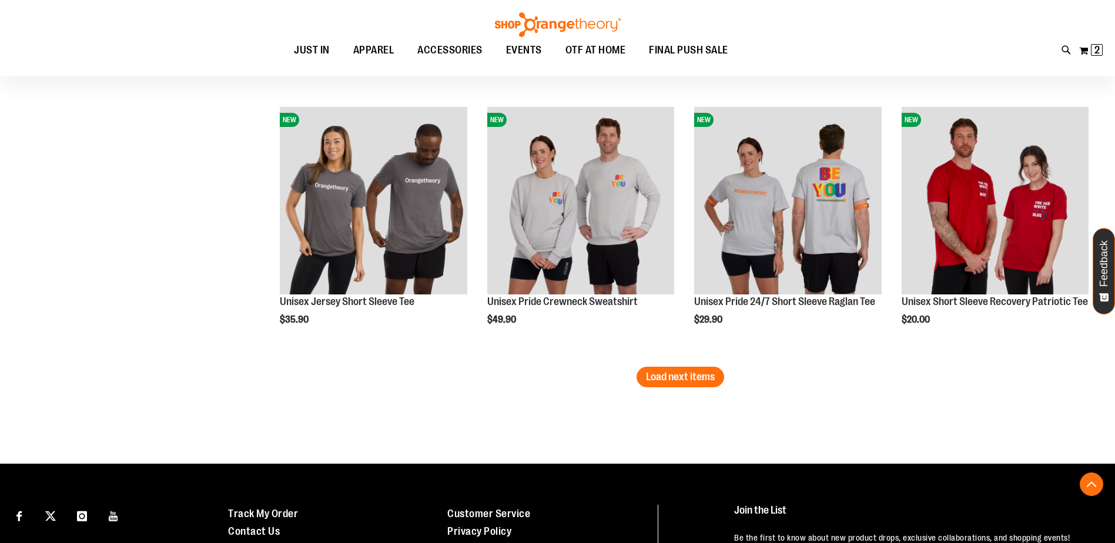
scroll to position [4643, 0]
click at [646, 373] on span "Load next items" at bounding box center [680, 376] width 69 height 12
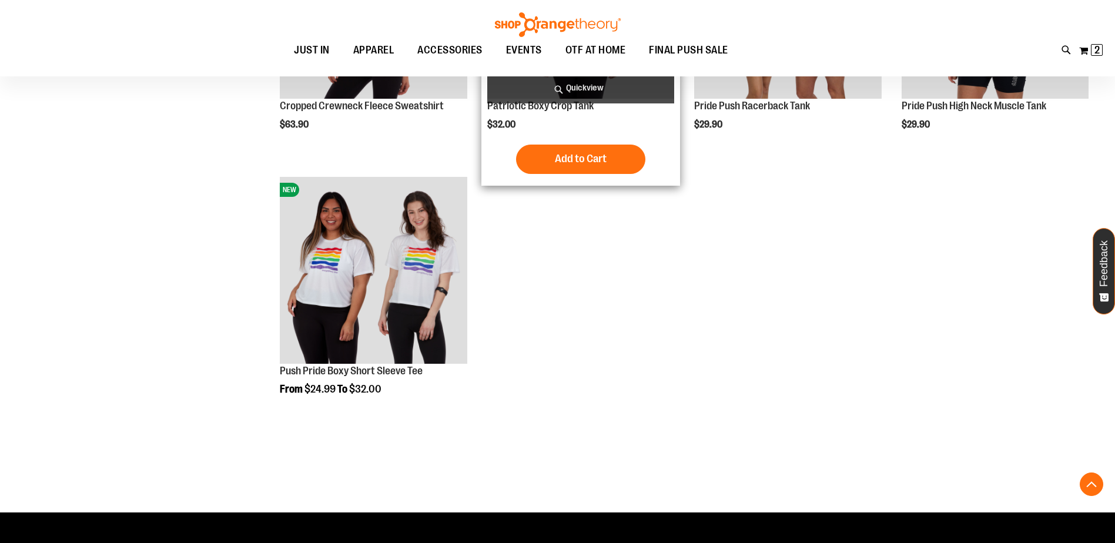
scroll to position [5113, 0]
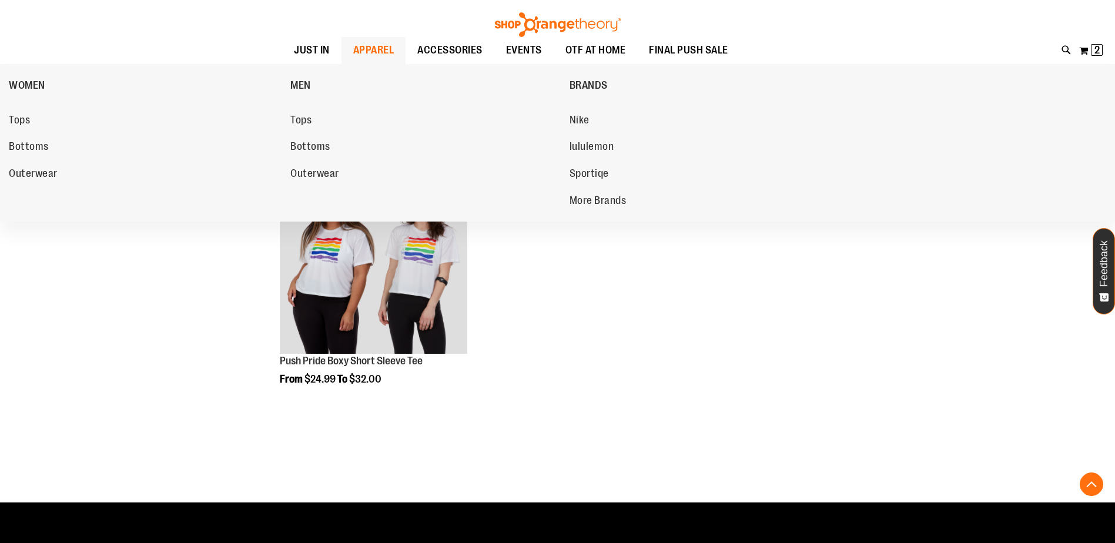
click at [374, 58] on span "APPAREL" at bounding box center [373, 50] width 41 height 26
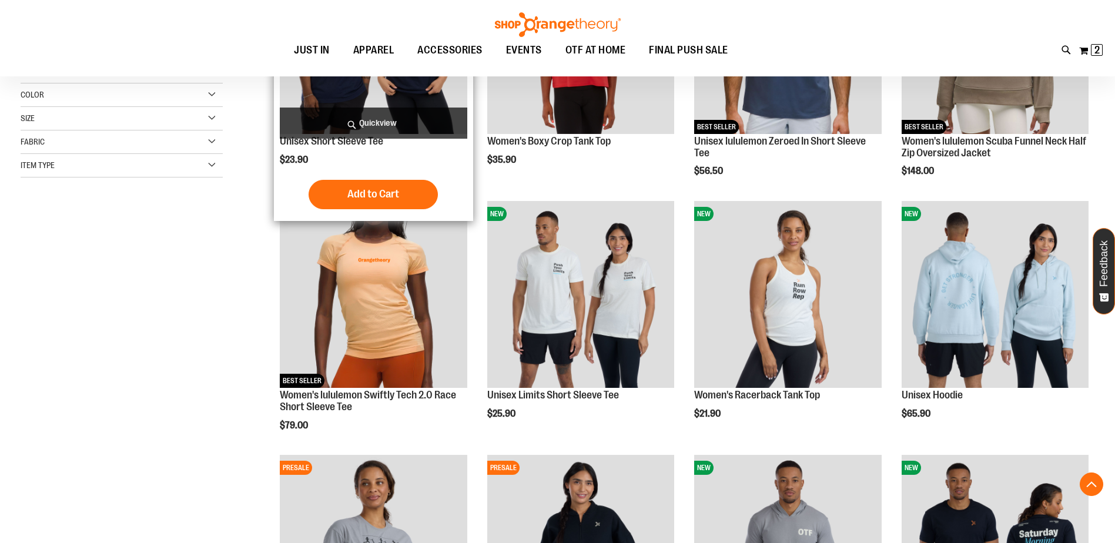
scroll to position [293, 0]
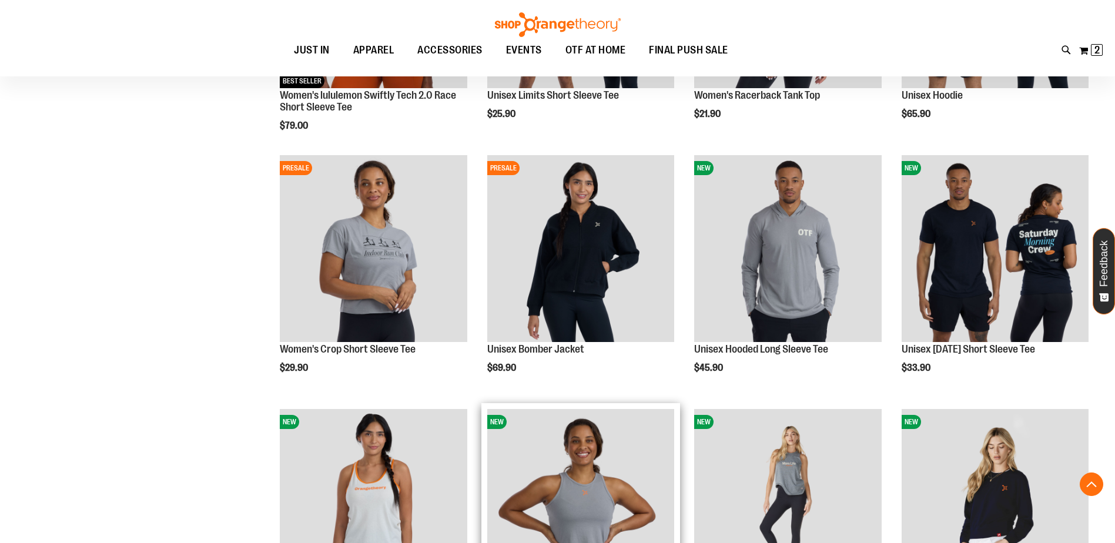
scroll to position [587, 0]
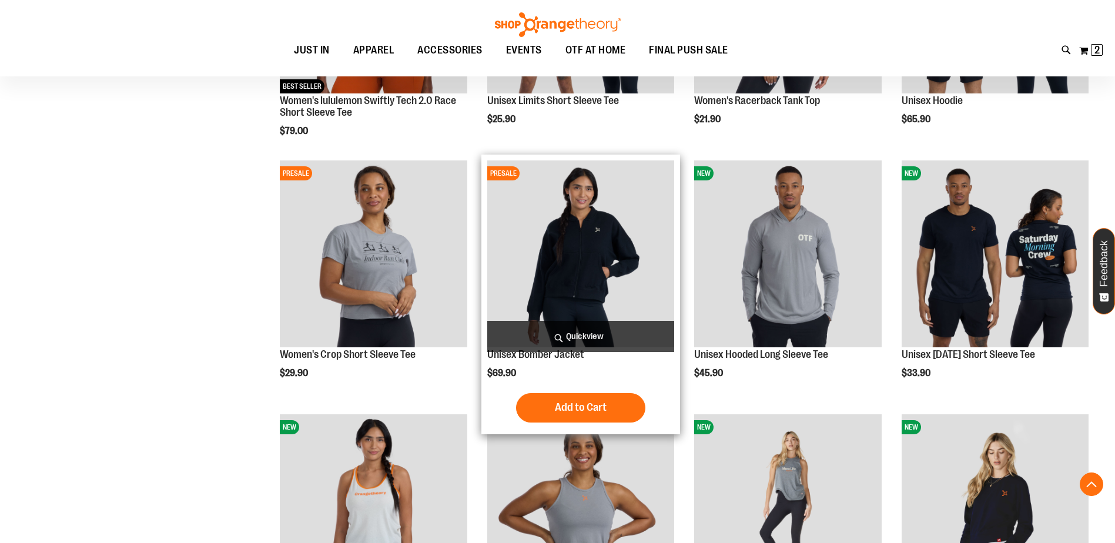
click at [574, 269] on img "product" at bounding box center [580, 253] width 187 height 187
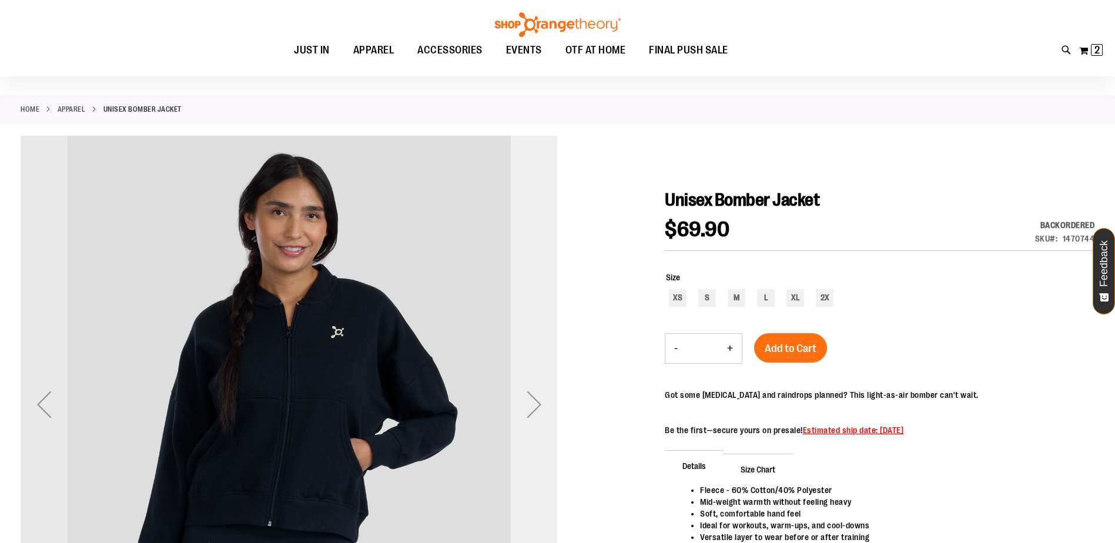
scroll to position [117, 0]
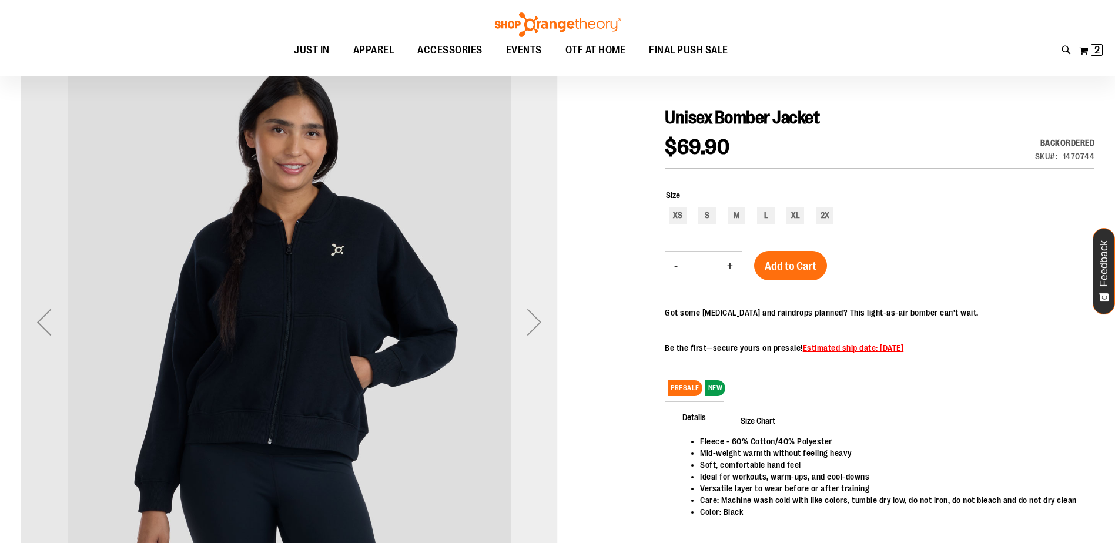
click at [536, 345] on div "Next" at bounding box center [534, 322] width 47 height 47
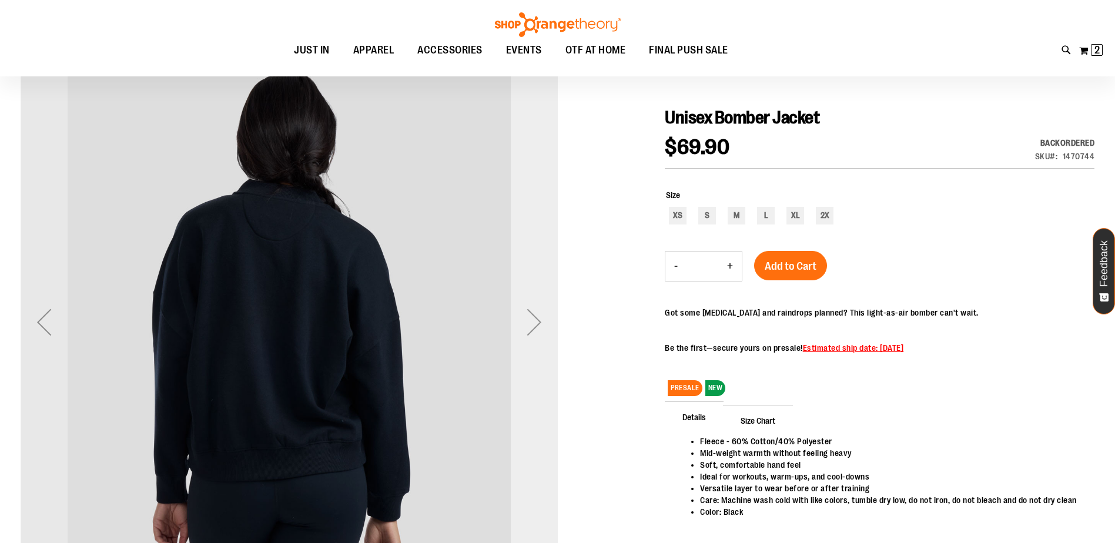
click at [536, 345] on div "Next" at bounding box center [534, 322] width 47 height 47
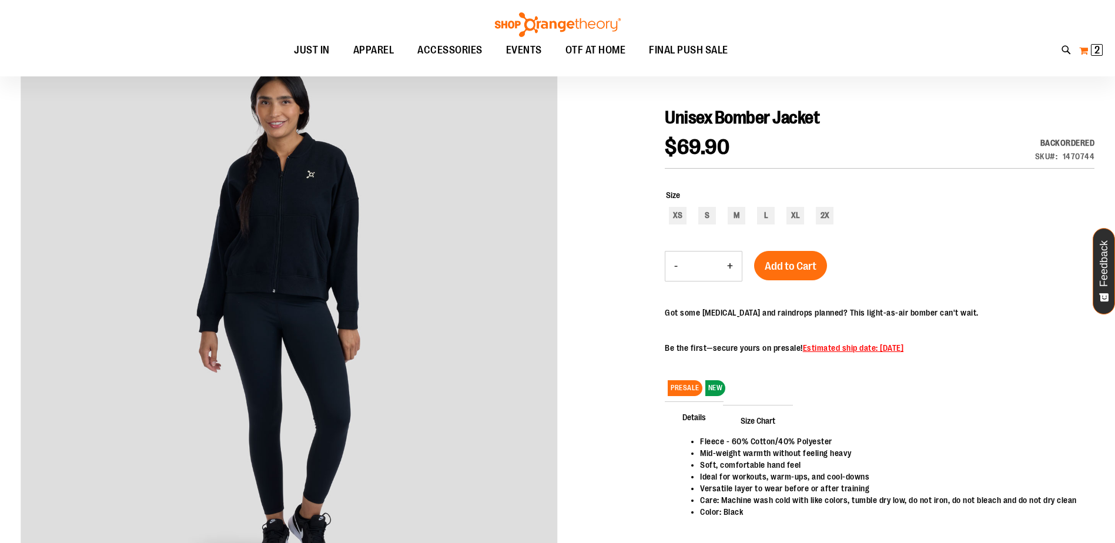
click at [1084, 52] on button "My Cart 2 2 items" at bounding box center [1091, 50] width 25 height 19
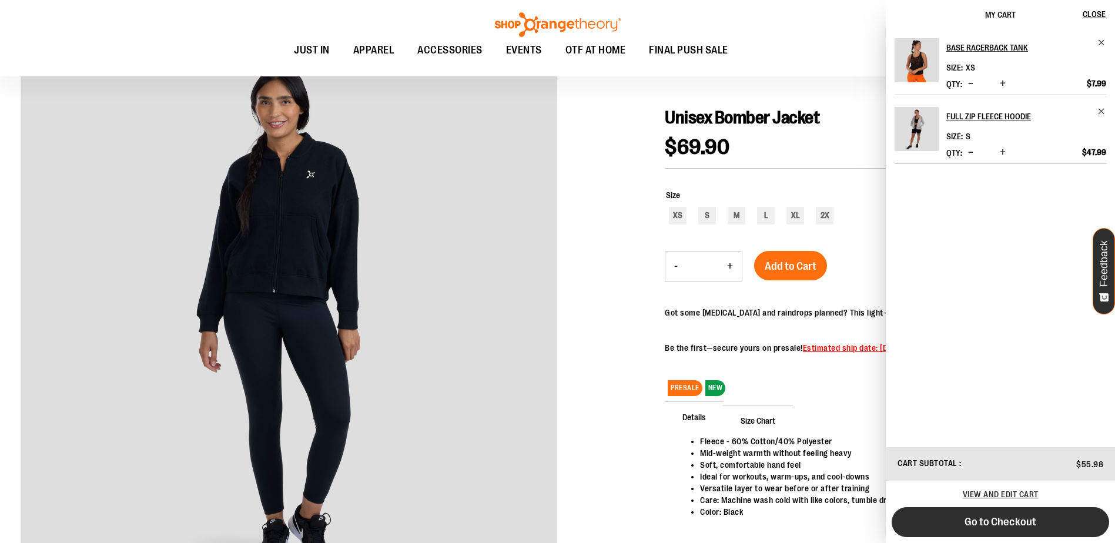
click at [973, 521] on span "Go to Checkout" at bounding box center [1001, 521] width 72 height 13
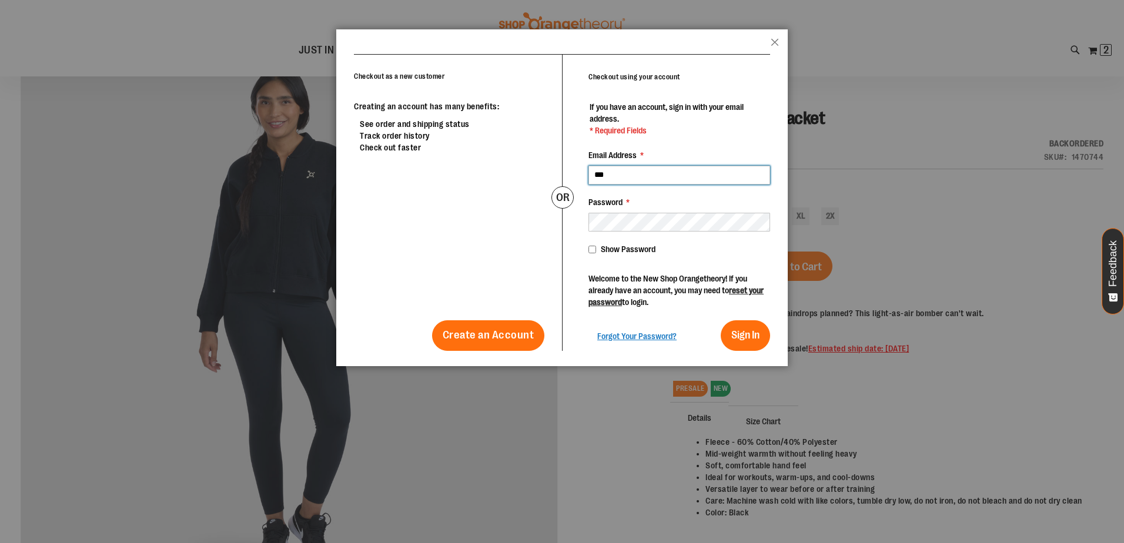
type input "**********"
click at [721, 320] on button "Sign In" at bounding box center [745, 335] width 49 height 31
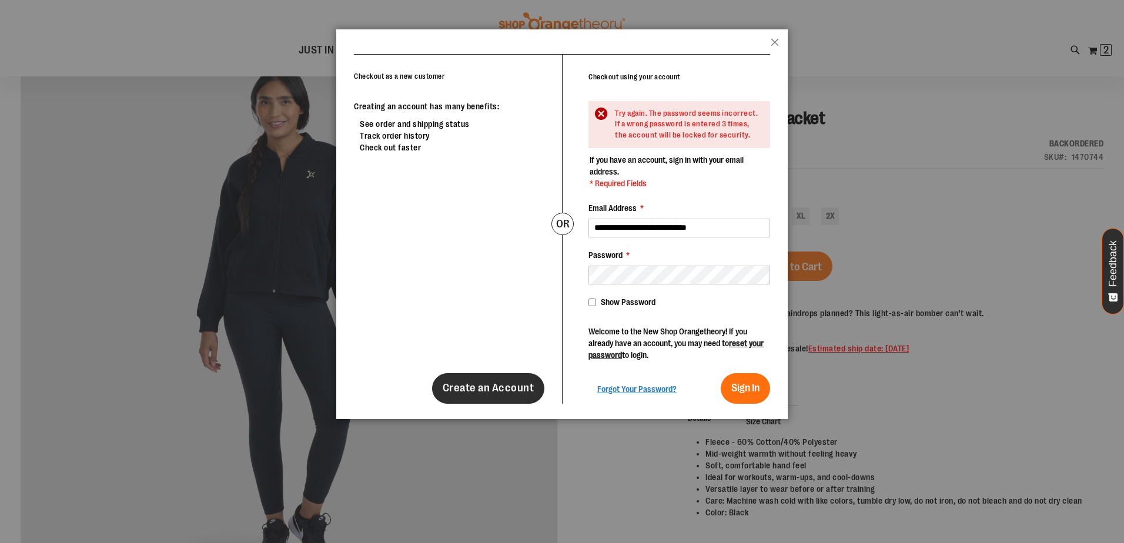
click at [456, 399] on link "Create an Account" at bounding box center [488, 388] width 113 height 31
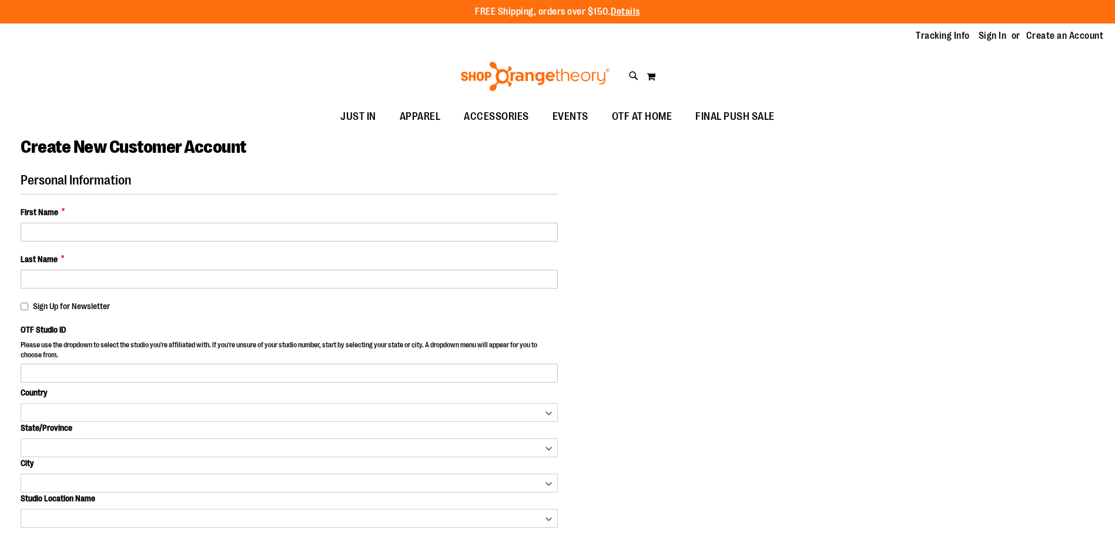
select select "***"
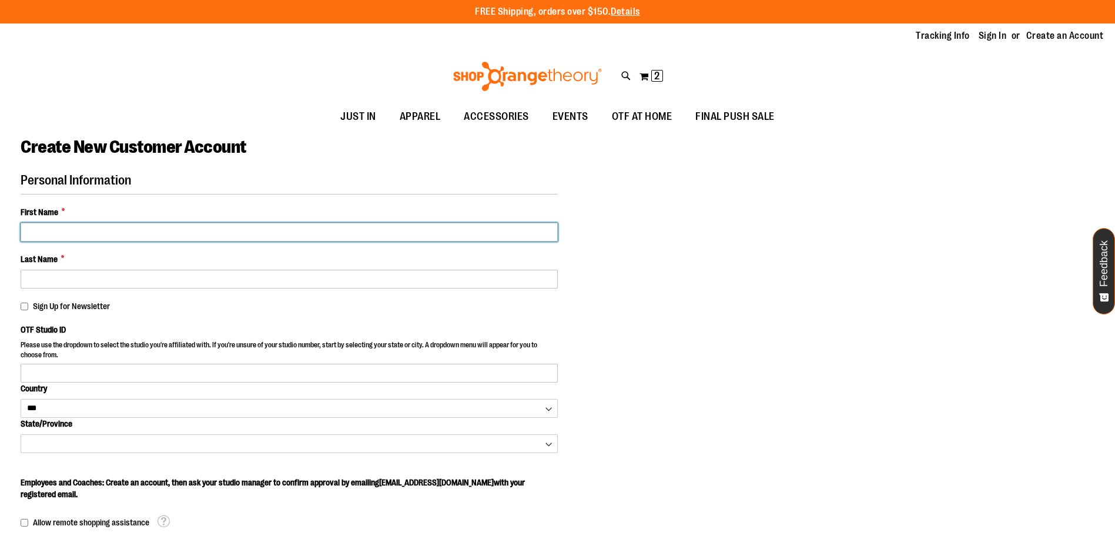
click at [226, 230] on input "First Name *" at bounding box center [289, 232] width 537 height 19
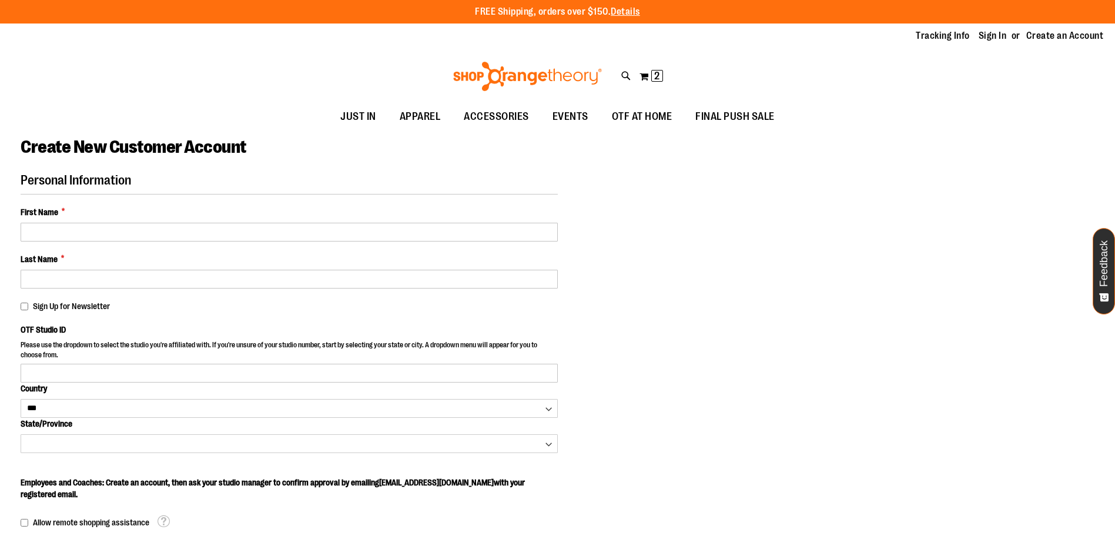
click at [370, 323] on fieldset "Personal Information First Name * Last Name * Sign Up for Newsletter OTF Studio…" at bounding box center [289, 351] width 537 height 357
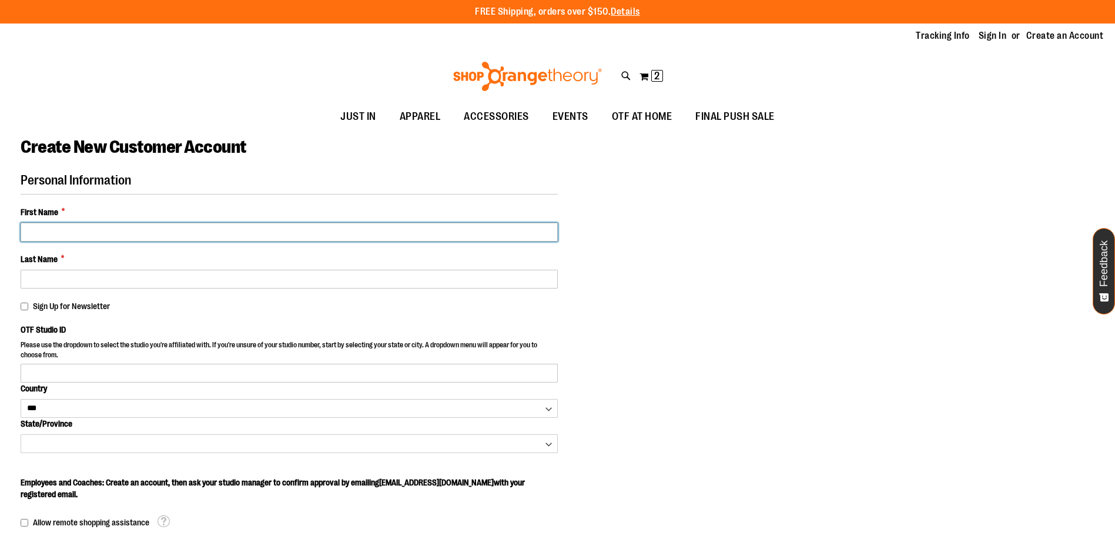
click at [129, 224] on input "First Name *" at bounding box center [289, 232] width 537 height 19
type input "*******"
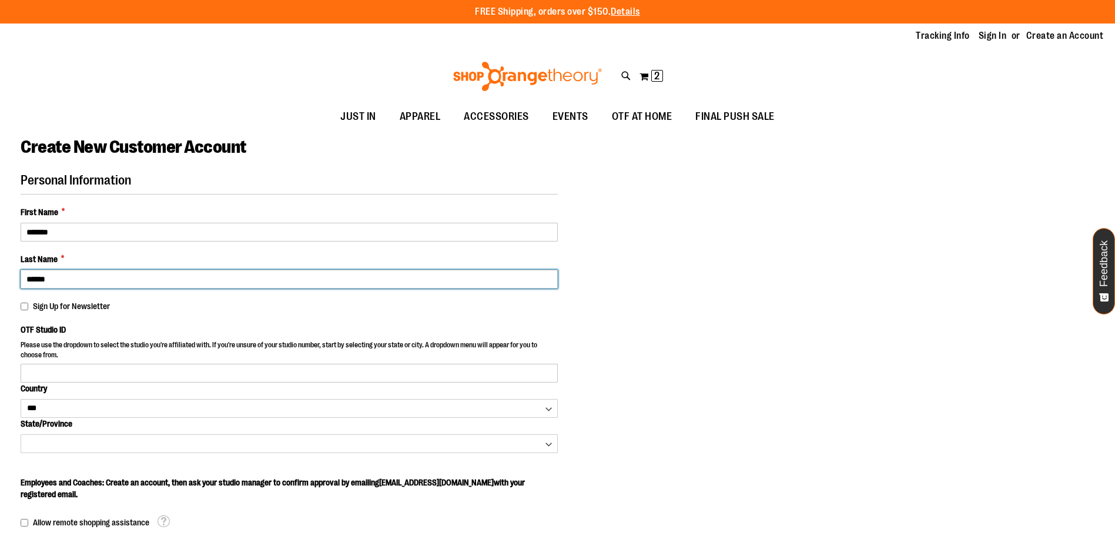
type input "******"
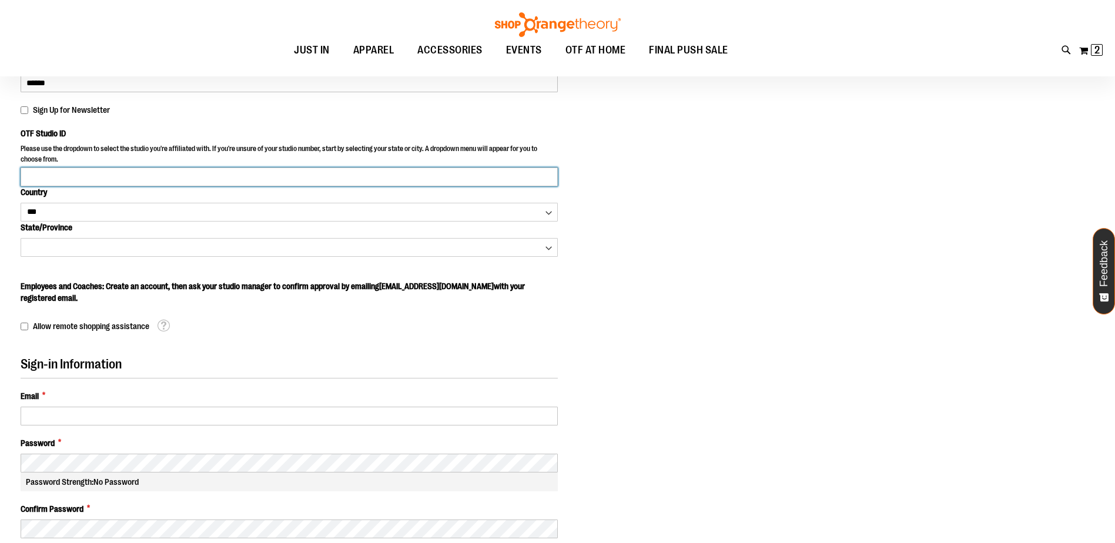
scroll to position [235, 0]
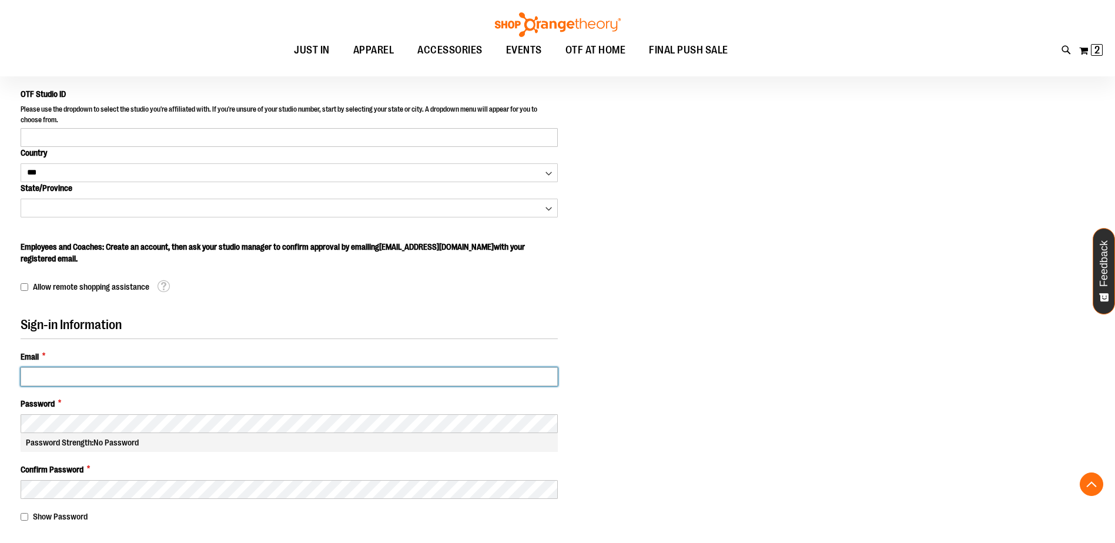
click at [41, 377] on input "Email *" at bounding box center [289, 376] width 537 height 19
type input "**********"
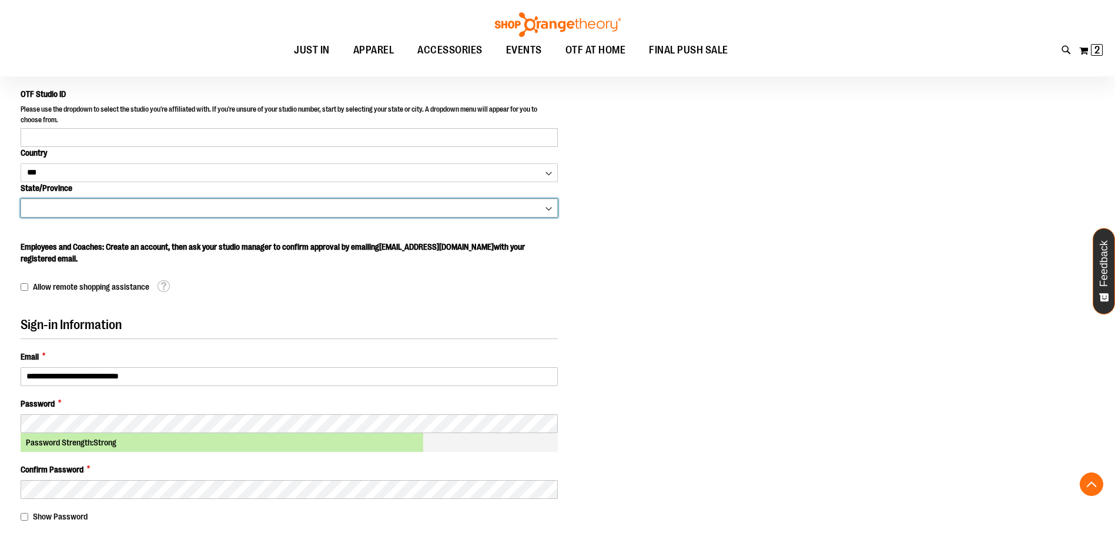
drag, startPoint x: 59, startPoint y: 214, endPoint x: 62, endPoint y: 191, distance: 23.2
click at [59, 214] on select "**********" at bounding box center [289, 208] width 537 height 19
select select "*******"
click at [21, 199] on select "**********" at bounding box center [289, 208] width 537 height 19
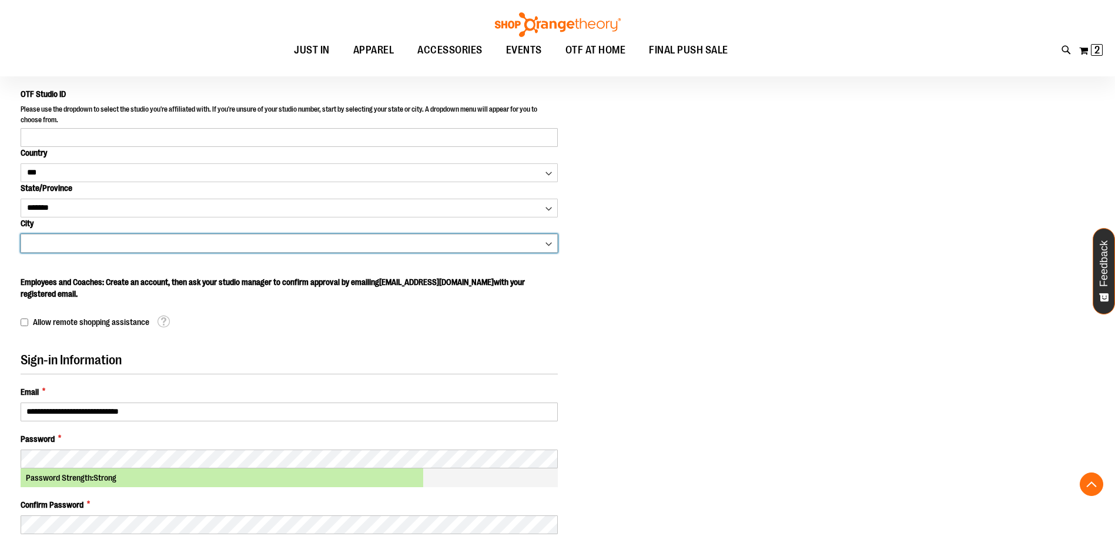
click at [28, 244] on select "**********" at bounding box center [289, 243] width 537 height 19
select select "**********"
click at [21, 234] on select "**********" at bounding box center [289, 243] width 537 height 19
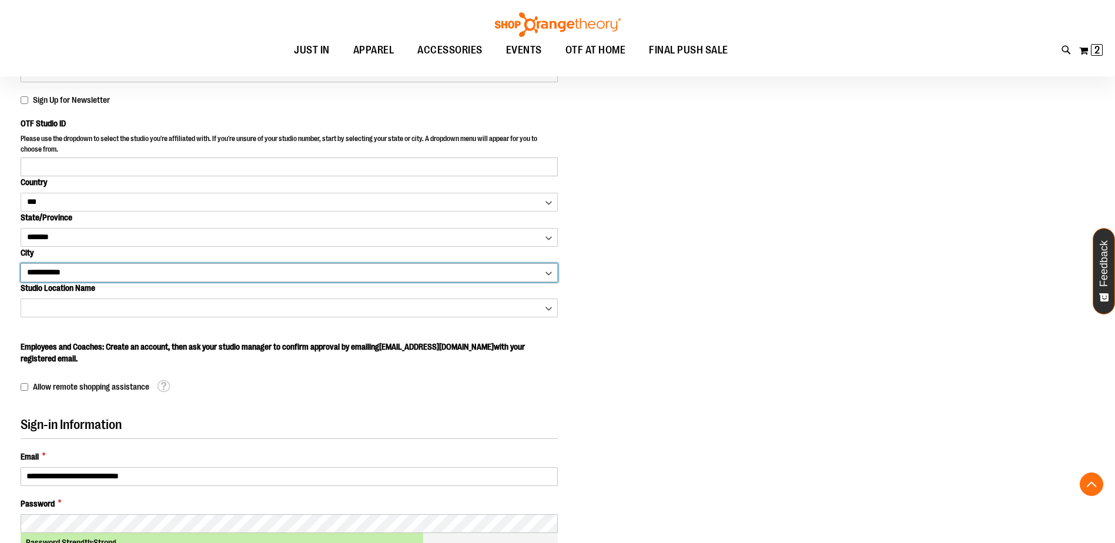
scroll to position [176, 0]
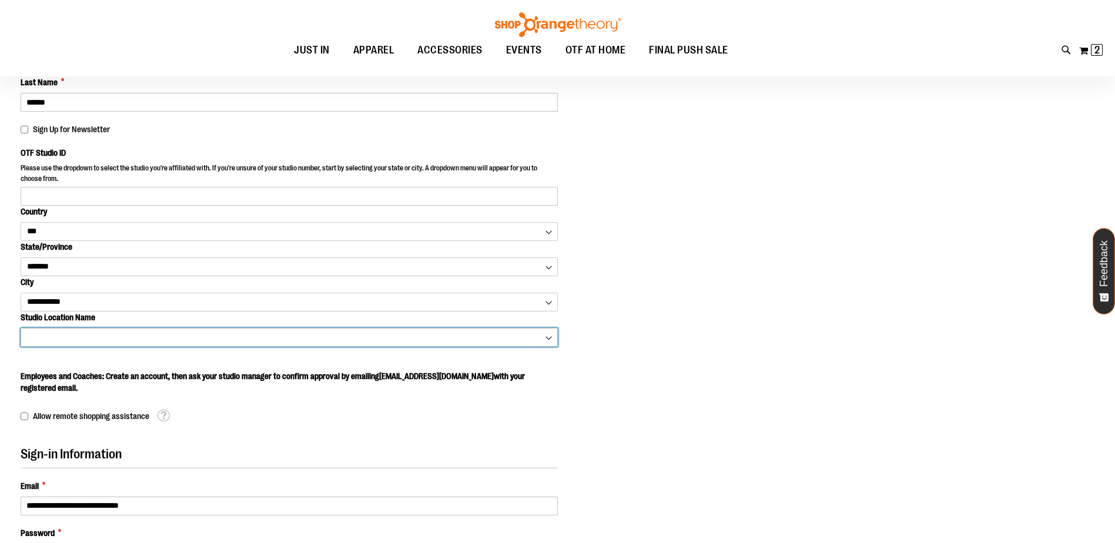
click at [72, 338] on select "**********" at bounding box center [289, 337] width 537 height 19
select select "****"
click at [21, 328] on select "**********" at bounding box center [289, 337] width 537 height 19
type input "****"
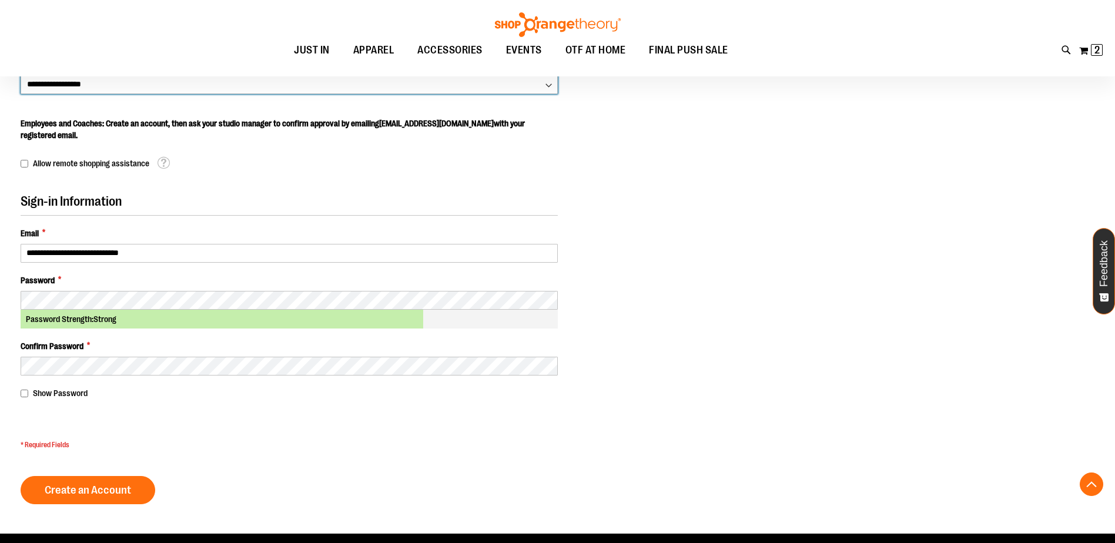
scroll to position [470, 0]
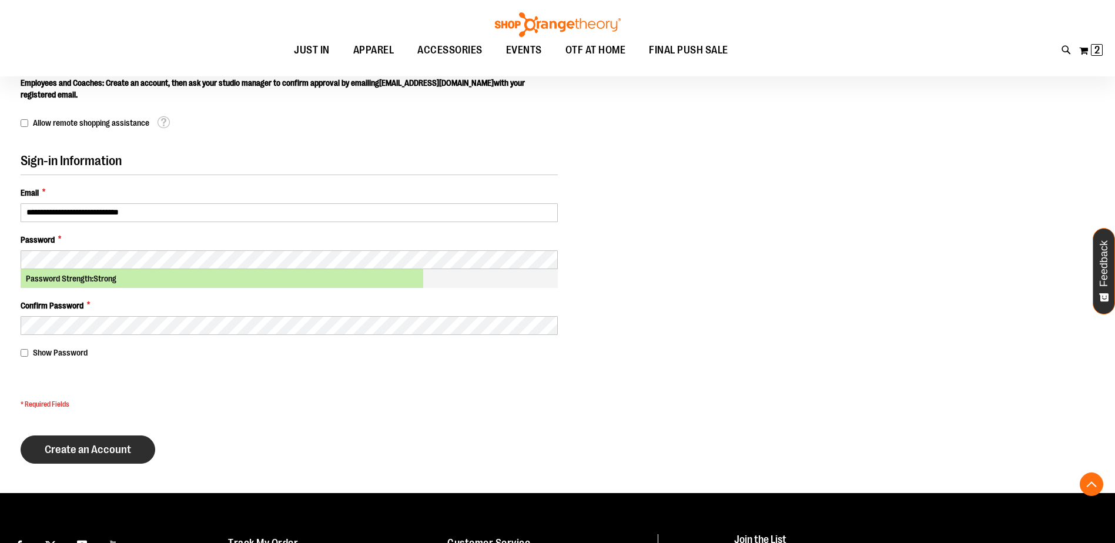
click at [71, 443] on span "Create an Account" at bounding box center [88, 449] width 86 height 13
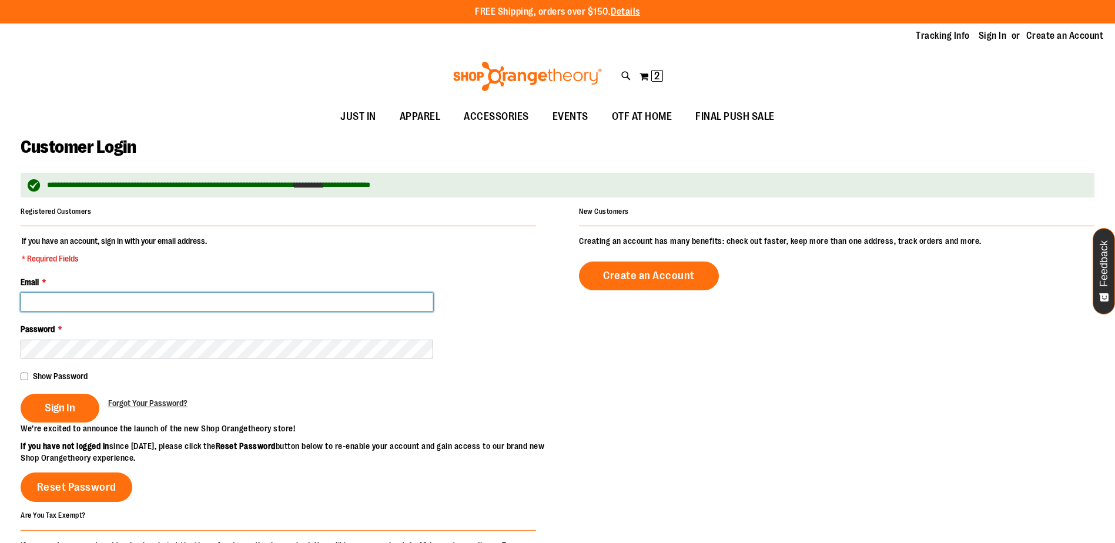
click at [60, 309] on input "Email *" at bounding box center [227, 302] width 413 height 19
type input "**********"
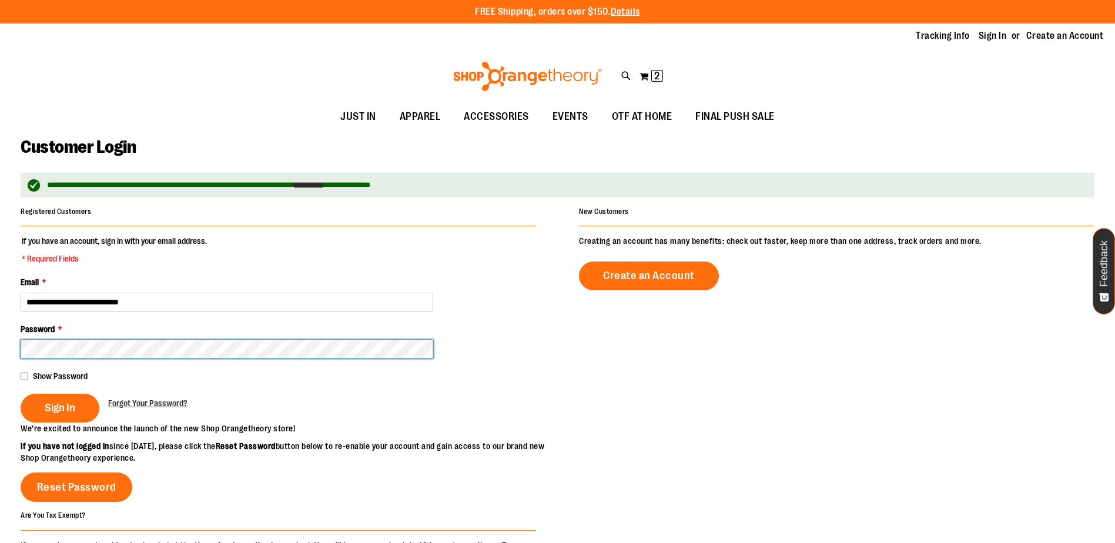
click at [21, 394] on button "Sign In" at bounding box center [60, 408] width 79 height 29
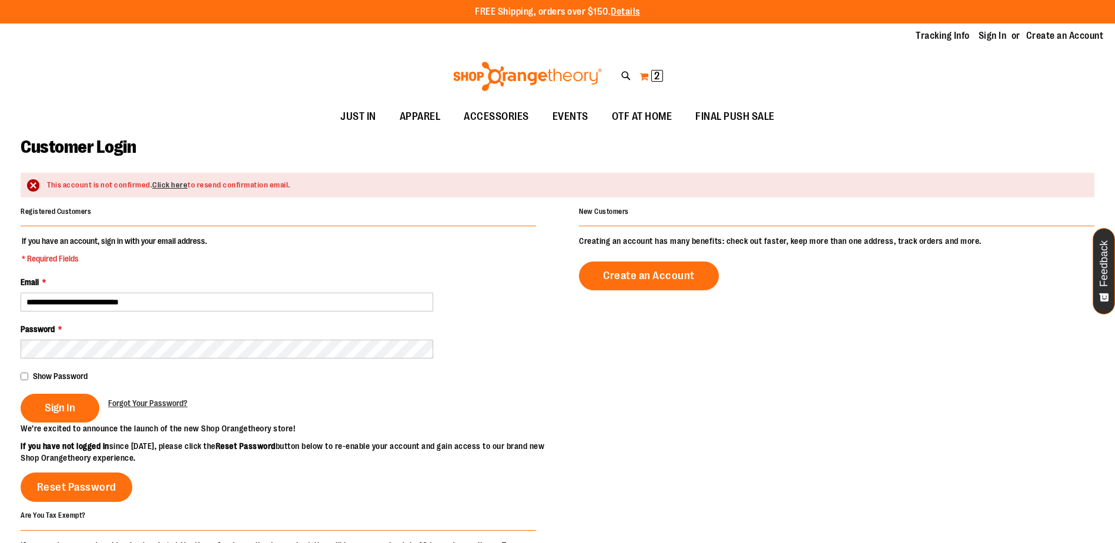
click at [651, 71] on span "2 2 items" at bounding box center [657, 76] width 12 height 12
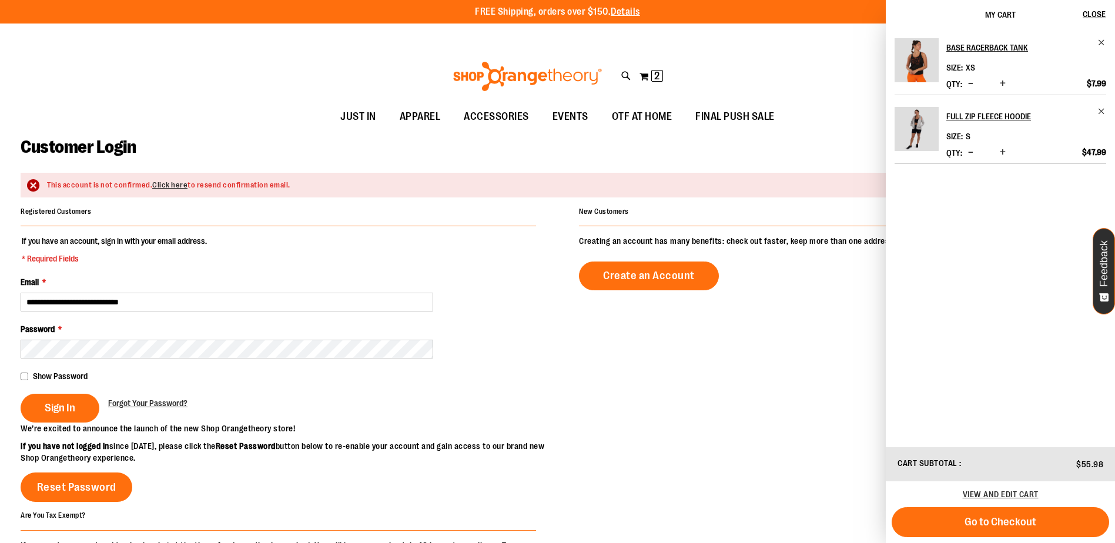
click at [801, 292] on div "**********" at bounding box center [558, 394] width 1074 height 383
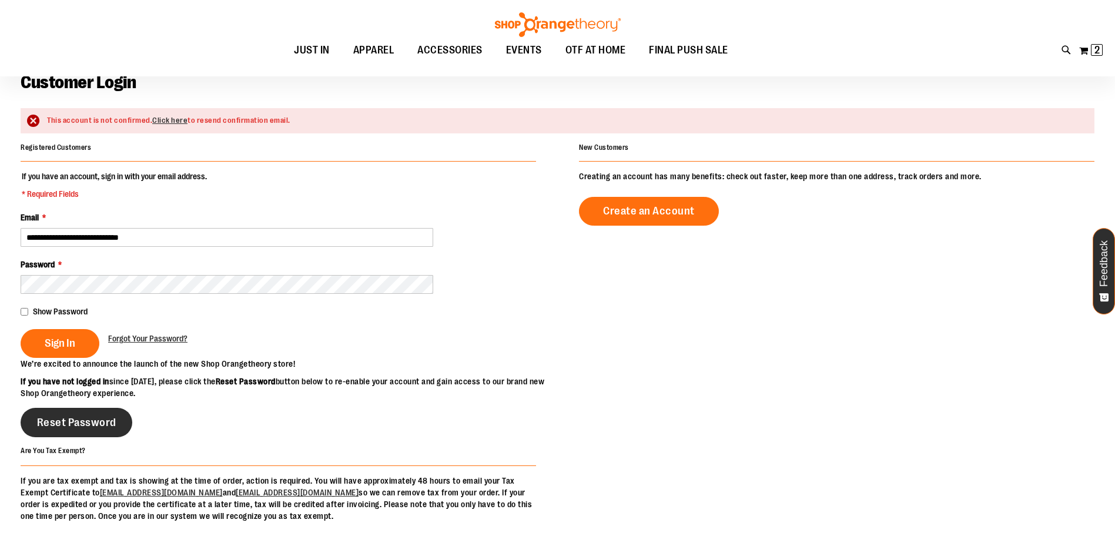
scroll to position [58, 0]
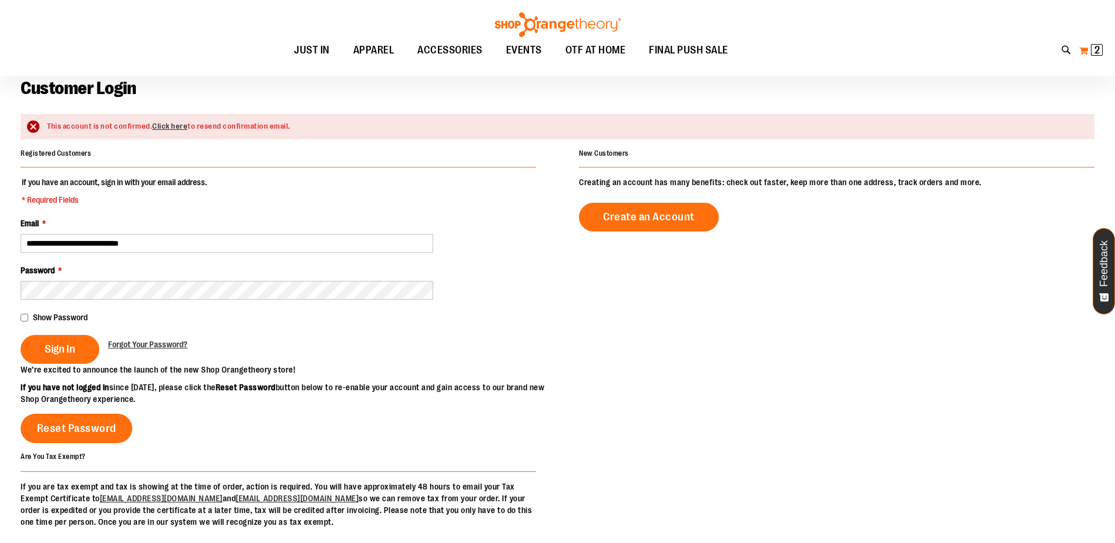
click at [1094, 49] on span "2" at bounding box center [1096, 50] width 5 height 12
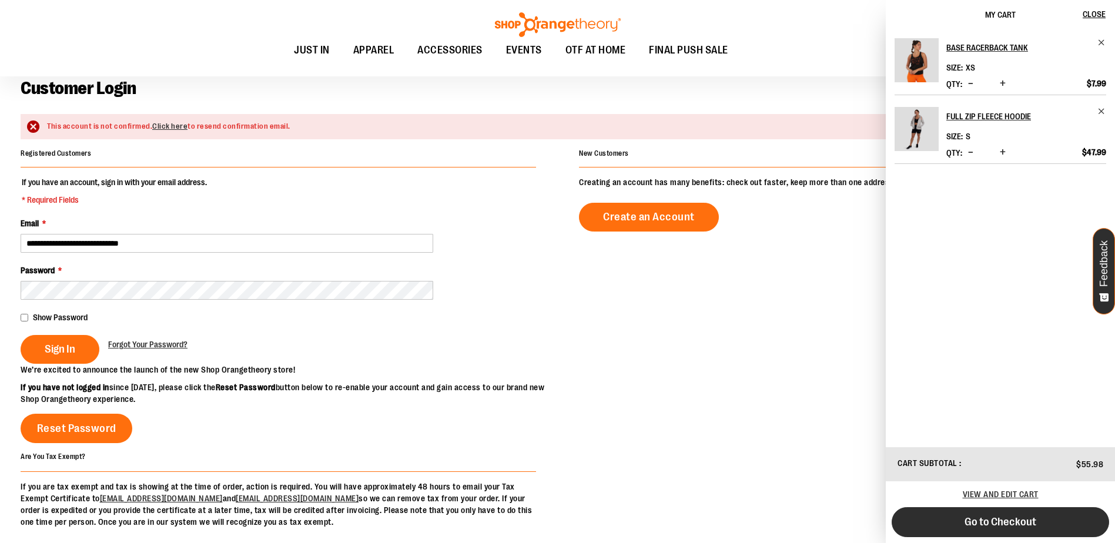
click at [1033, 528] on button "Go to Checkout" at bounding box center [1000, 522] width 217 height 30
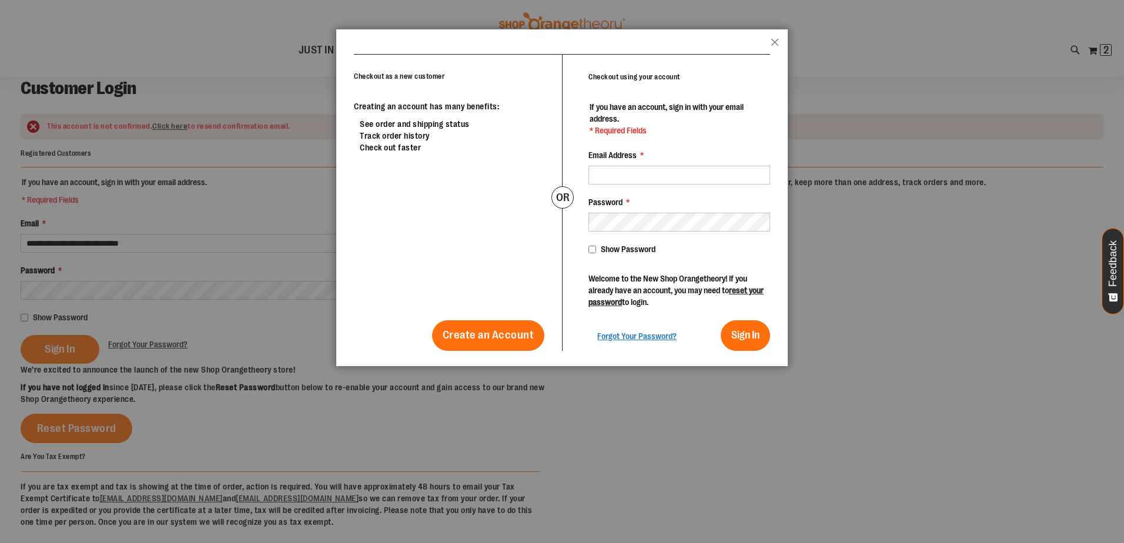
click at [780, 42] on header "popup-authentication popup Close" at bounding box center [561, 41] width 451 height 25
click at [770, 35] on header "popup-authentication popup Close" at bounding box center [561, 41] width 451 height 25
click at [775, 41] on button "Close" at bounding box center [775, 45] width 8 height 15
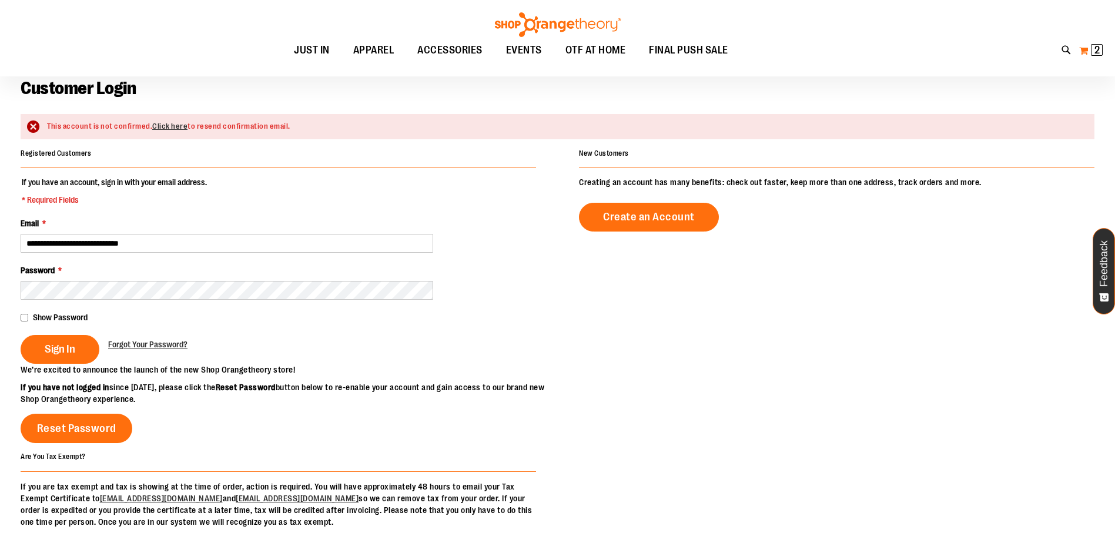
click at [1092, 49] on span "2 2 items" at bounding box center [1097, 50] width 12 height 12
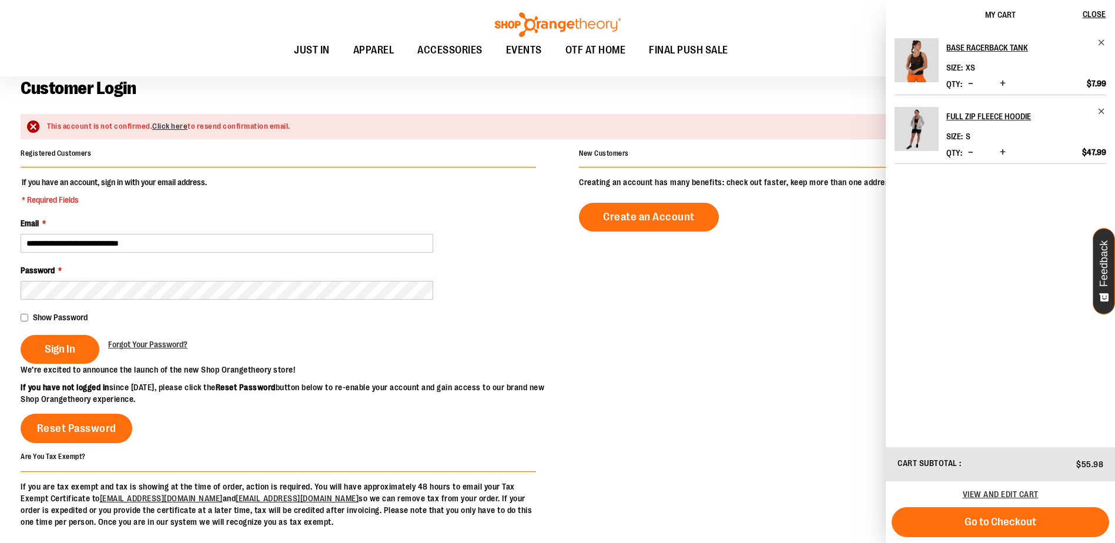
click at [913, 72] on img "Product" at bounding box center [917, 60] width 44 height 44
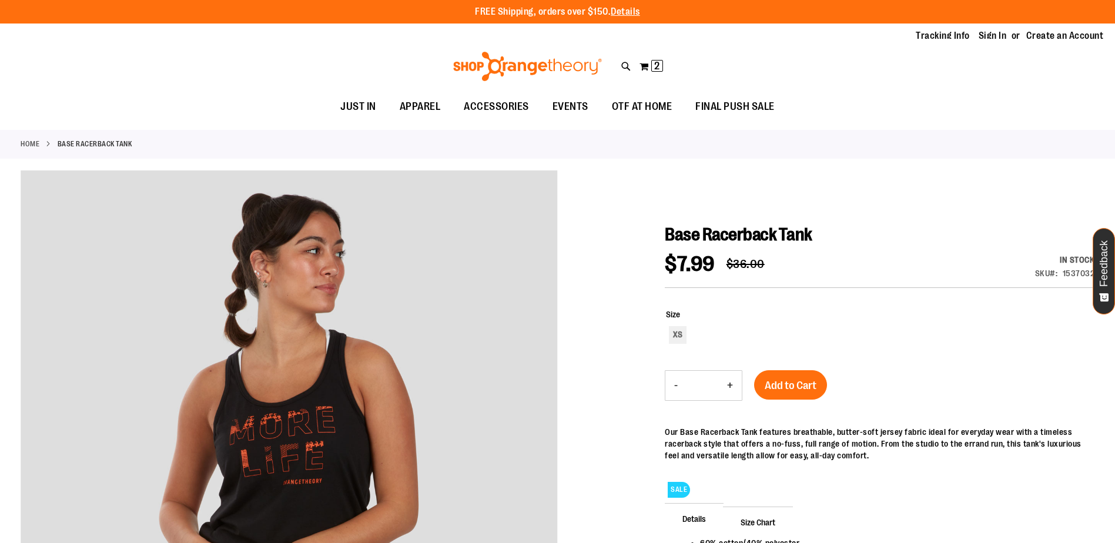
click at [1093, 46] on div "Tracking Info Sign In Return to Procurement Create an Account" at bounding box center [557, 36] width 1115 height 25
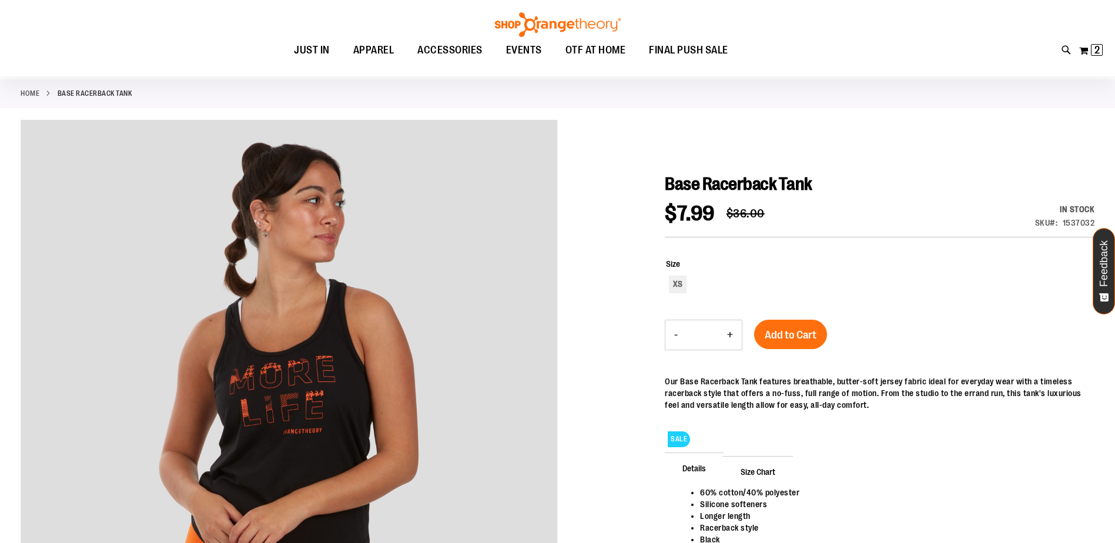
scroll to position [117, 0]
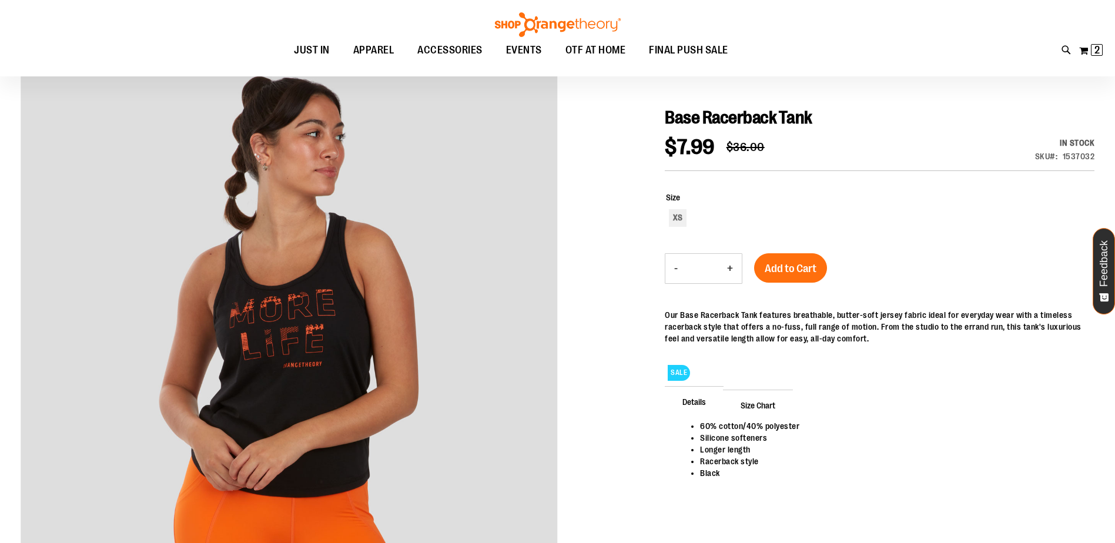
click at [1093, 46] on span "2 2 items" at bounding box center [1097, 50] width 12 height 12
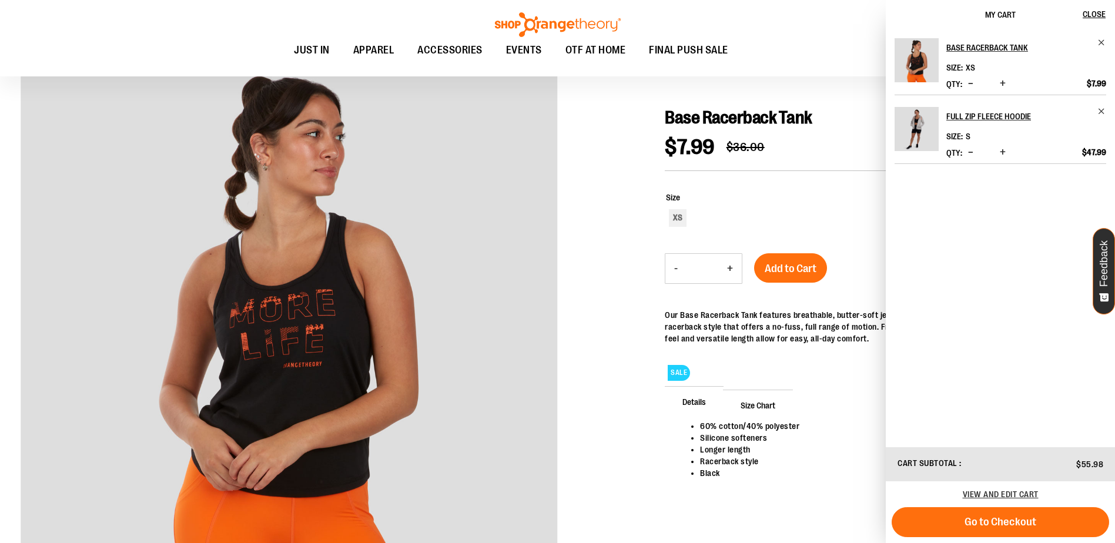
click at [922, 139] on img "Product" at bounding box center [917, 129] width 44 height 44
click at [979, 113] on h2 "Full Zip Fleece Hoodie" at bounding box center [1018, 116] width 144 height 19
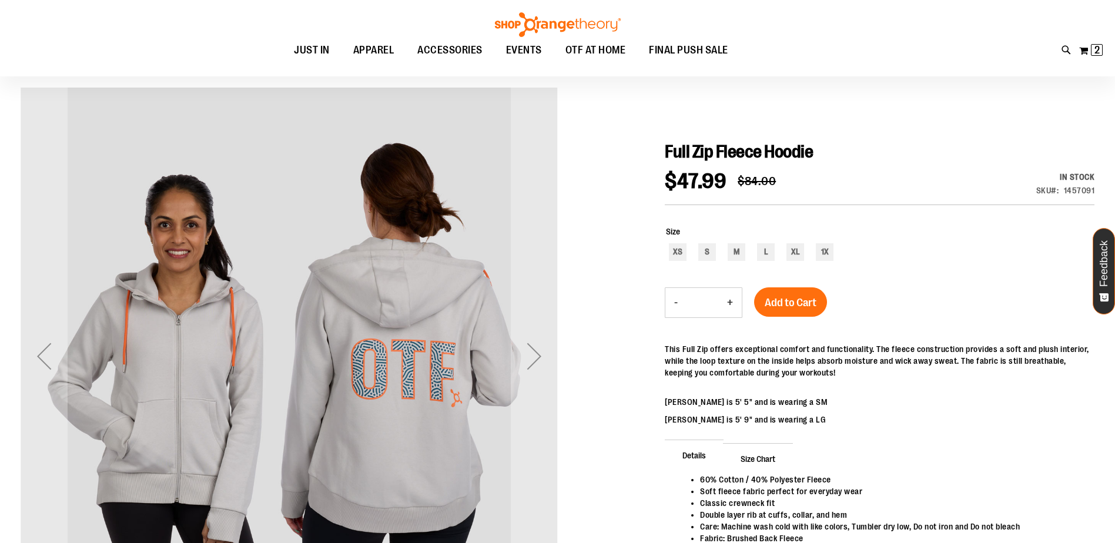
scroll to position [117, 0]
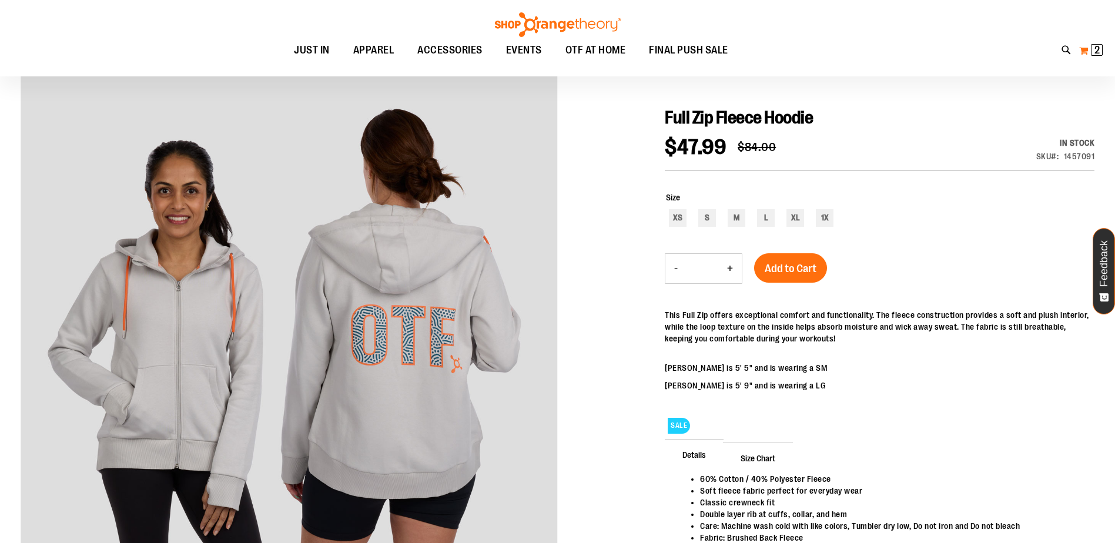
click at [1080, 58] on button "My Cart 2 2 items" at bounding box center [1091, 50] width 25 height 19
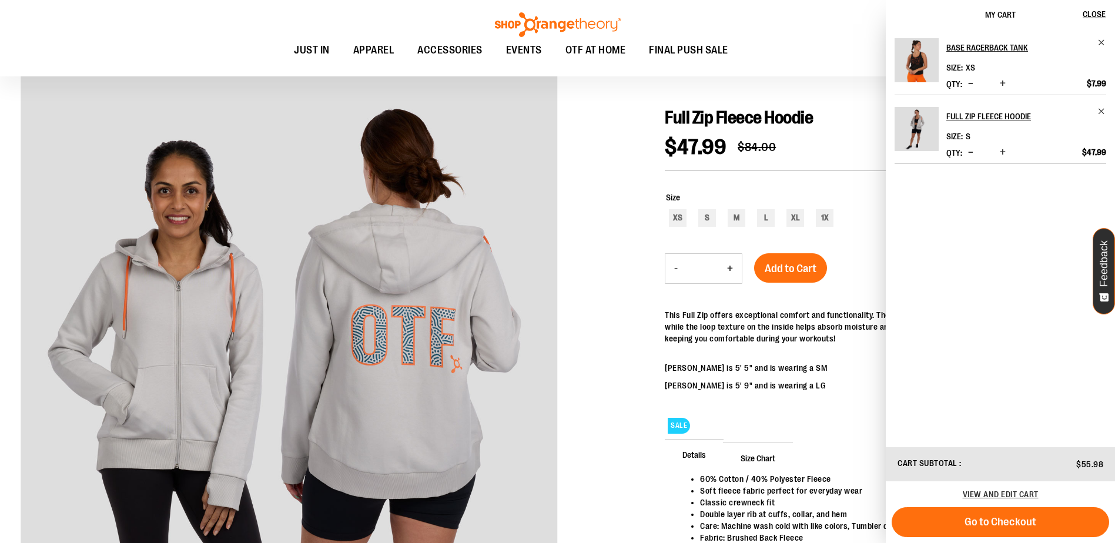
click at [571, 266] on div at bounding box center [558, 353] width 1074 height 601
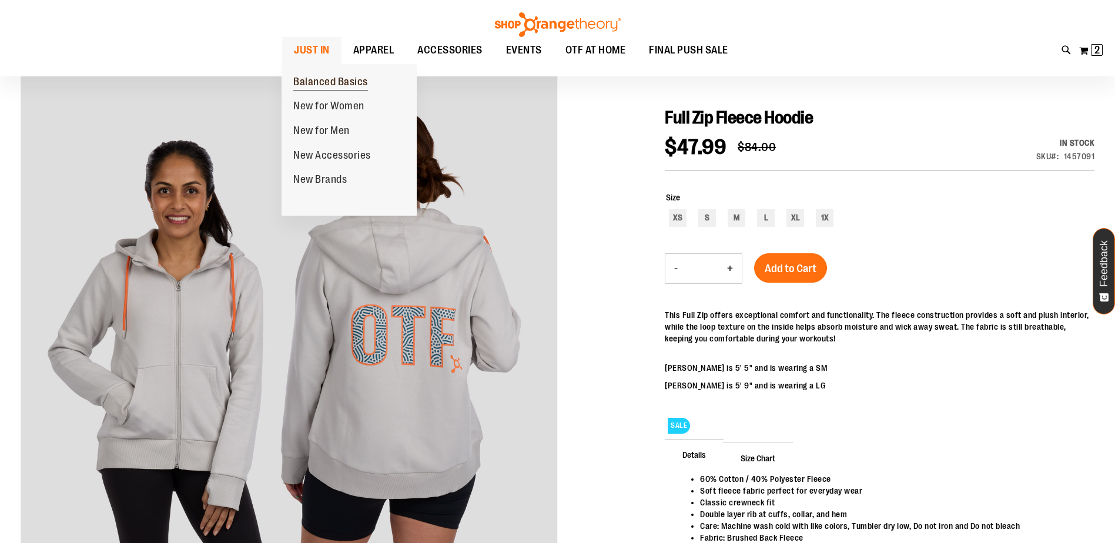
click at [333, 83] on span "Balanced Basics" at bounding box center [330, 83] width 75 height 15
click at [337, 102] on span "New for Women" at bounding box center [328, 107] width 71 height 15
click at [327, 109] on span "New for Women" at bounding box center [328, 107] width 71 height 15
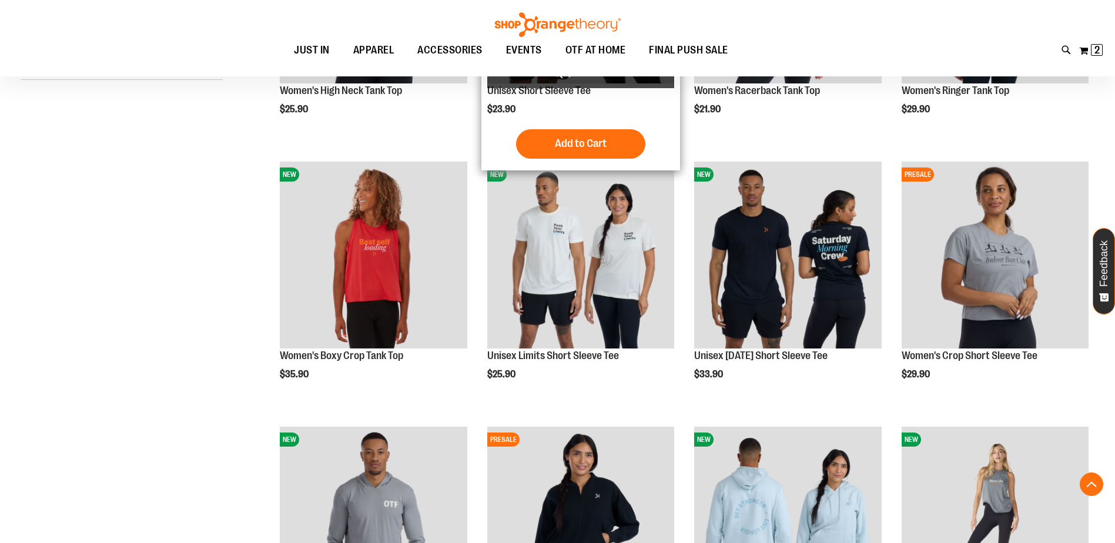
scroll to position [234, 0]
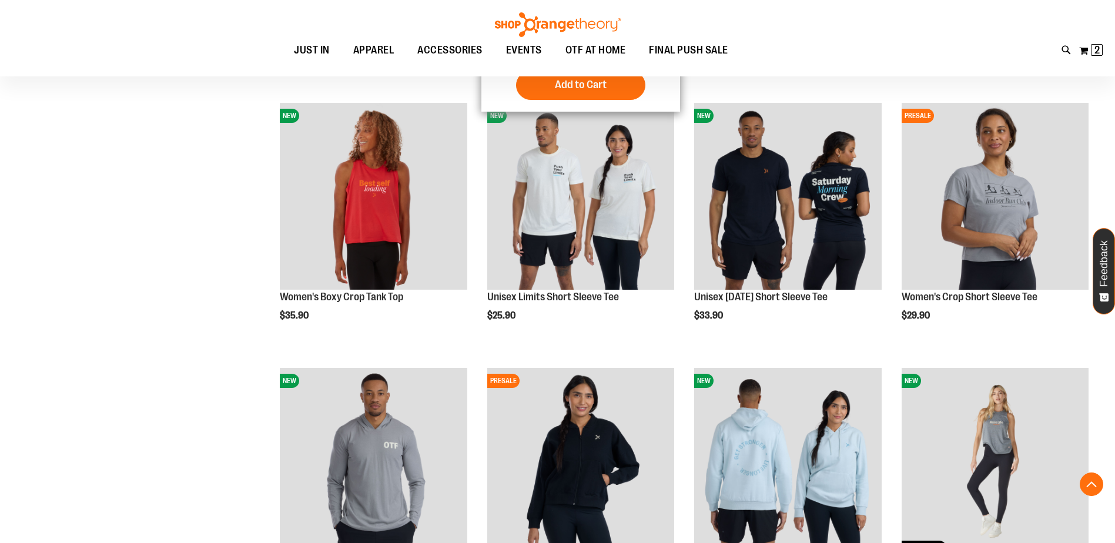
scroll to position [293, 0]
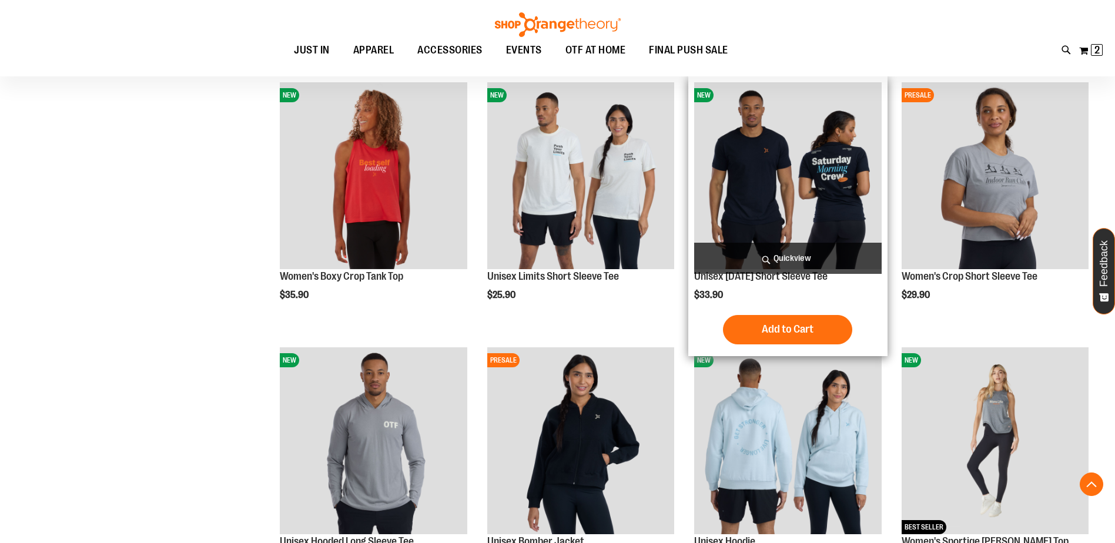
click at [819, 168] on img "product" at bounding box center [787, 175] width 187 height 187
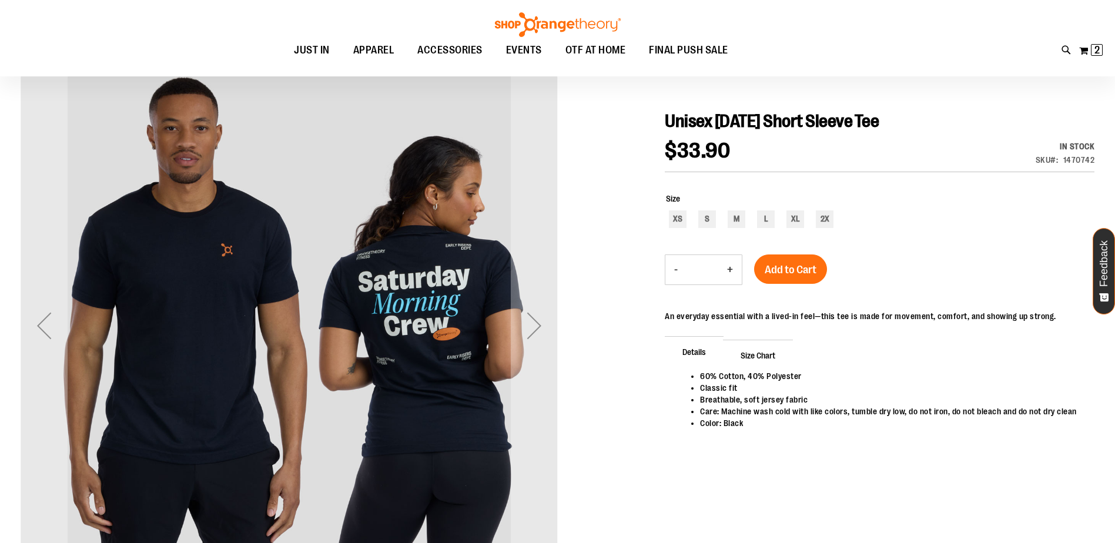
scroll to position [117, 0]
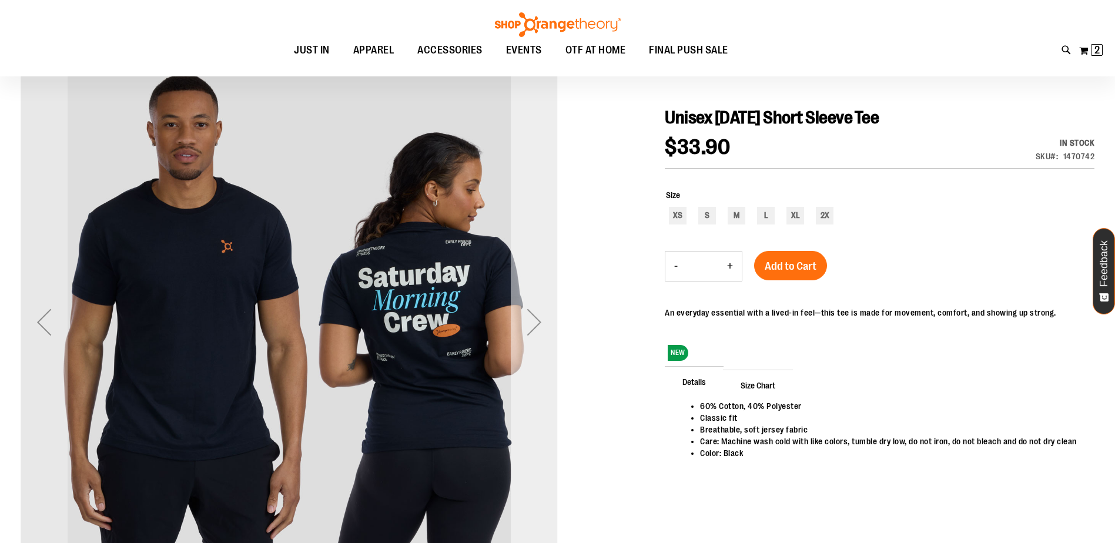
click at [545, 326] on div "Next" at bounding box center [534, 322] width 47 height 47
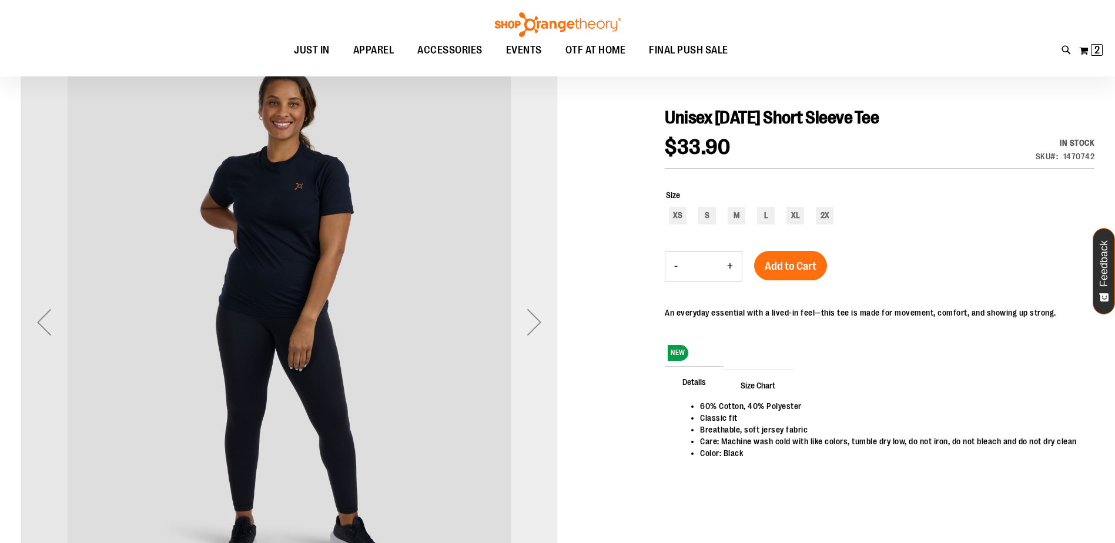
click at [547, 326] on div "Next" at bounding box center [534, 322] width 47 height 47
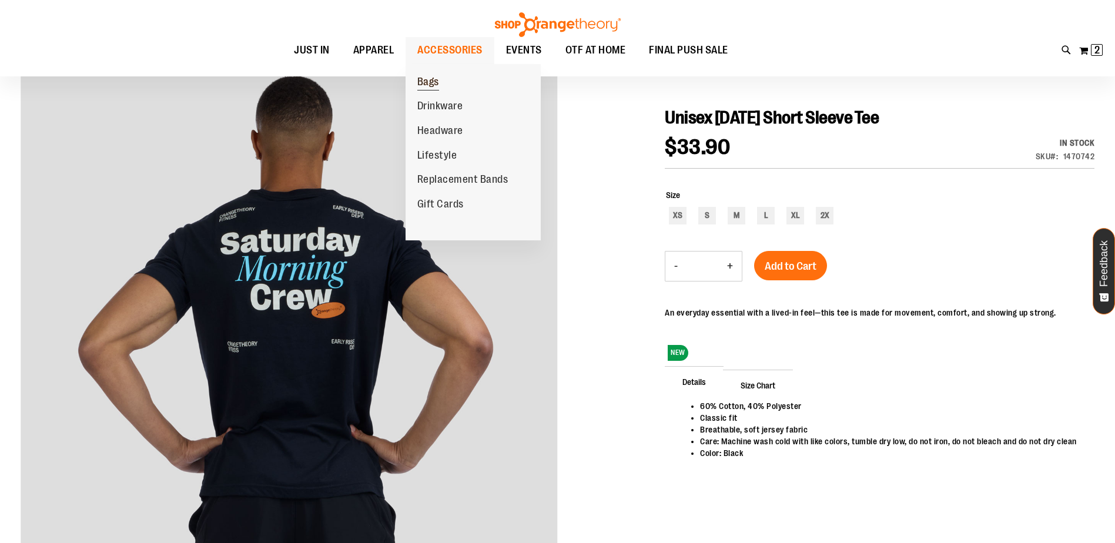
click at [426, 78] on span "Bags" at bounding box center [428, 83] width 22 height 15
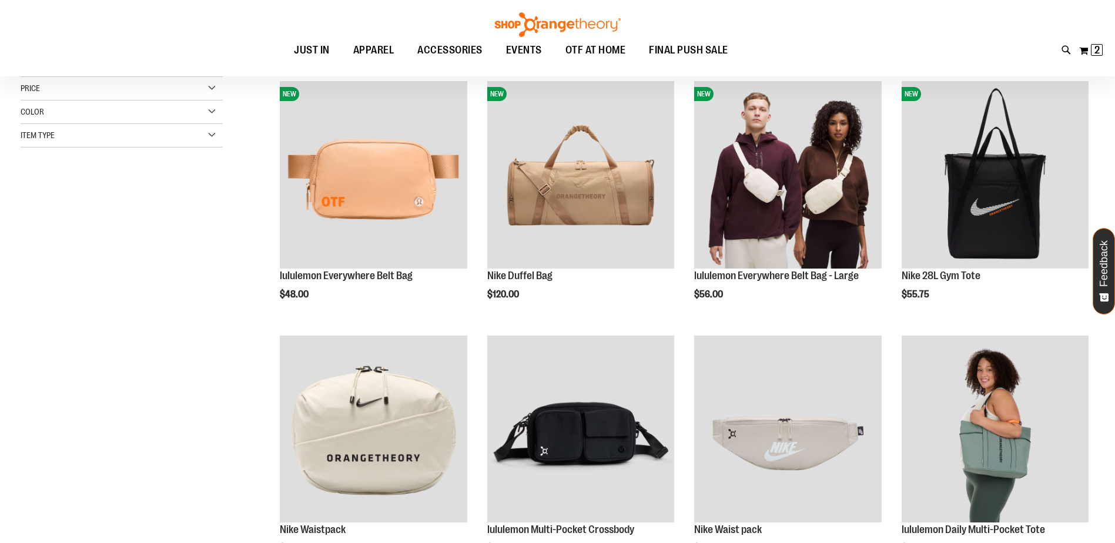
scroll to position [176, 0]
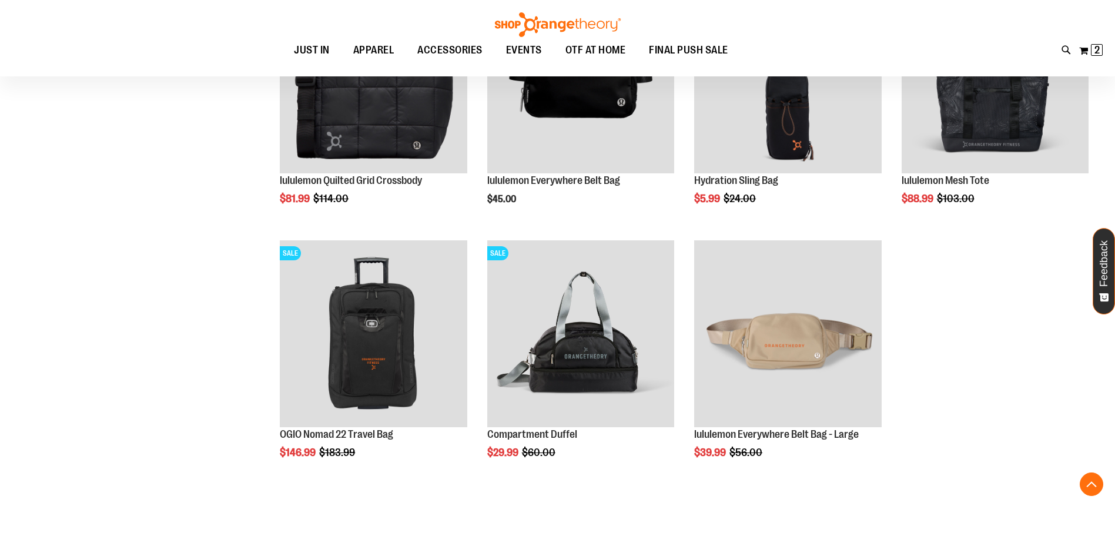
scroll to position [764, 0]
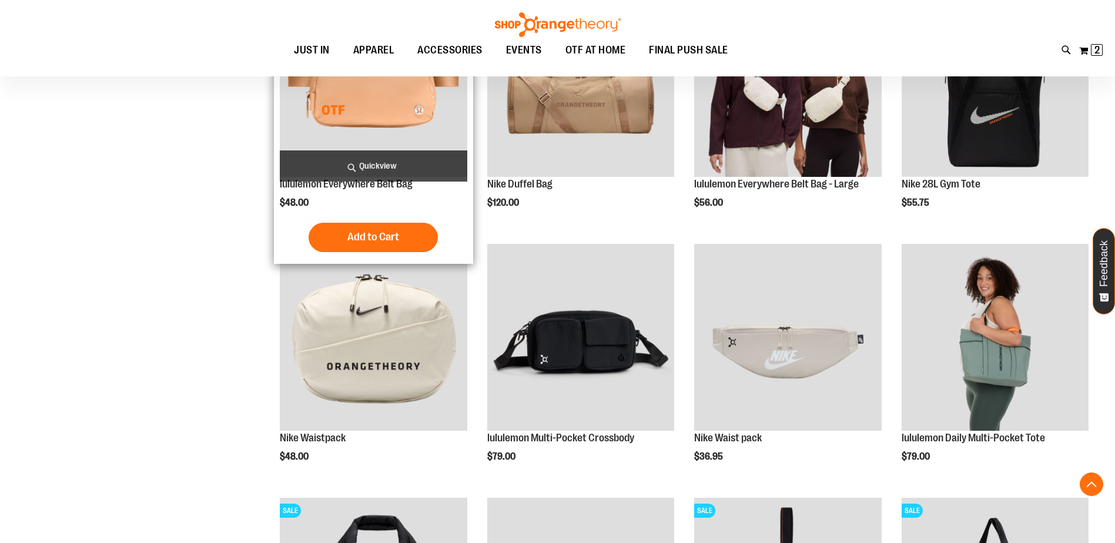
scroll to position [235, 0]
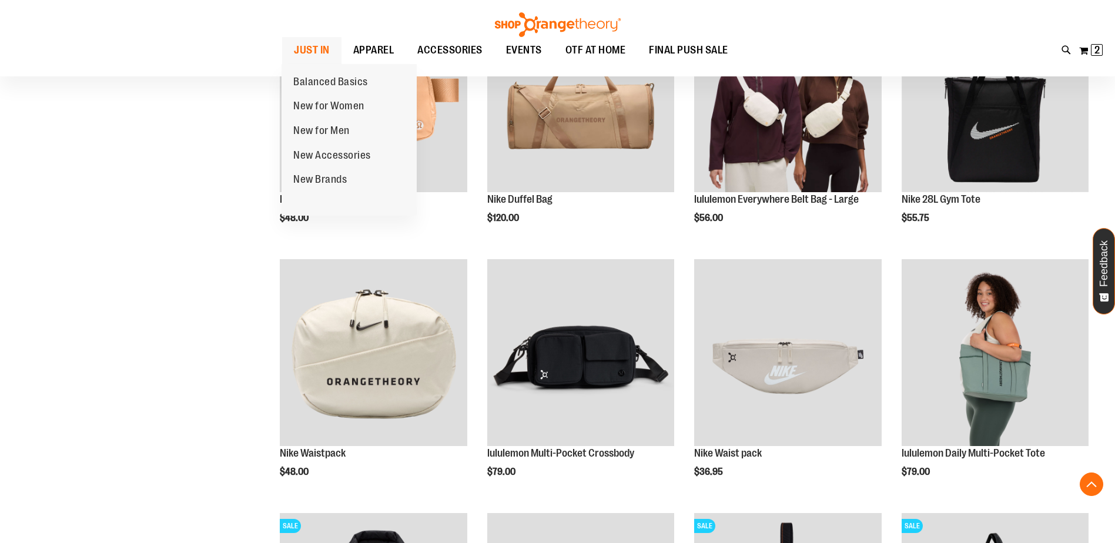
click at [313, 47] on span "JUST IN" at bounding box center [312, 50] width 36 height 26
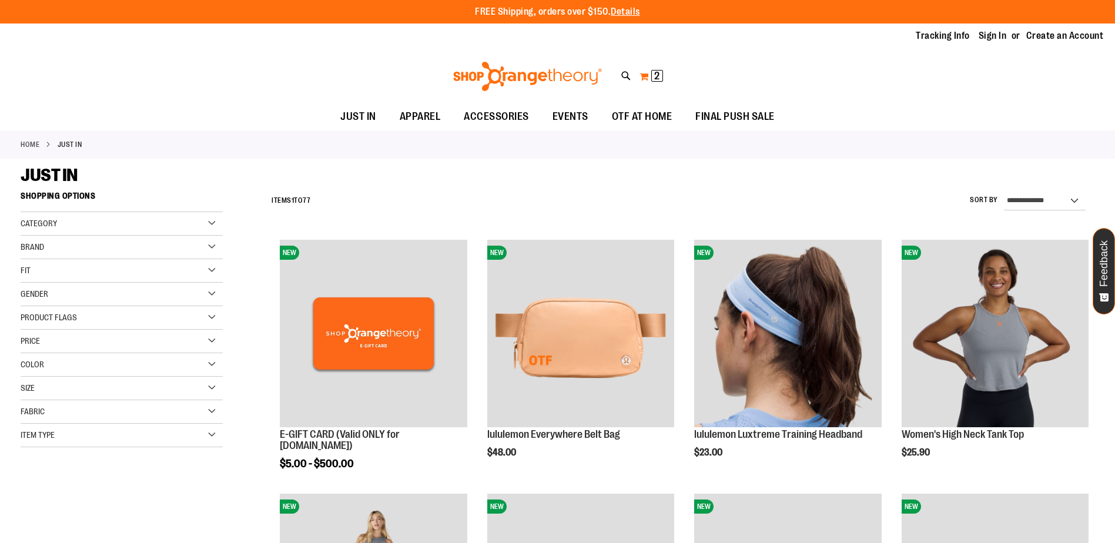
click at [658, 77] on span "2" at bounding box center [656, 76] width 5 height 12
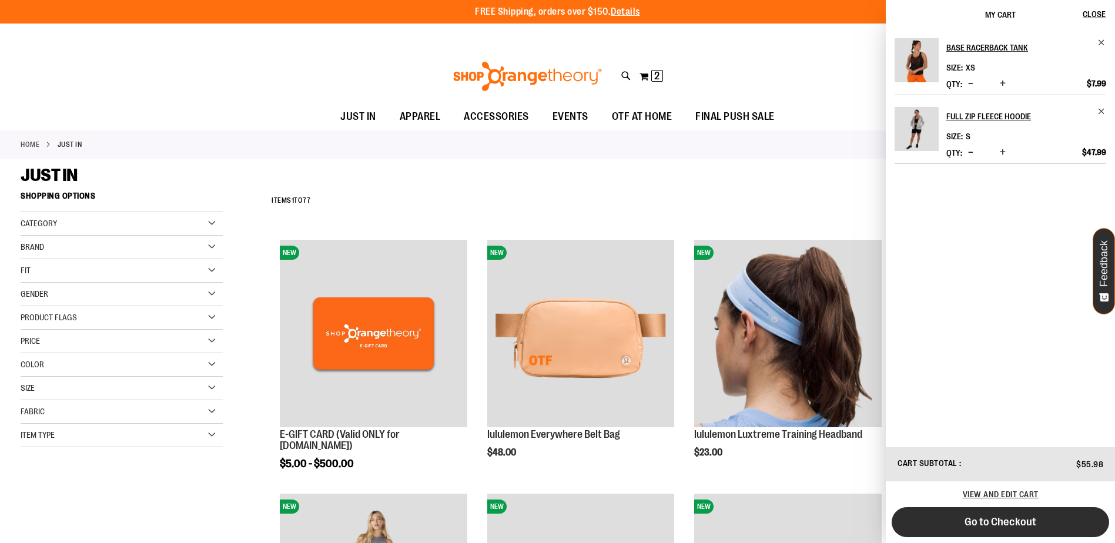
click at [1040, 513] on button "Go to Checkout" at bounding box center [1000, 522] width 217 height 30
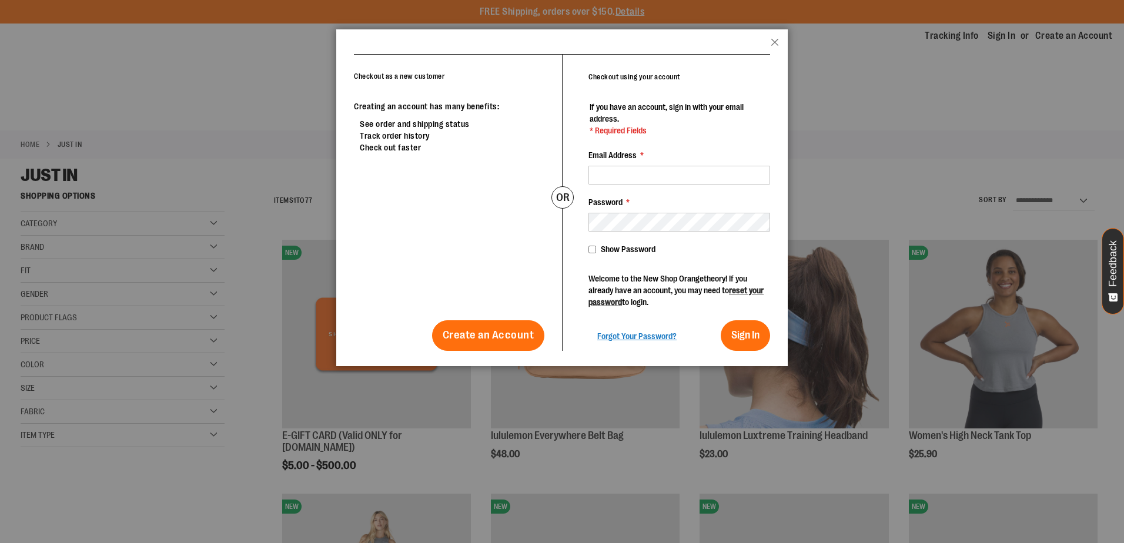
drag, startPoint x: 773, startPoint y: 46, endPoint x: 766, endPoint y: 46, distance: 6.5
click at [772, 46] on button "Close" at bounding box center [775, 45] width 8 height 15
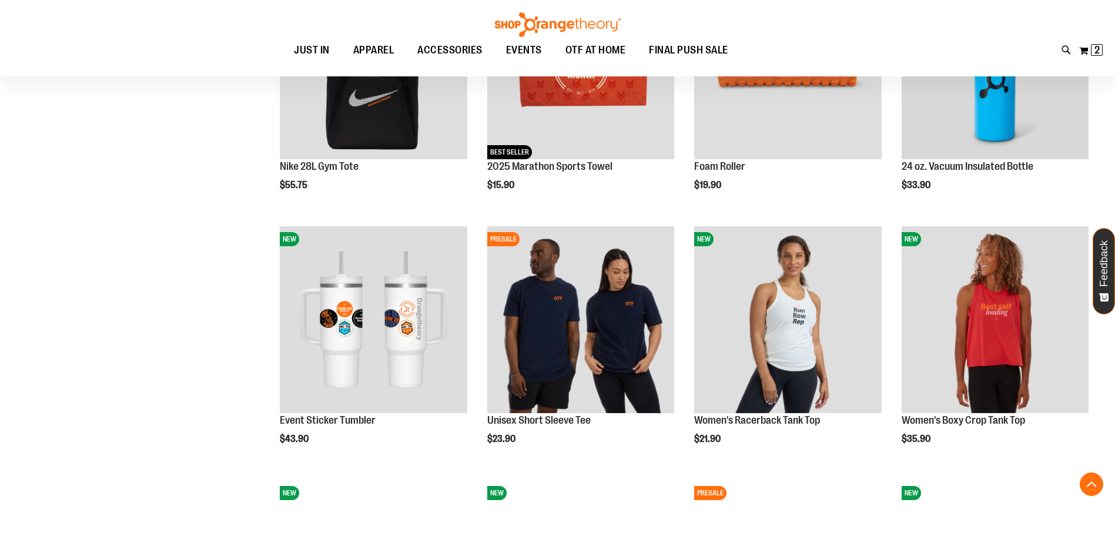
scroll to position [1058, 0]
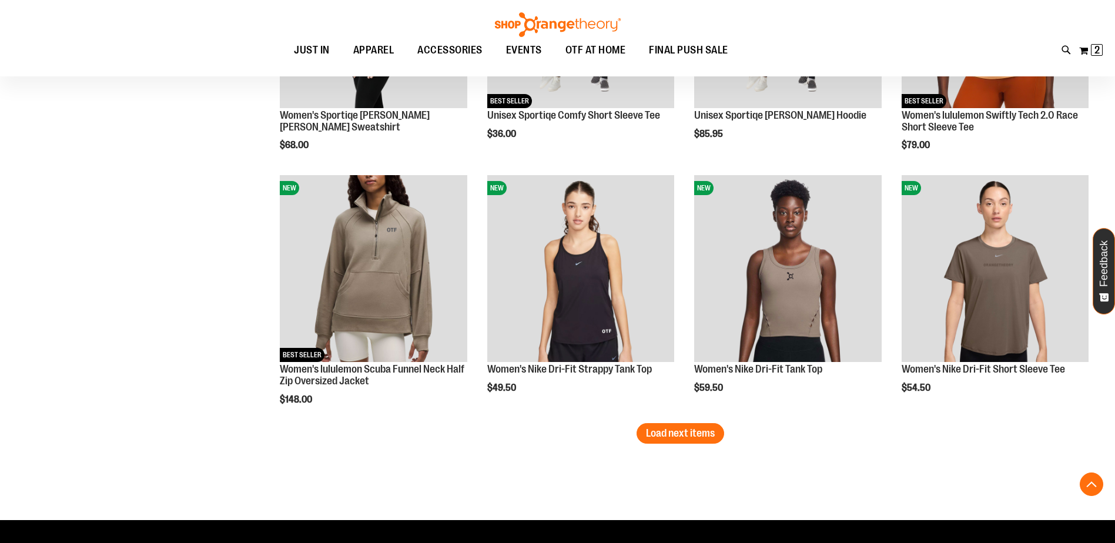
scroll to position [2116, 0]
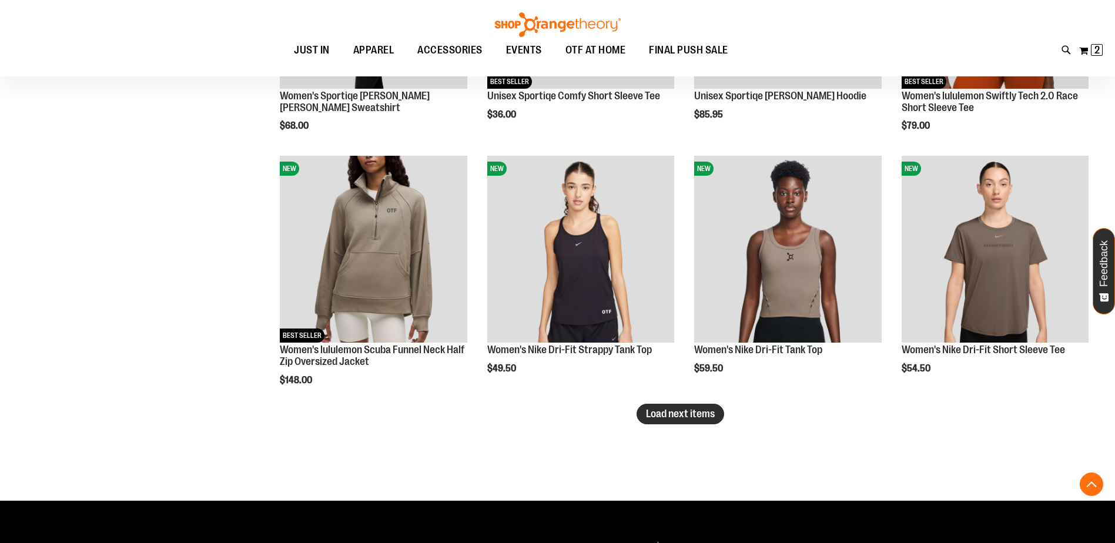
click at [687, 424] on button "Load next items" at bounding box center [681, 414] width 88 height 21
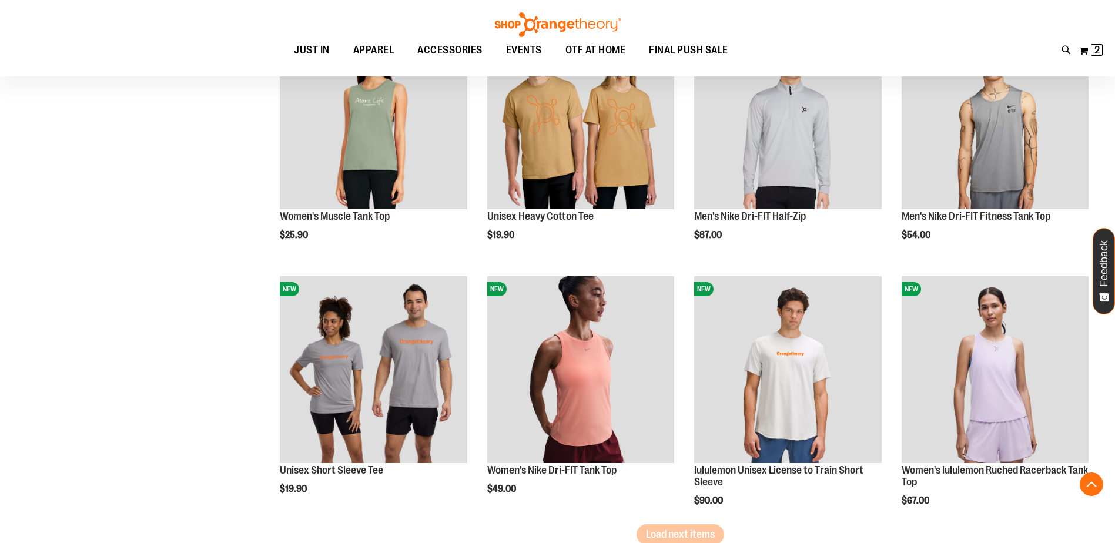
scroll to position [2821, 0]
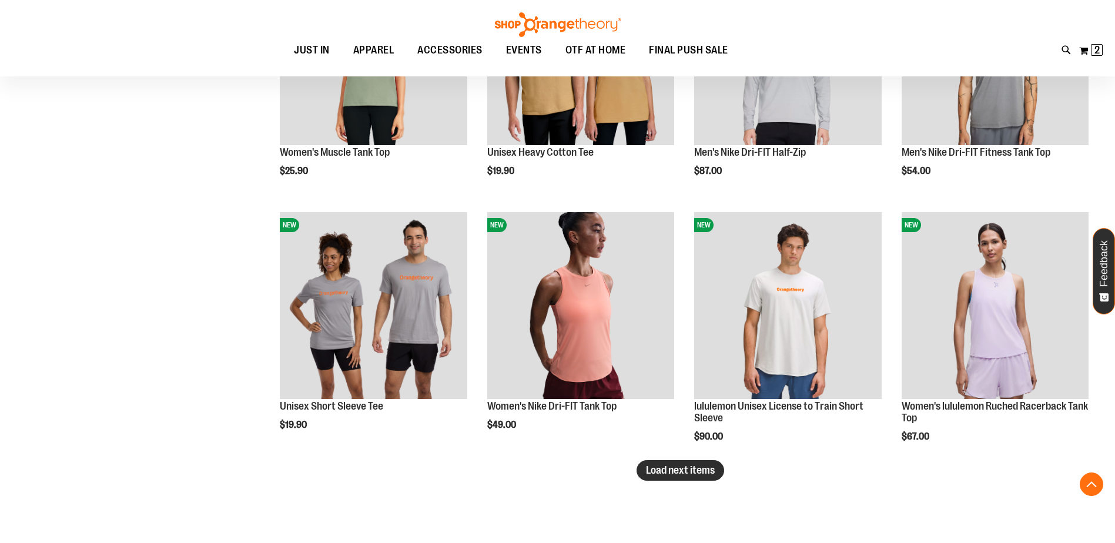
click at [682, 461] on button "Load next items" at bounding box center [681, 470] width 88 height 21
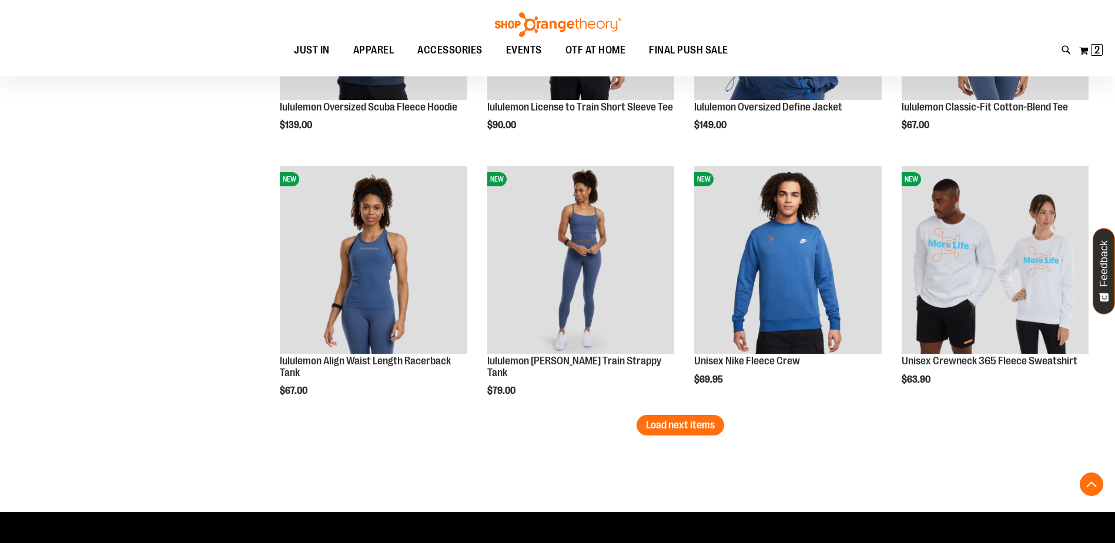
scroll to position [3644, 0]
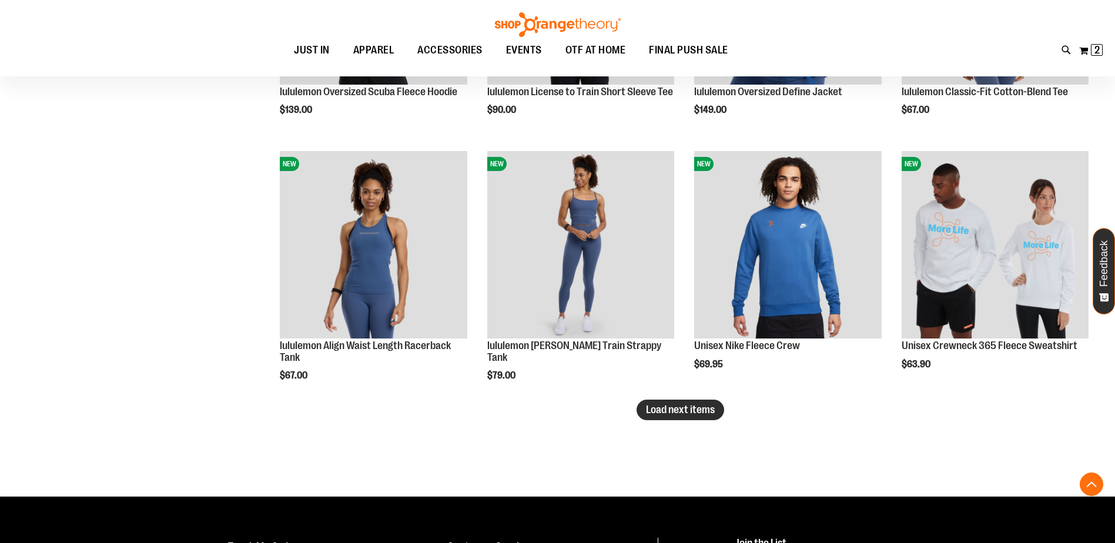
click at [671, 416] on button "Load next items" at bounding box center [681, 410] width 88 height 21
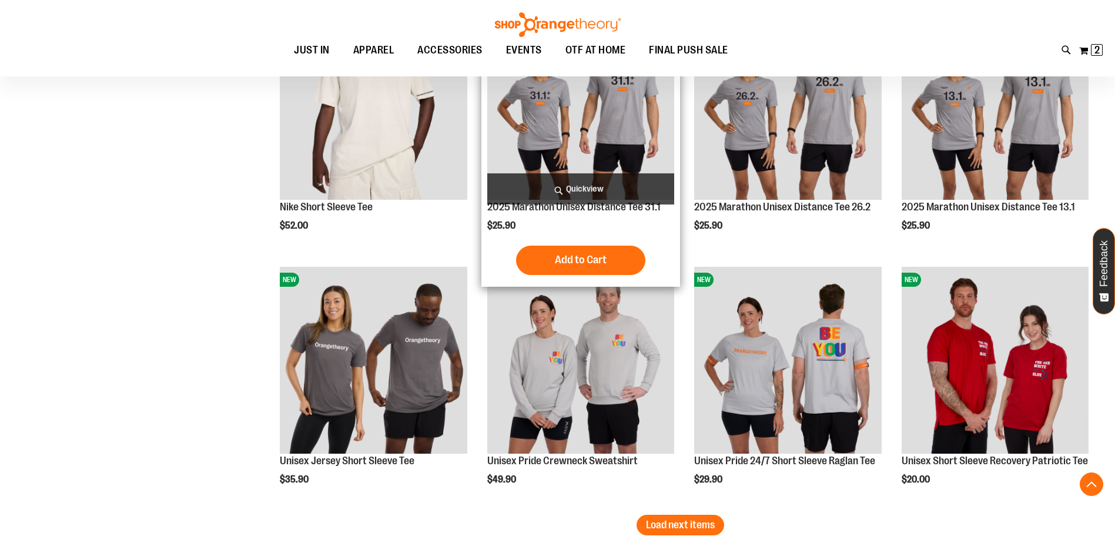
scroll to position [4350, 0]
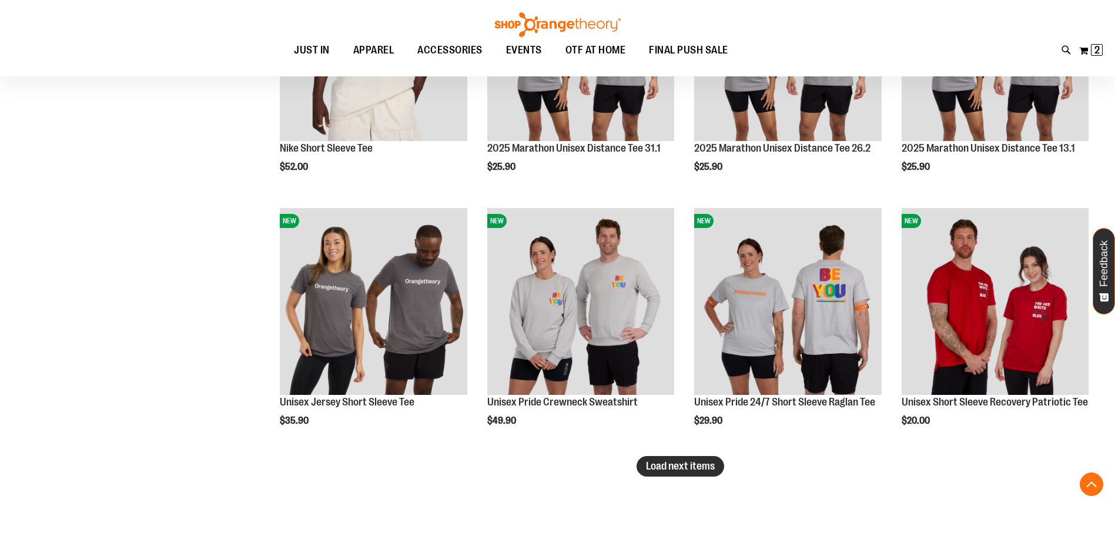
click at [697, 460] on span "Load next items" at bounding box center [680, 466] width 69 height 12
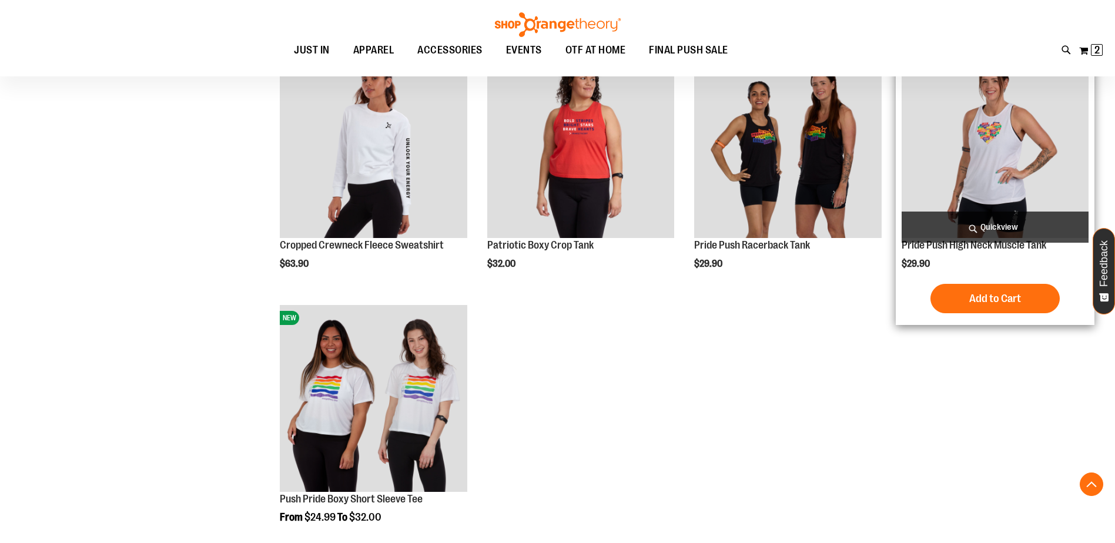
scroll to position [4761, 0]
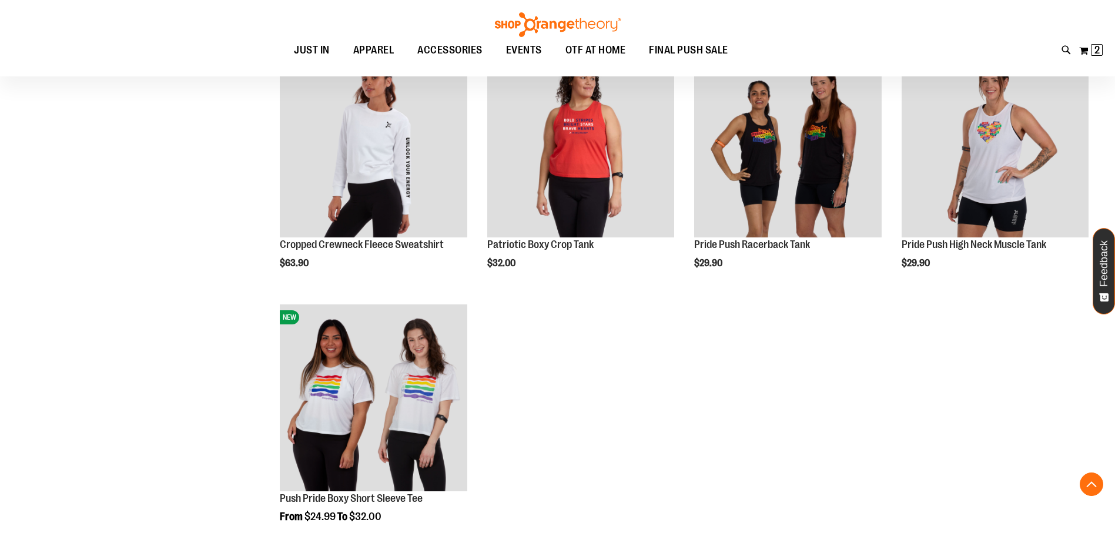
click at [1093, 39] on div "Toggle Nav Search Popular Suggestions Advanced Search" at bounding box center [557, 38] width 1115 height 76
click at [1092, 51] on span "2 2 items" at bounding box center [1097, 50] width 12 height 12
